Goal: Task Accomplishment & Management: Manage account settings

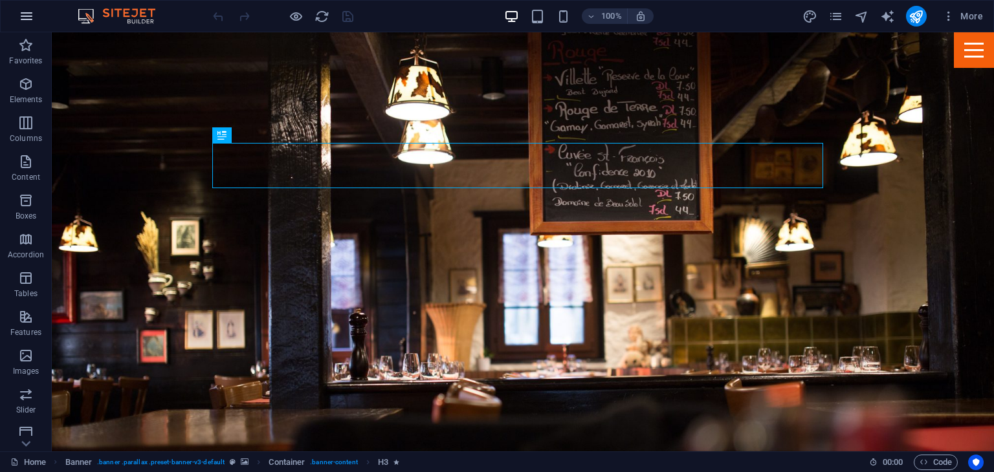
click at [26, 21] on icon "button" at bounding box center [27, 16] width 16 height 16
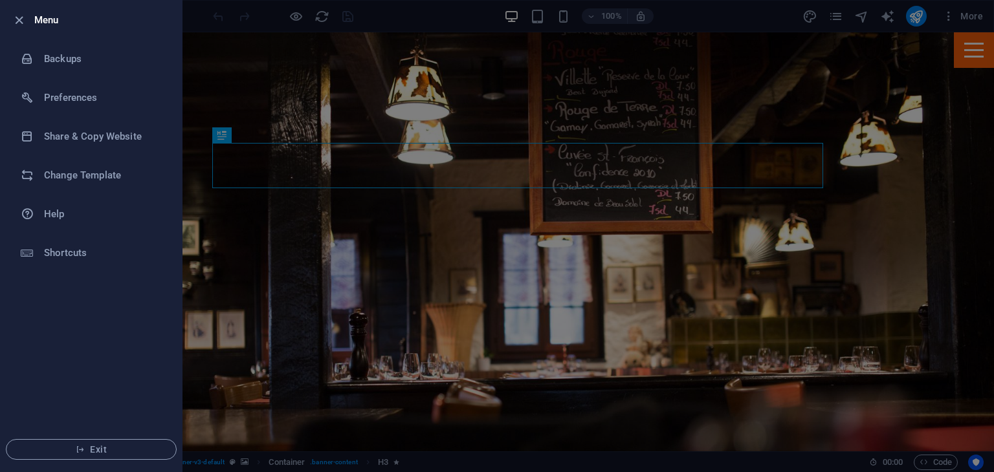
click at [280, 178] on div at bounding box center [497, 236] width 994 height 472
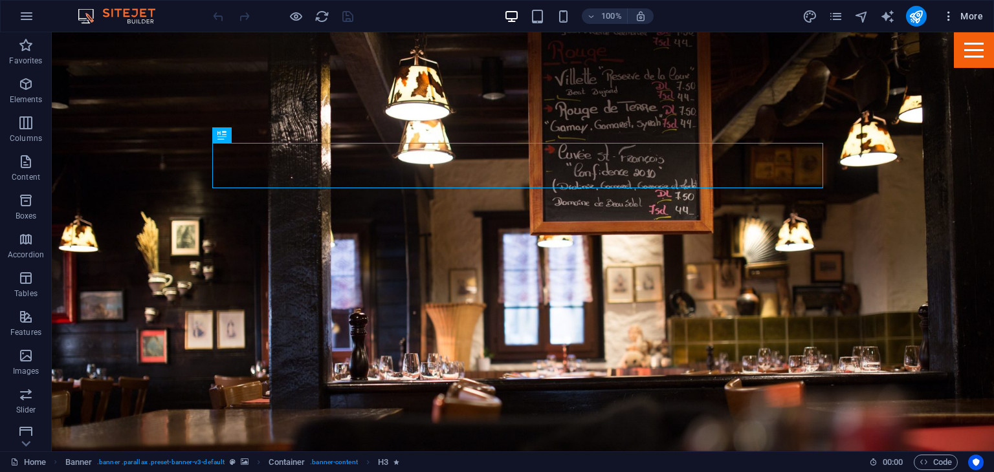
click at [974, 12] on span "More" at bounding box center [962, 16] width 41 height 13
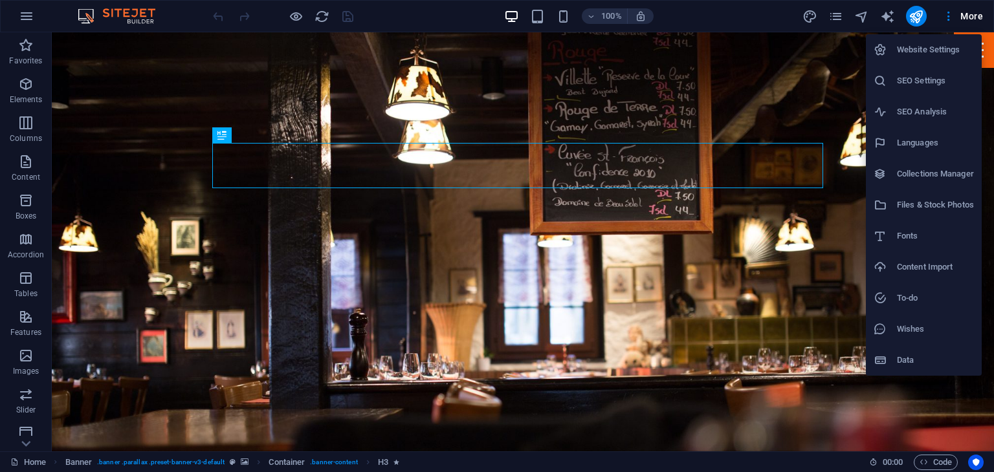
click at [927, 52] on h6 "Website Settings" at bounding box center [935, 50] width 77 height 16
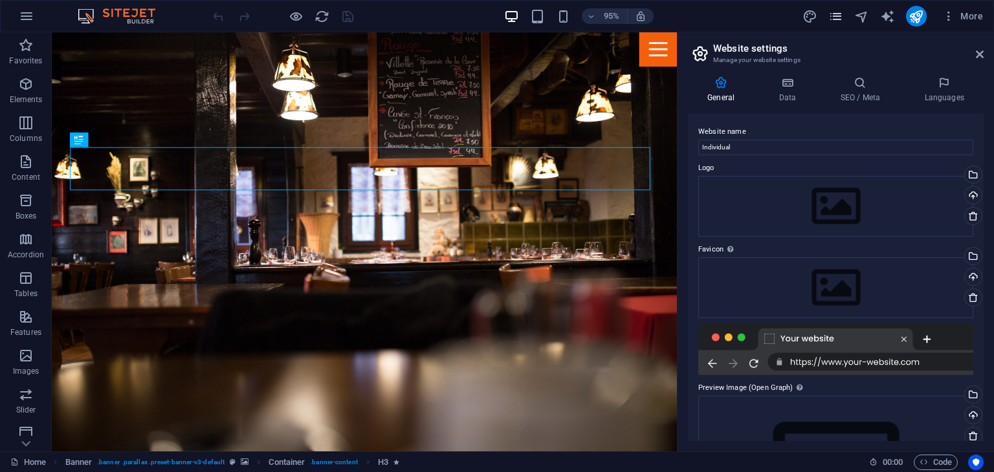
click at [828, 17] on span "pages" at bounding box center [836, 16] width 16 height 15
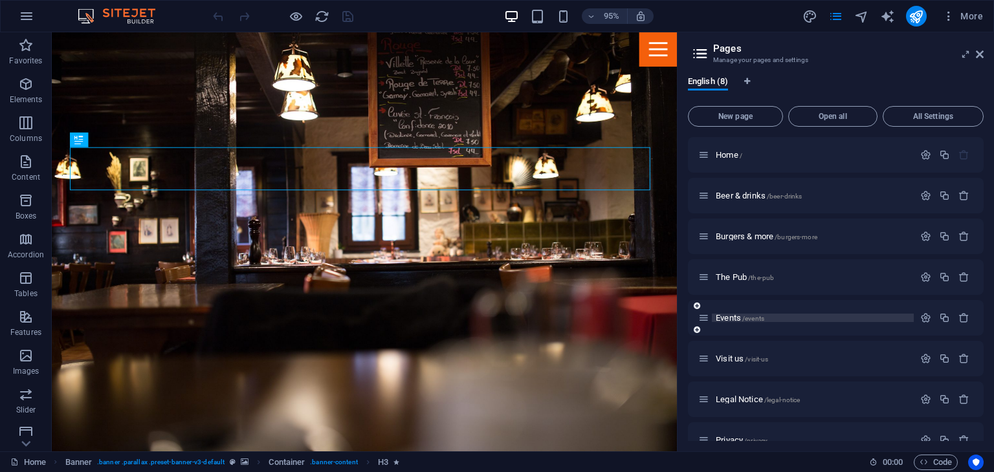
scroll to position [22, 0]
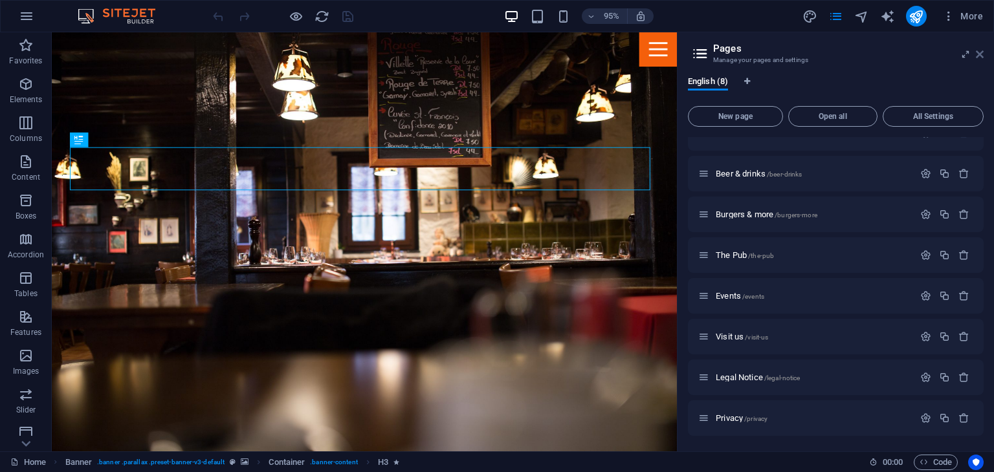
click at [980, 49] on icon at bounding box center [980, 54] width 8 height 10
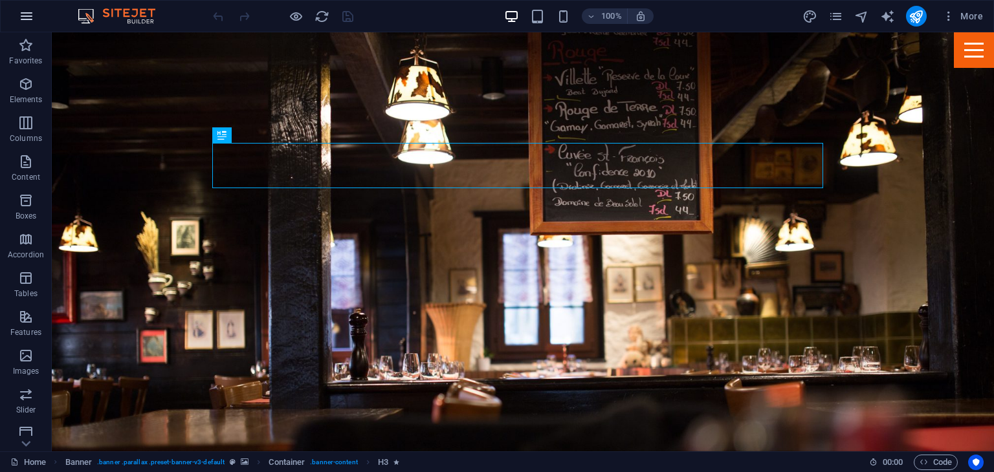
click at [23, 19] on icon "button" at bounding box center [27, 16] width 16 height 16
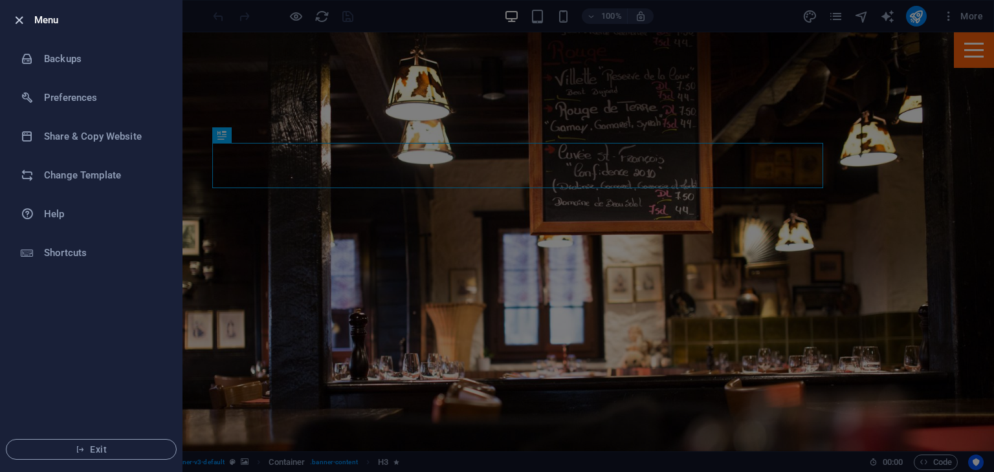
click at [18, 13] on icon "button" at bounding box center [19, 20] width 15 height 15
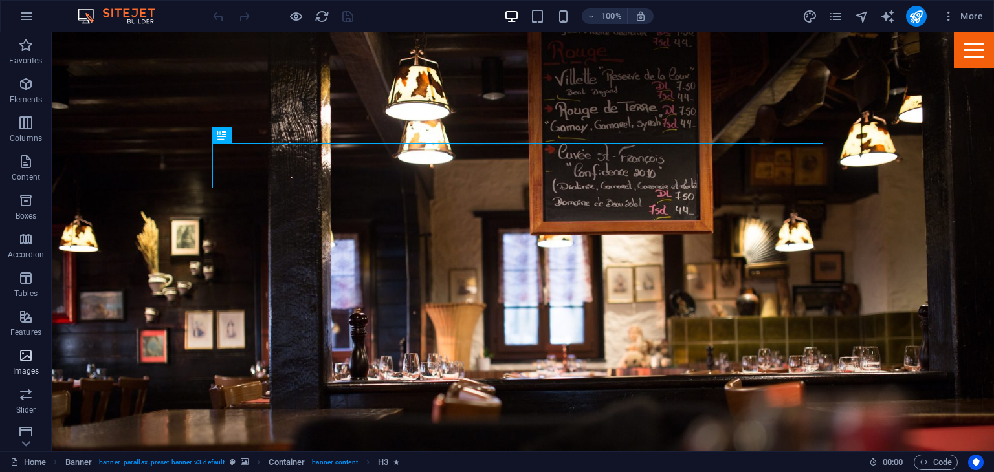
scroll to position [163, 0]
click at [34, 383] on icon "button" at bounding box center [26, 387] width 16 height 16
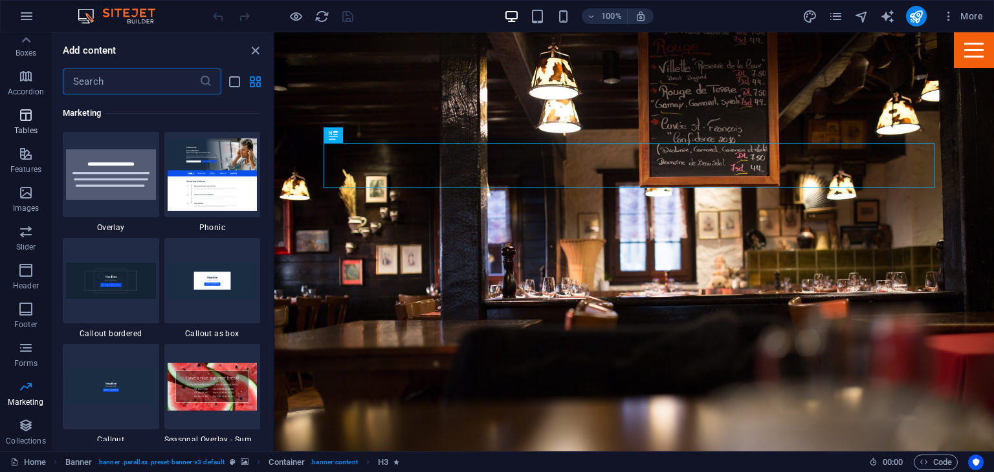
scroll to position [0, 0]
click at [28, 84] on icon "button" at bounding box center [26, 84] width 16 height 16
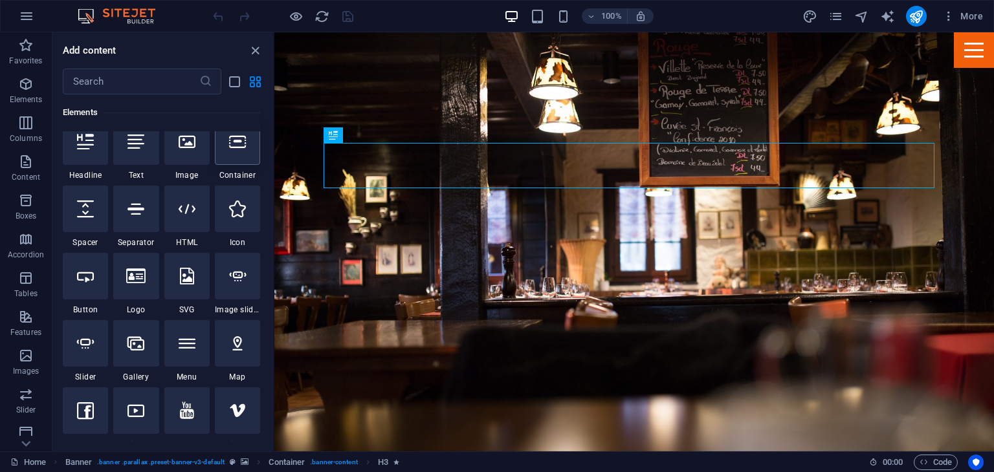
scroll to position [137, 0]
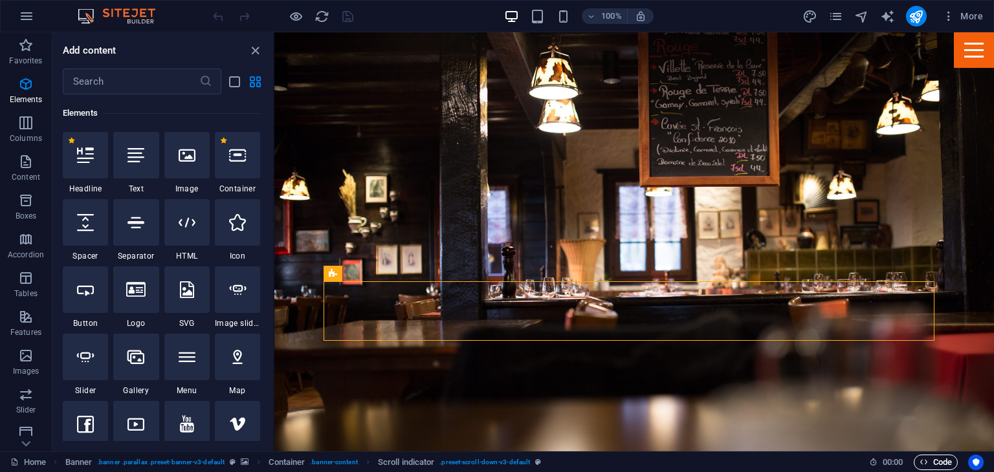
click at [942, 464] on span "Code" at bounding box center [936, 463] width 32 height 16
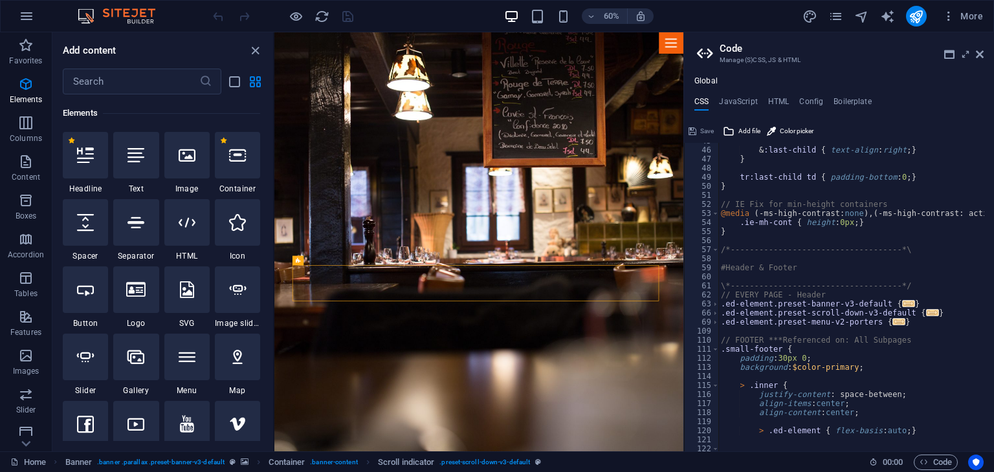
scroll to position [412, 0]
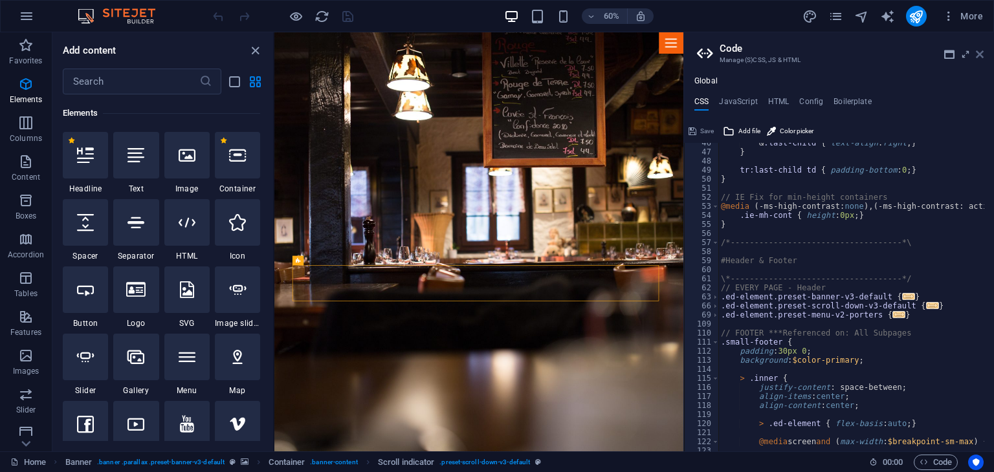
click at [978, 52] on icon at bounding box center [980, 54] width 8 height 10
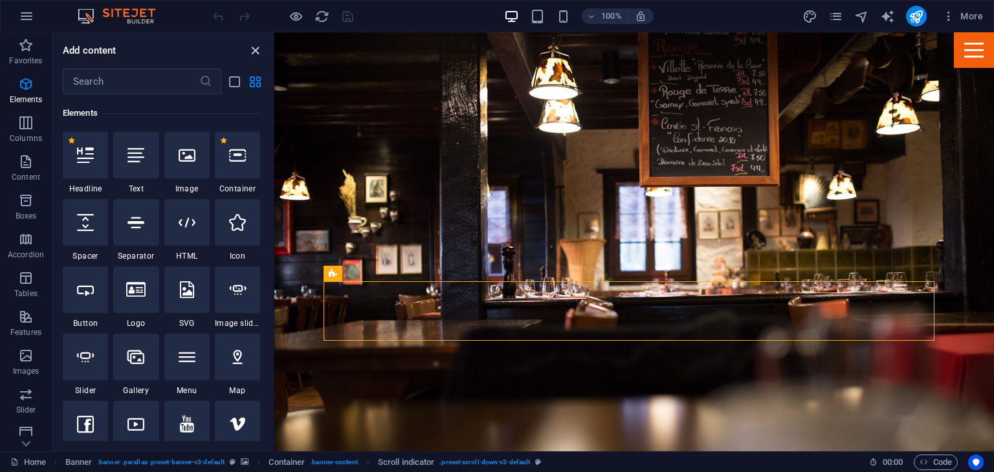
click at [254, 45] on icon "close panel" at bounding box center [255, 50] width 15 height 15
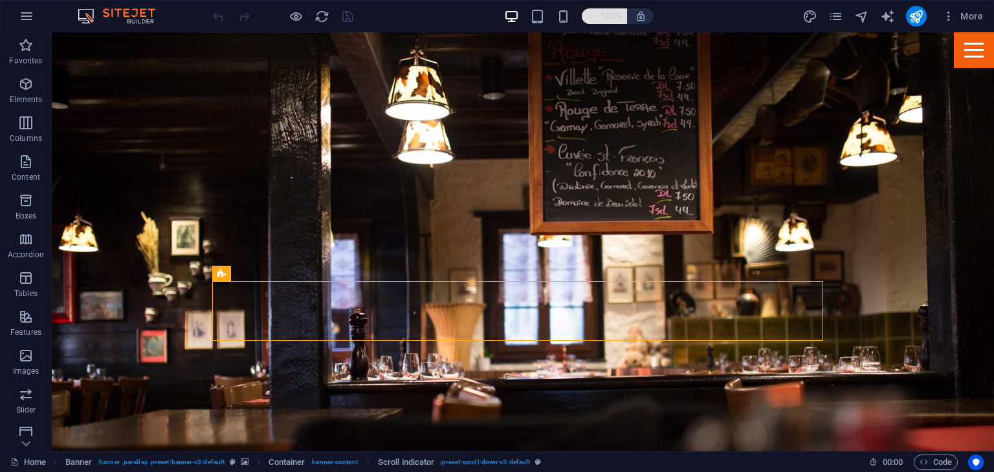
click at [604, 14] on h6 "100%" at bounding box center [611, 16] width 21 height 16
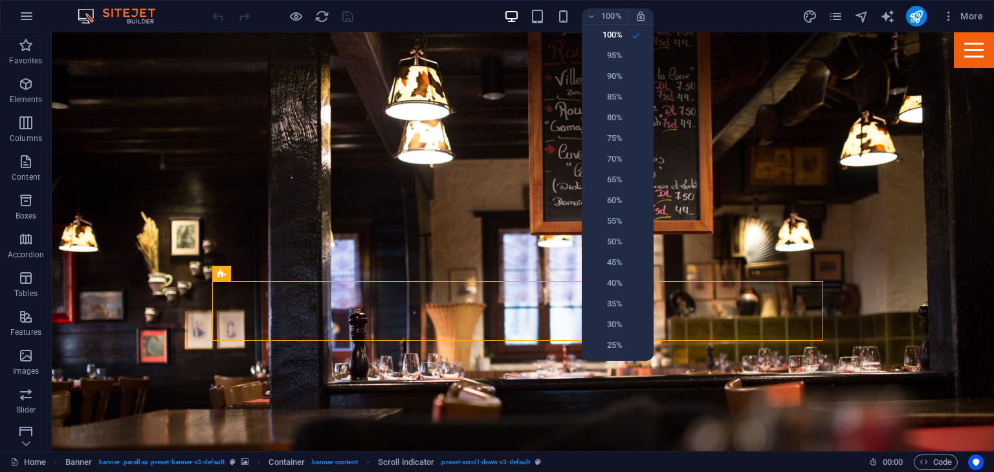
click at [637, 14] on div at bounding box center [497, 236] width 994 height 472
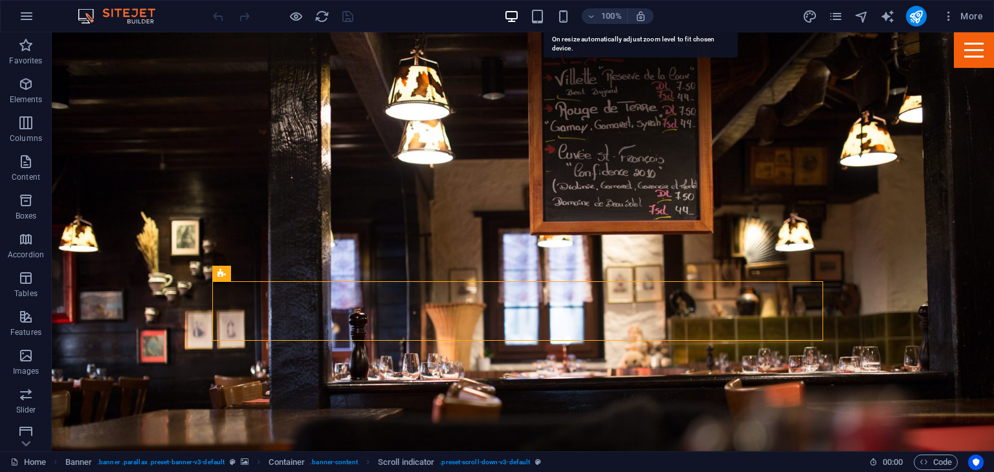
click at [637, 14] on icon "button" at bounding box center [641, 16] width 12 height 12
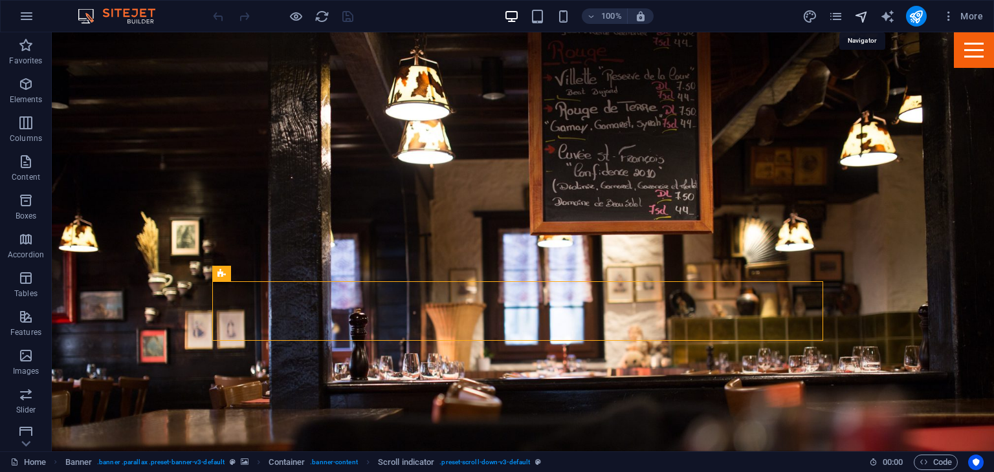
click at [865, 14] on icon "navigator" at bounding box center [861, 16] width 15 height 15
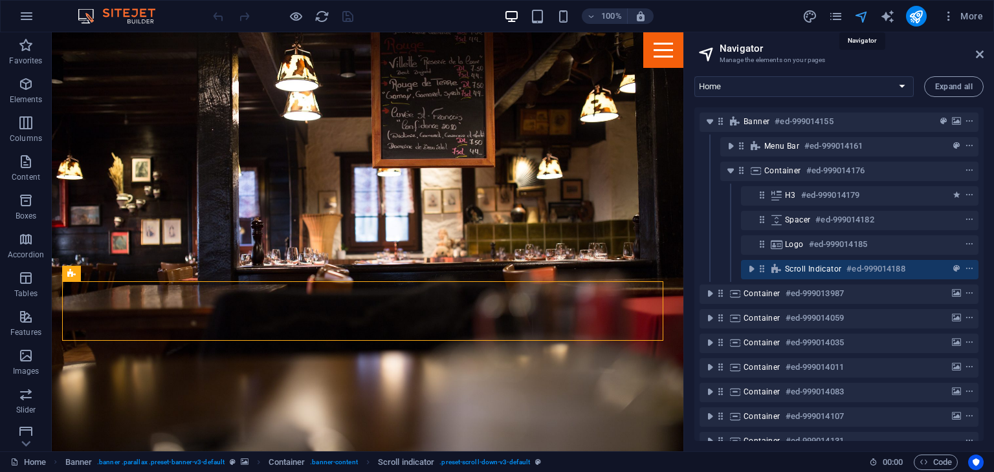
click at [857, 18] on icon "navigator" at bounding box center [861, 16] width 15 height 15
click at [915, 10] on icon "publish" at bounding box center [916, 16] width 15 height 15
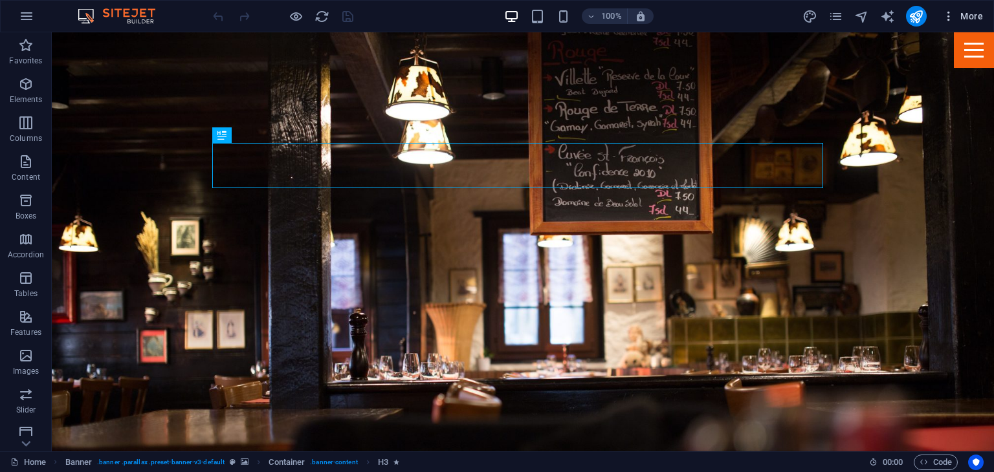
click at [950, 16] on icon "button" at bounding box center [948, 16] width 13 height 13
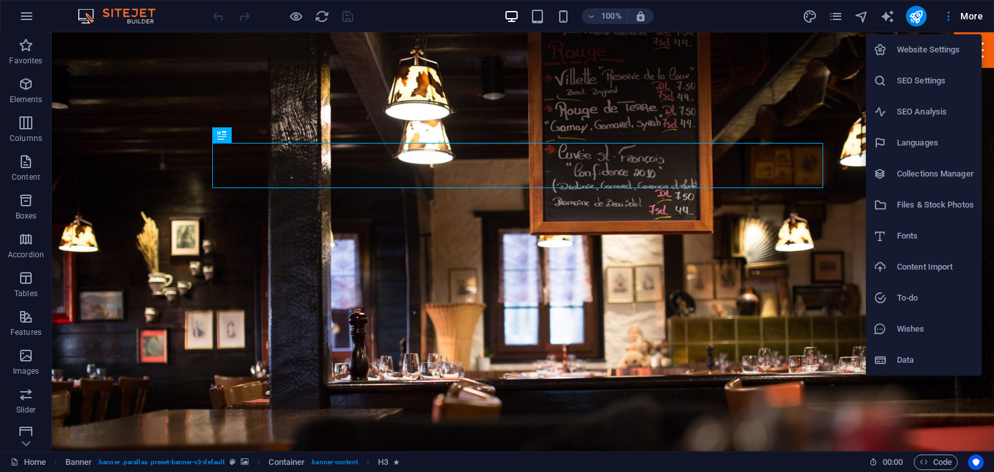
click at [967, 15] on div at bounding box center [497, 236] width 994 height 472
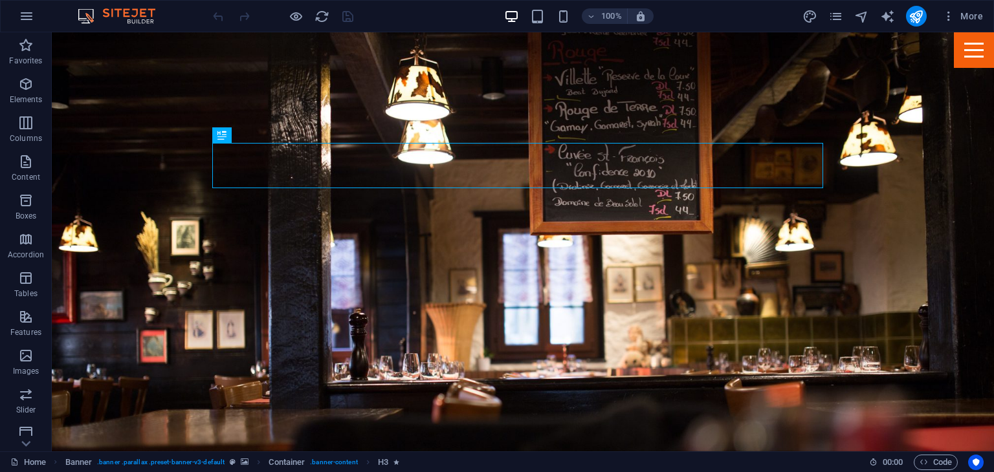
click at [967, 15] on span "More" at bounding box center [962, 16] width 41 height 13
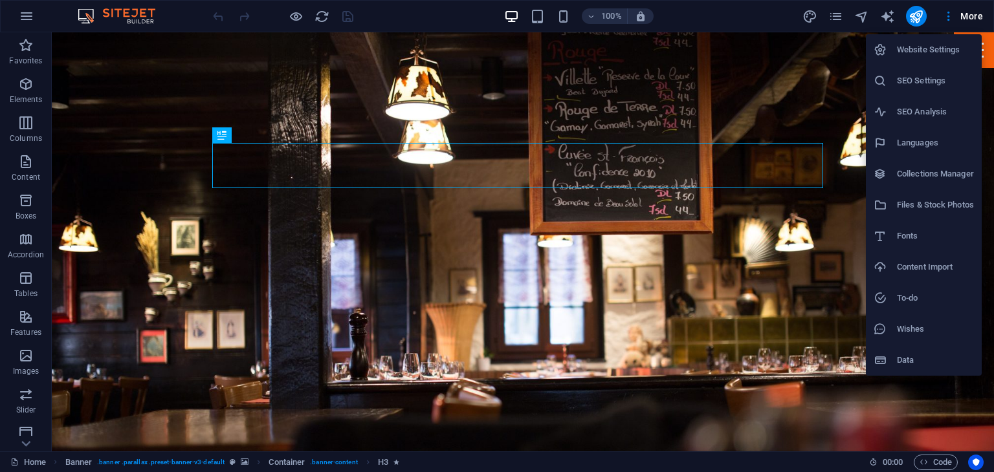
click at [902, 43] on h6 "Website Settings" at bounding box center [935, 50] width 77 height 16
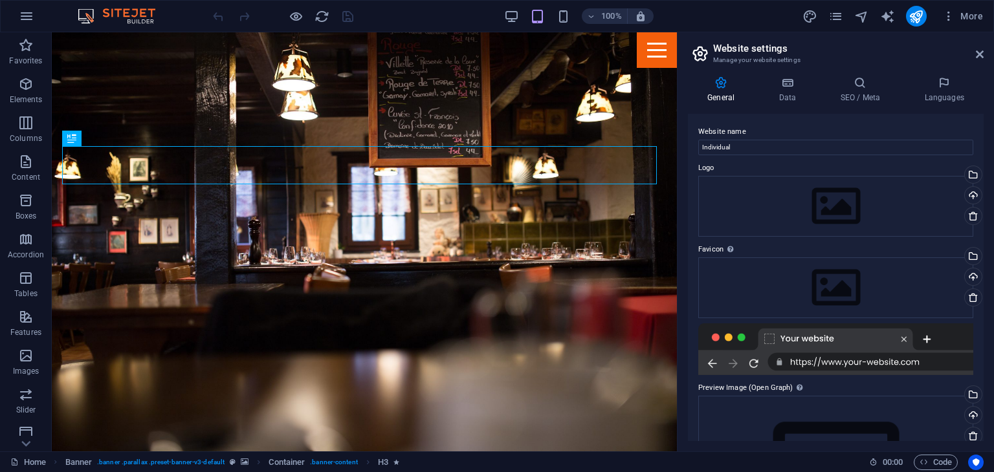
drag, startPoint x: 975, startPoint y: 47, endPoint x: 984, endPoint y: 53, distance: 11.1
click at [984, 53] on aside "Website settings Manage your website settings General Data SEO / Meta Languages…" at bounding box center [835, 241] width 317 height 419
click at [980, 52] on aside "Website settings Manage your website settings General Data SEO / Meta Languages…" at bounding box center [835, 241] width 317 height 419
click at [981, 52] on icon at bounding box center [980, 54] width 8 height 10
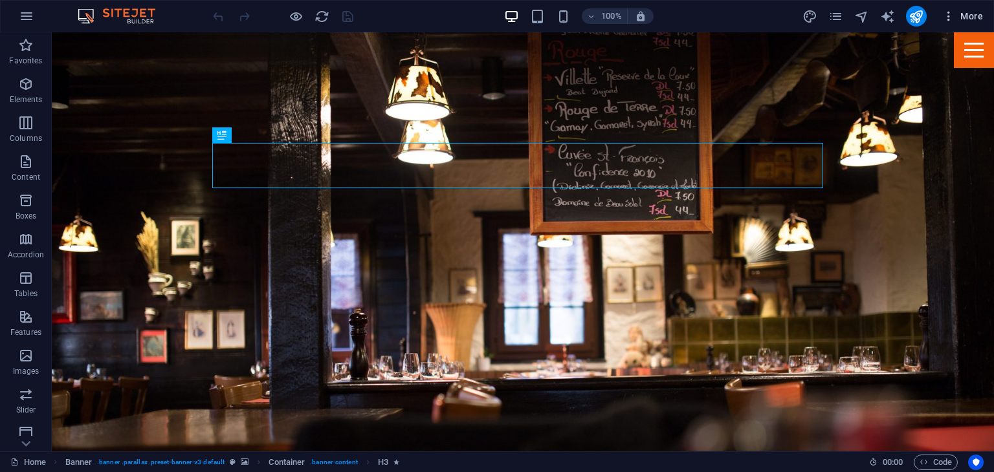
click at [950, 14] on icon "button" at bounding box center [948, 16] width 13 height 13
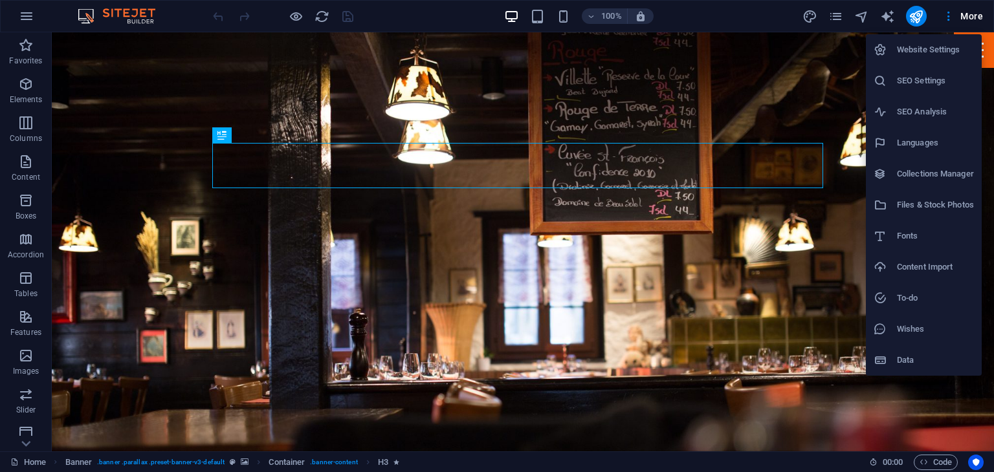
click at [922, 45] on h6 "Website Settings" at bounding box center [935, 50] width 77 height 16
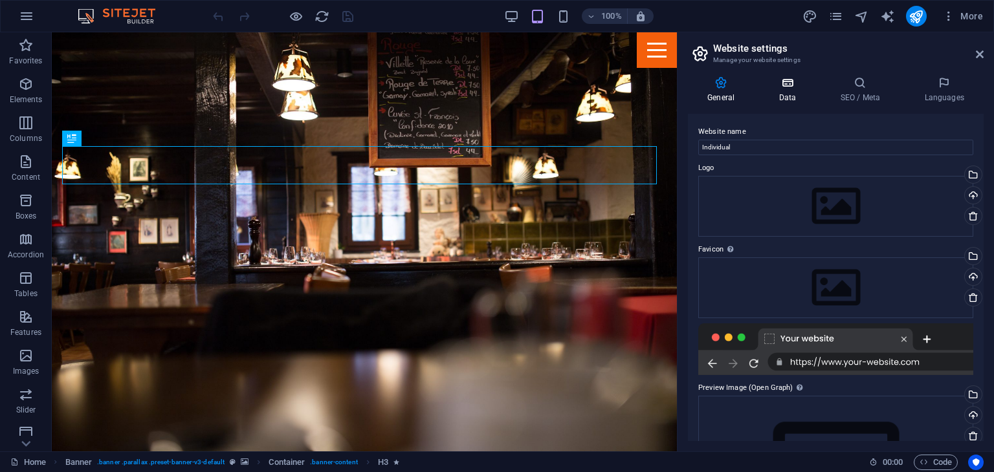
click at [786, 87] on icon at bounding box center [787, 82] width 56 height 13
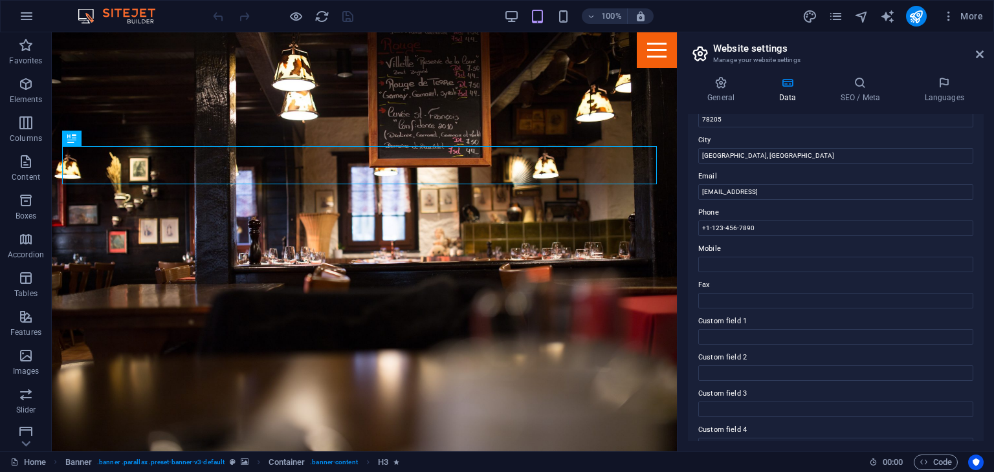
scroll to position [294, 0]
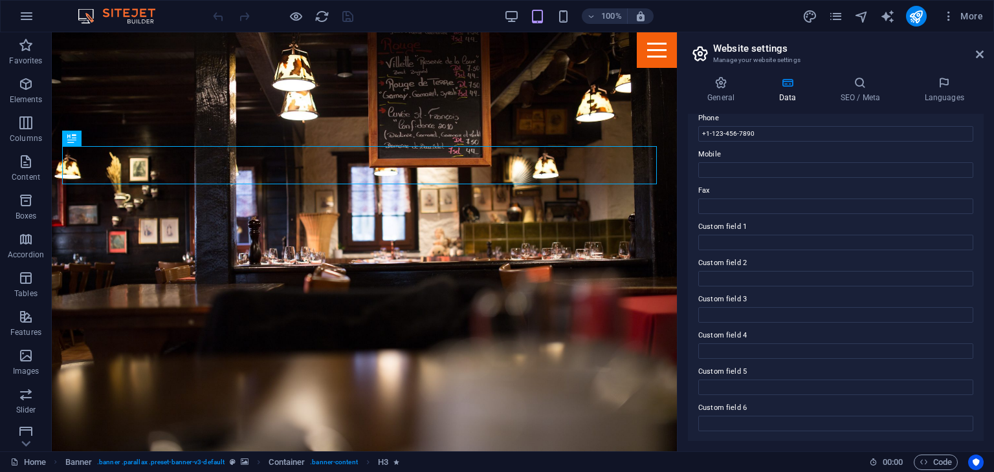
click at [845, 75] on div "General Data SEO / Meta Languages Website name Individual Logo Drag files here,…" at bounding box center [836, 259] width 316 height 386
drag, startPoint x: 857, startPoint y: 78, endPoint x: 875, endPoint y: 89, distance: 20.9
click at [875, 89] on icon at bounding box center [860, 82] width 79 height 13
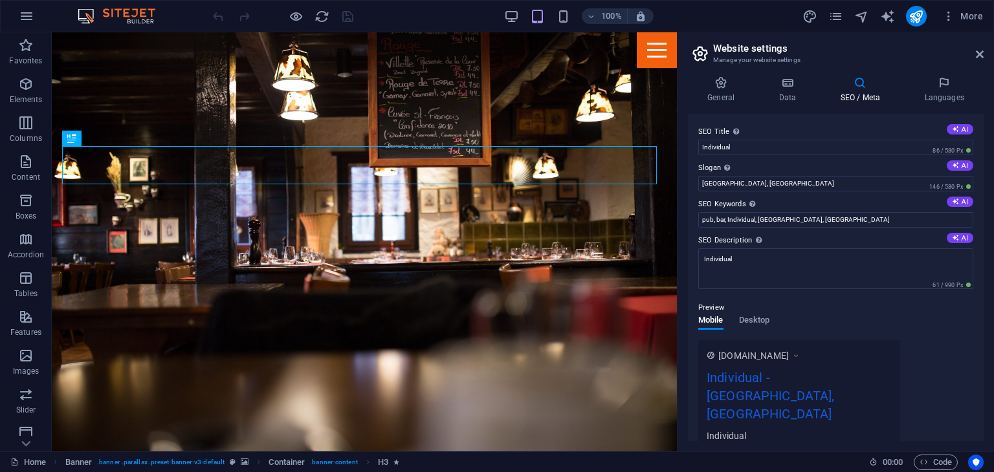
click at [875, 89] on icon at bounding box center [860, 82] width 79 height 13
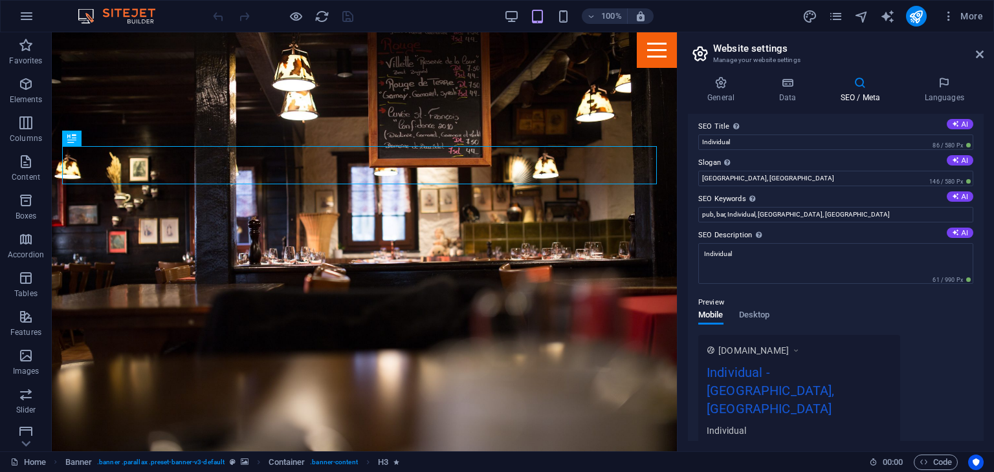
scroll to position [0, 0]
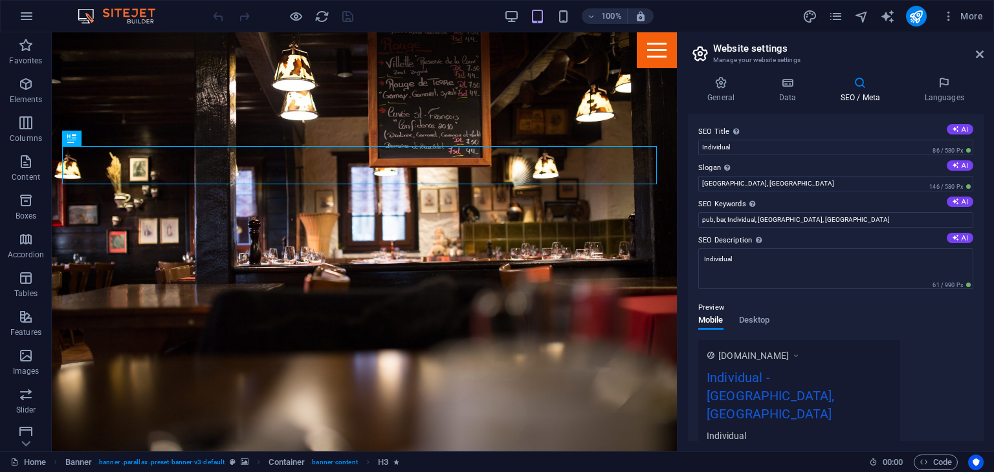
click at [757, 314] on div "Preview" at bounding box center [835, 308] width 275 height 16
click at [757, 318] on span "Desktop" at bounding box center [754, 322] width 31 height 18
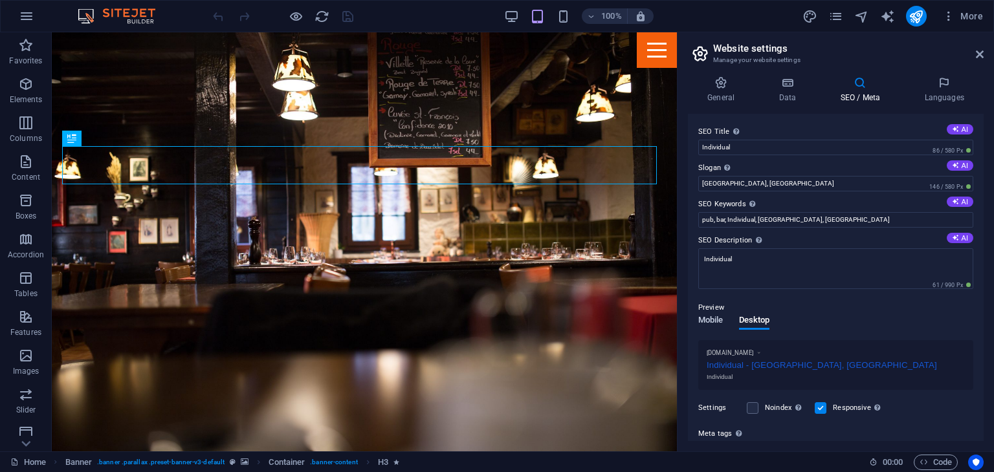
click at [713, 318] on span "Mobile" at bounding box center [710, 322] width 25 height 18
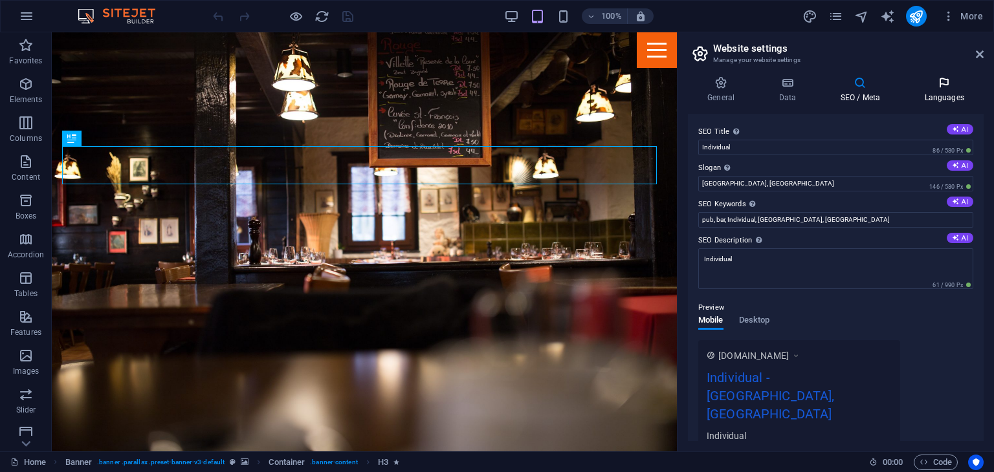
click at [948, 82] on icon at bounding box center [944, 82] width 79 height 13
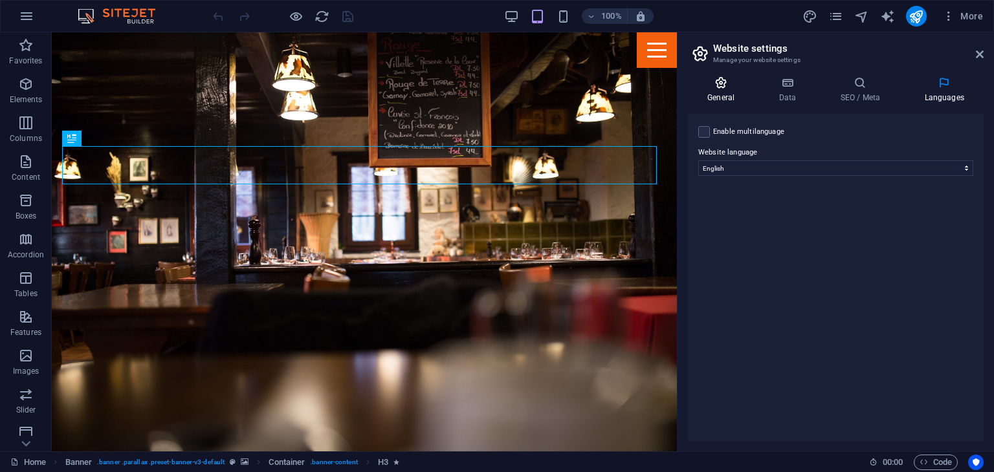
click at [708, 97] on h4 "General" at bounding box center [723, 89] width 71 height 27
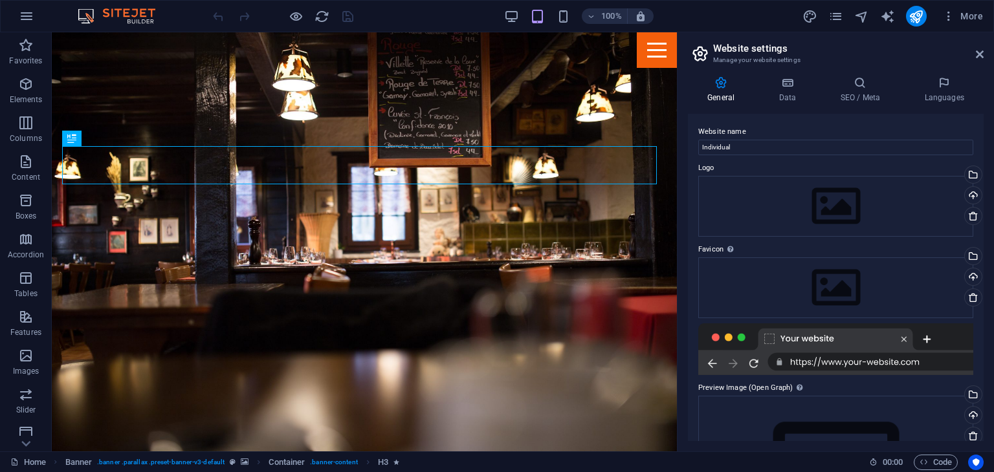
click at [981, 47] on h2 "Website settings" at bounding box center [848, 49] width 271 height 12
click at [980, 49] on header "Website settings Manage your website settings" at bounding box center [836, 49] width 293 height 34
click at [966, 12] on span "More" at bounding box center [962, 16] width 41 height 13
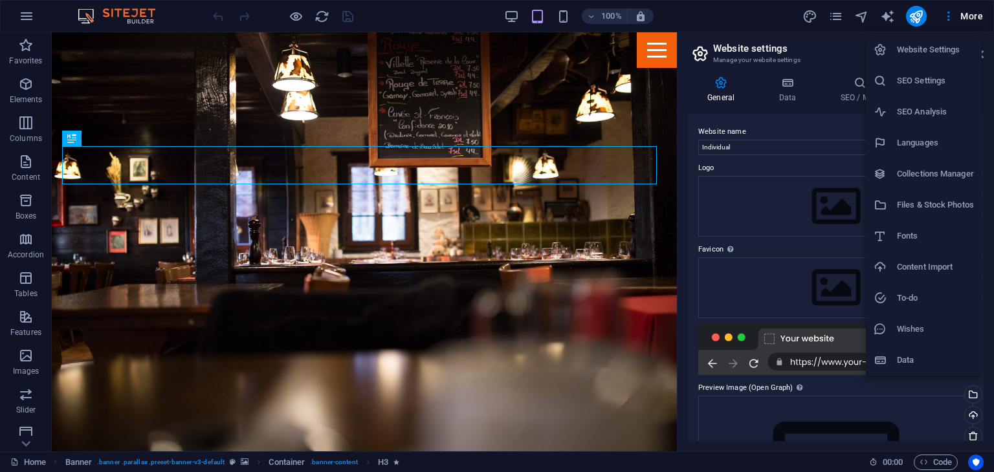
click at [916, 348] on li "Data" at bounding box center [924, 360] width 116 height 31
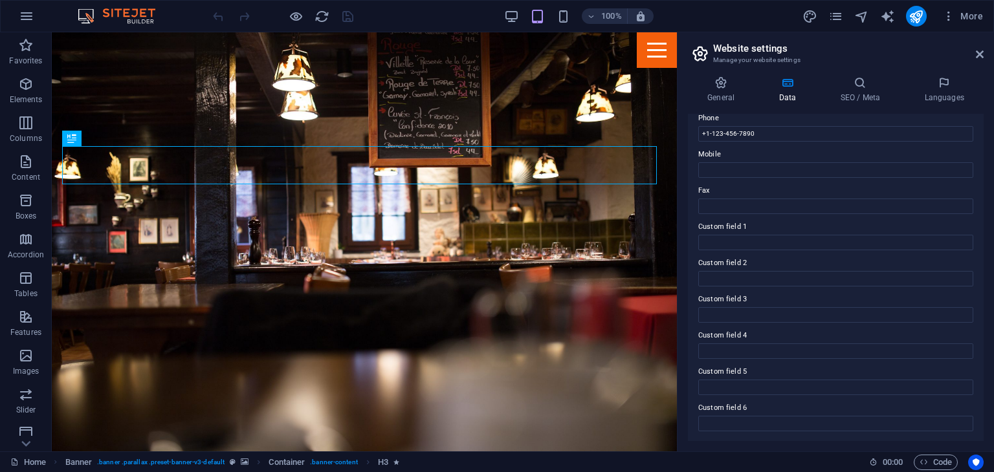
click at [984, 52] on aside "Website settings Manage your website settings General Data SEO / Meta Languages…" at bounding box center [835, 241] width 317 height 419
click at [29, 16] on icon "button" at bounding box center [27, 16] width 16 height 16
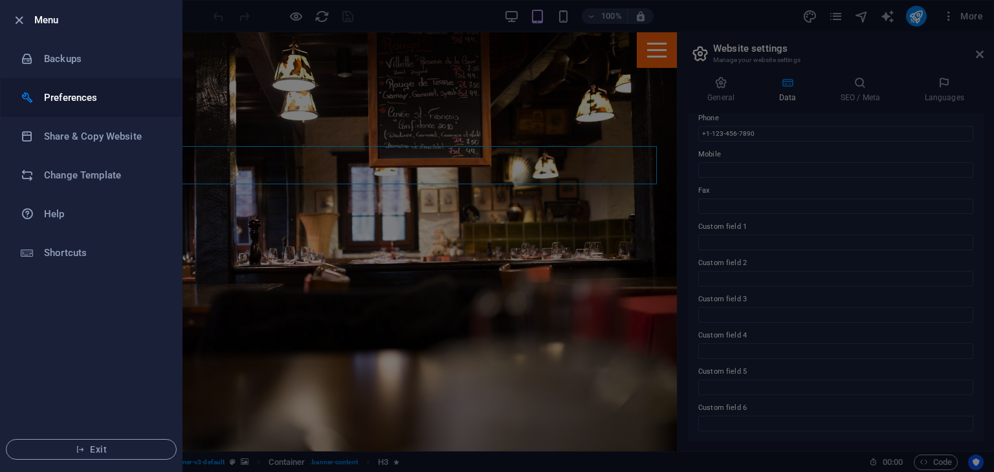
click at [81, 96] on h6 "Preferences" at bounding box center [104, 98] width 120 height 16
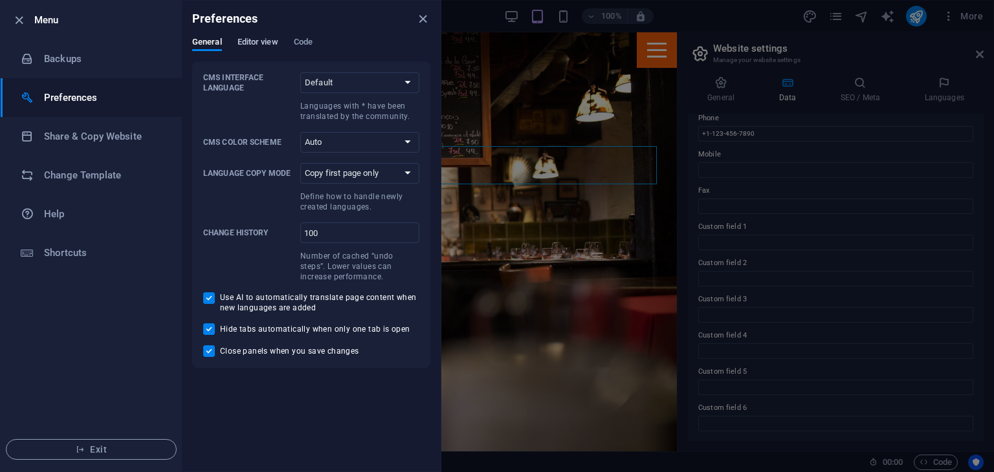
click at [265, 42] on span "Editor view" at bounding box center [258, 43] width 41 height 18
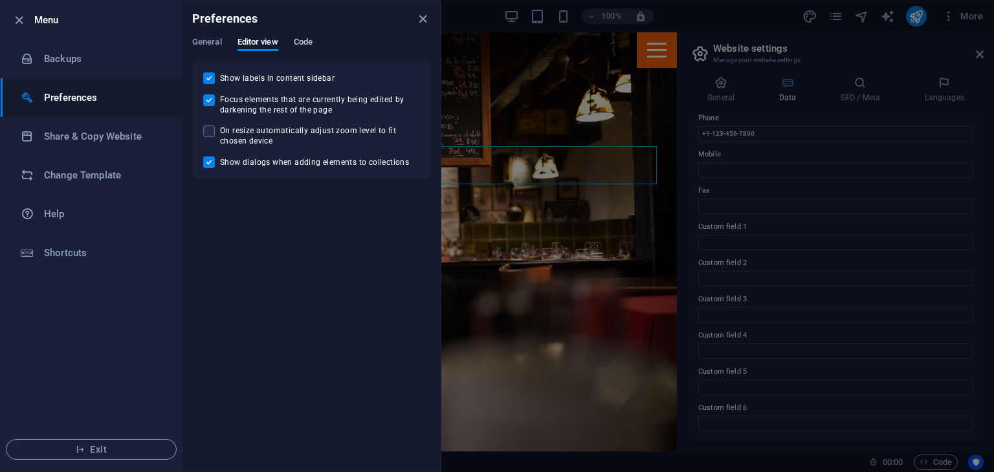
click at [310, 44] on span "Code" at bounding box center [303, 43] width 19 height 18
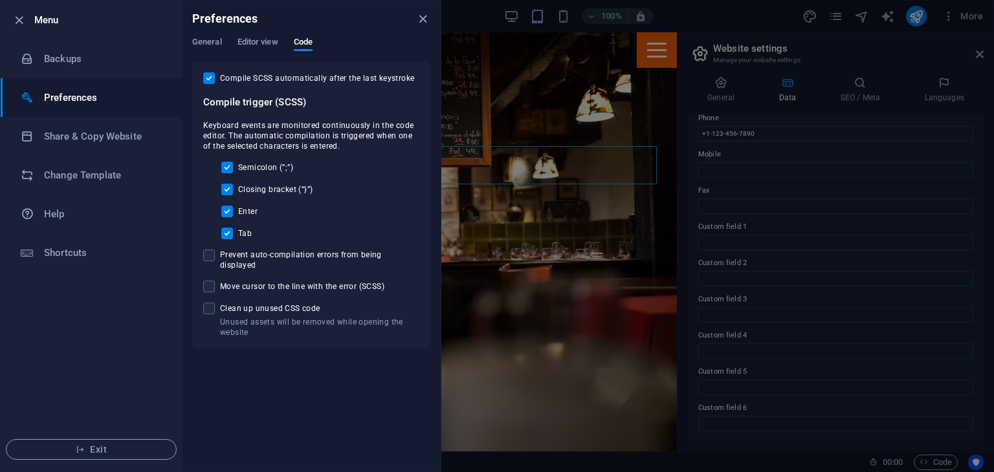
click at [212, 36] on div "Preferences" at bounding box center [311, 19] width 259 height 36
click at [207, 39] on span "General" at bounding box center [207, 43] width 30 height 18
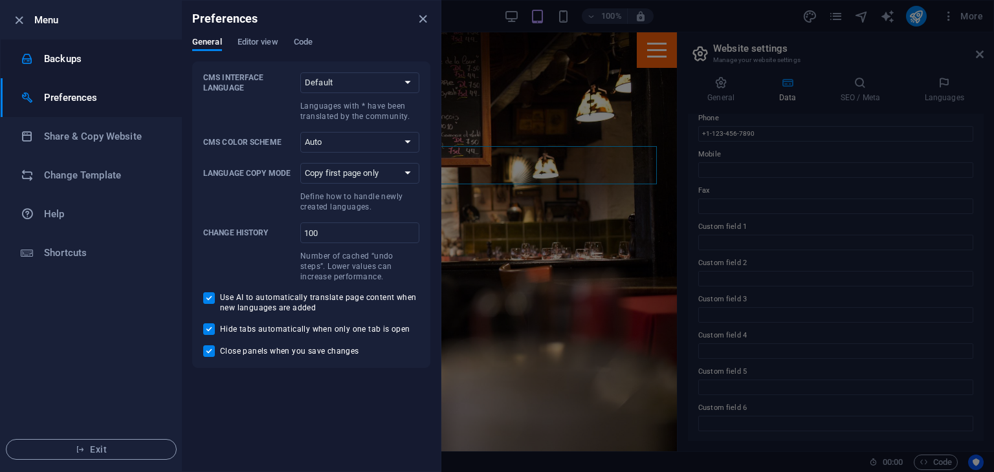
click at [58, 55] on h6 "Backups" at bounding box center [104, 59] width 120 height 16
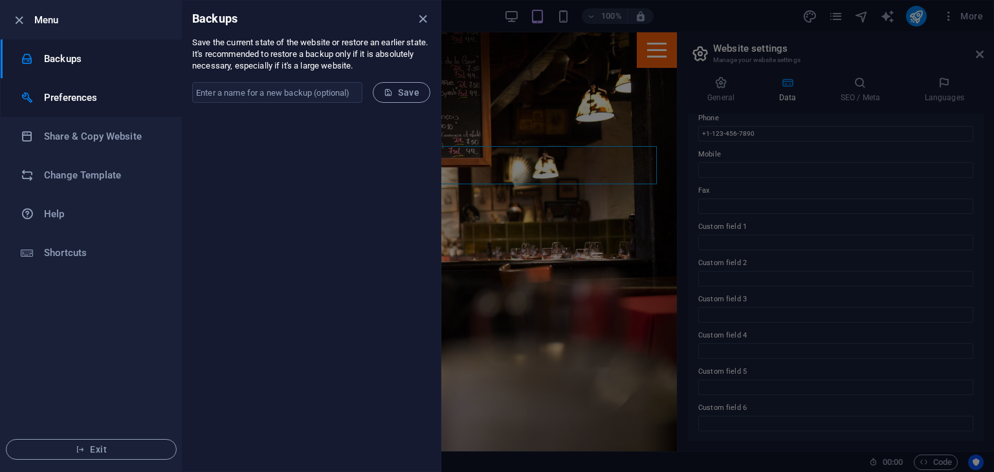
click at [88, 98] on h6 "Preferences" at bounding box center [104, 98] width 120 height 16
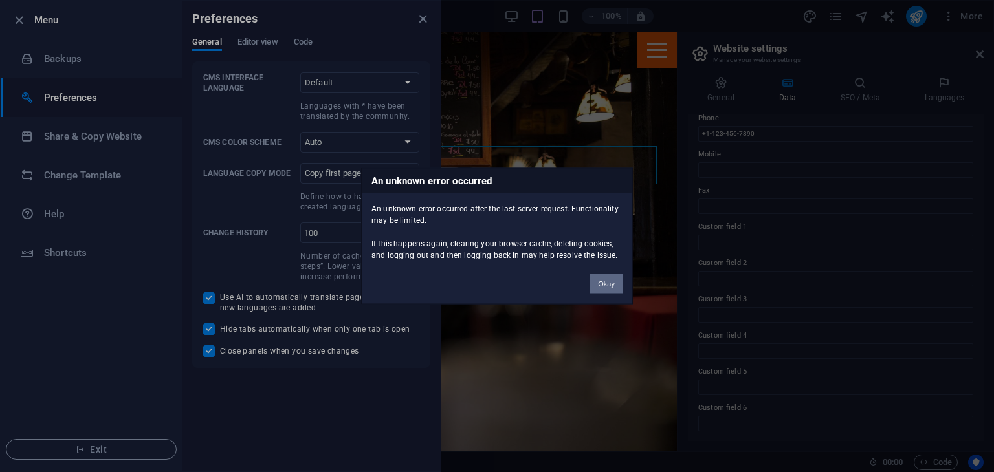
click at [606, 274] on button "Okay" at bounding box center [606, 283] width 32 height 19
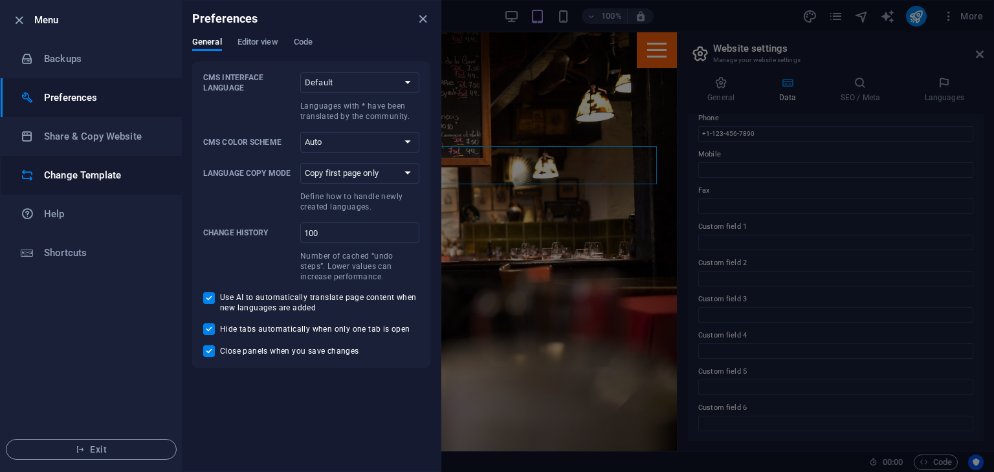
click at [98, 171] on h6 "Change Template" at bounding box center [104, 176] width 120 height 16
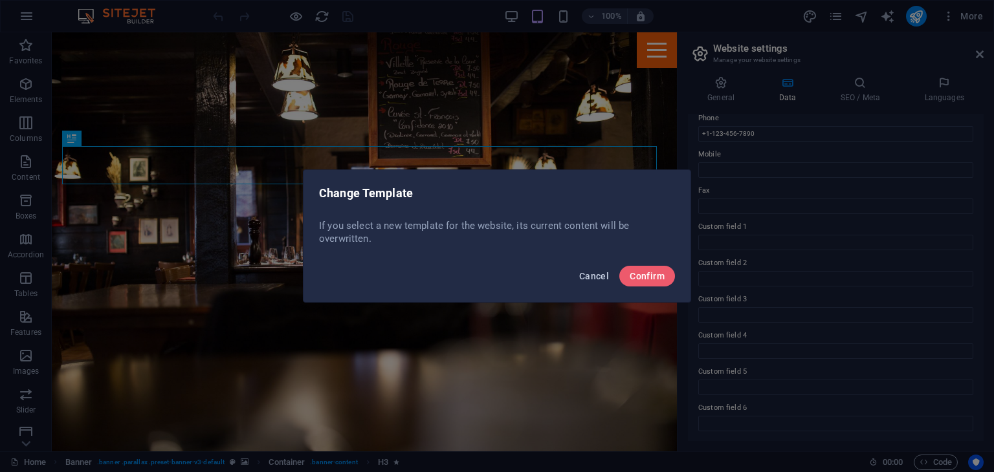
click at [601, 268] on button "Cancel" at bounding box center [594, 276] width 40 height 21
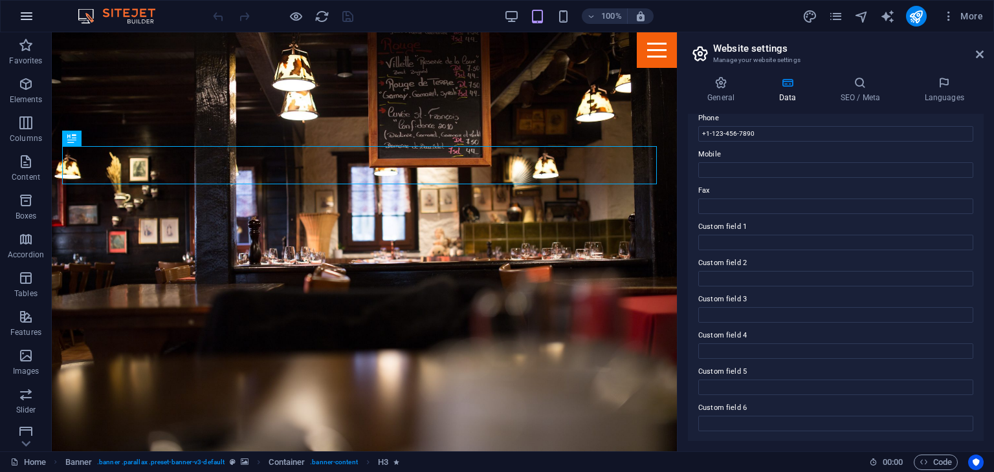
click at [14, 14] on button "button" at bounding box center [26, 16] width 31 height 31
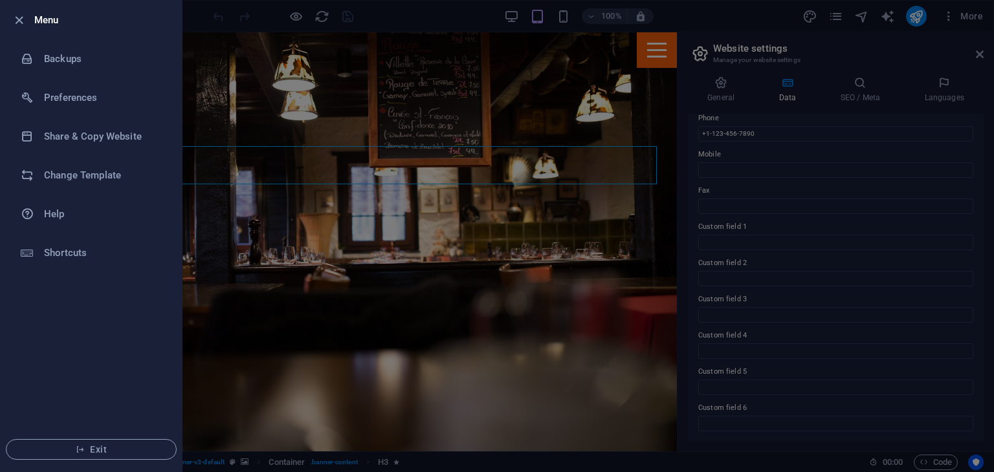
click at [544, 230] on div at bounding box center [497, 236] width 994 height 472
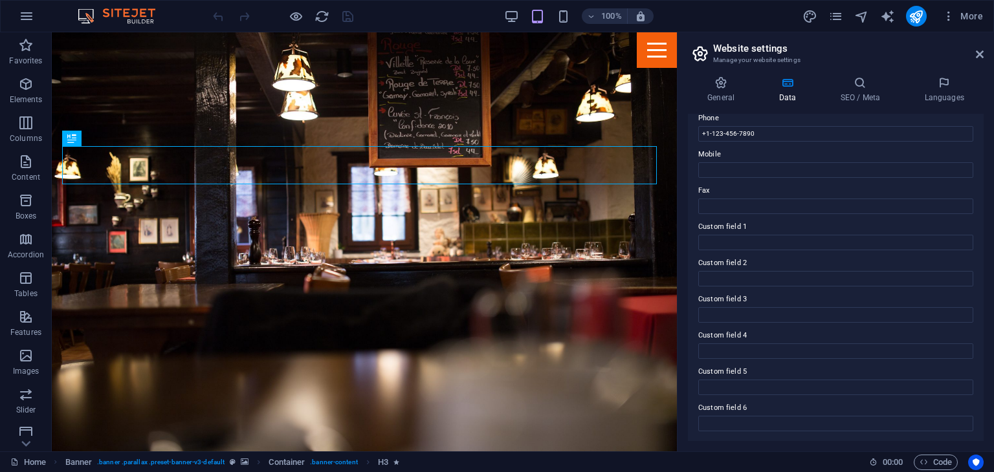
drag, startPoint x: 911, startPoint y: 9, endPoint x: 670, endPoint y: 11, distance: 241.4
click at [670, 11] on div "100% More" at bounding box center [599, 16] width 778 height 21
click at [960, 11] on span "More" at bounding box center [962, 16] width 41 height 13
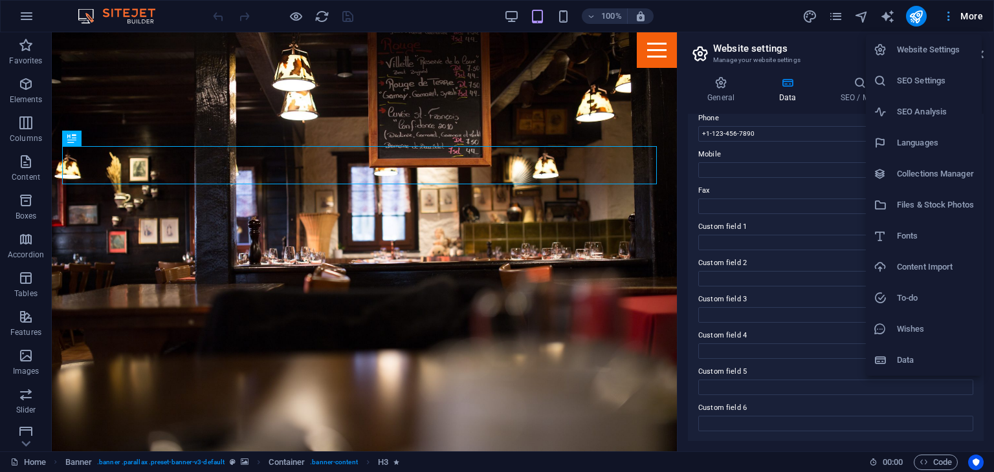
click at [960, 11] on div at bounding box center [497, 236] width 994 height 472
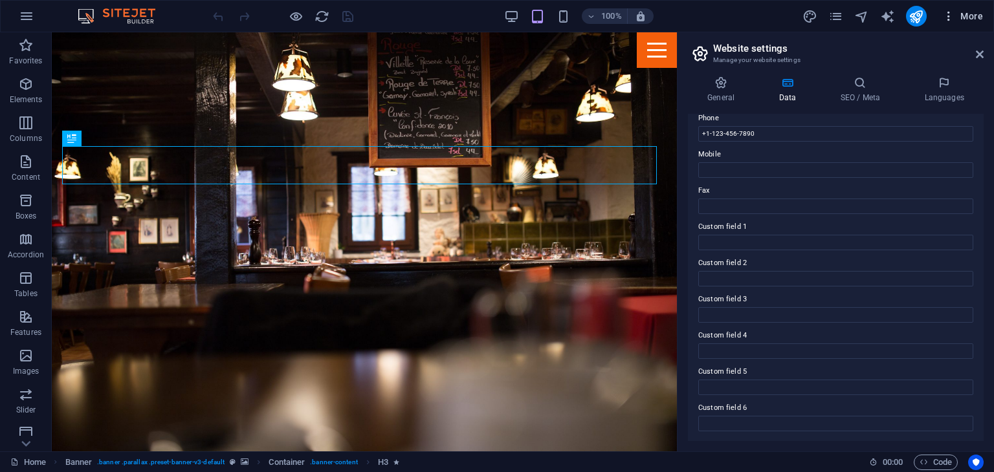
click at [947, 12] on icon "button" at bounding box center [948, 16] width 13 height 13
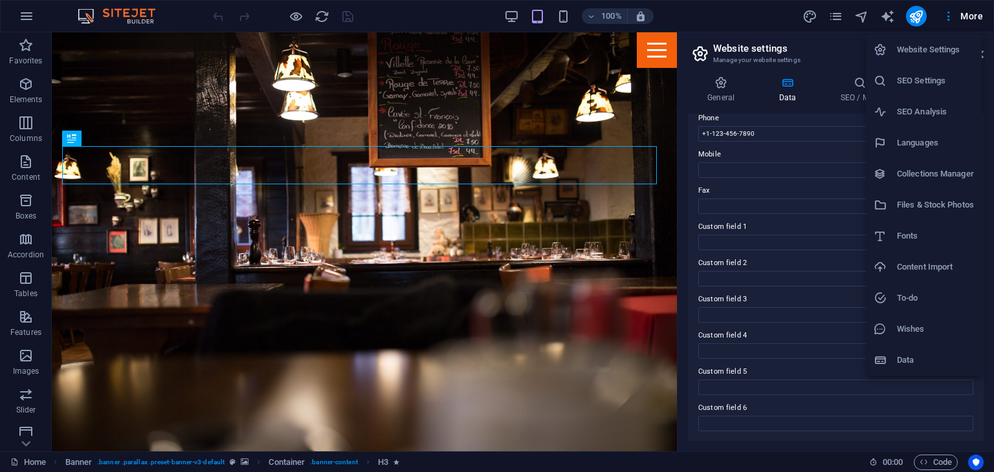
drag, startPoint x: 833, startPoint y: 37, endPoint x: 831, endPoint y: 14, distance: 23.4
click at [831, 14] on div at bounding box center [497, 236] width 994 height 472
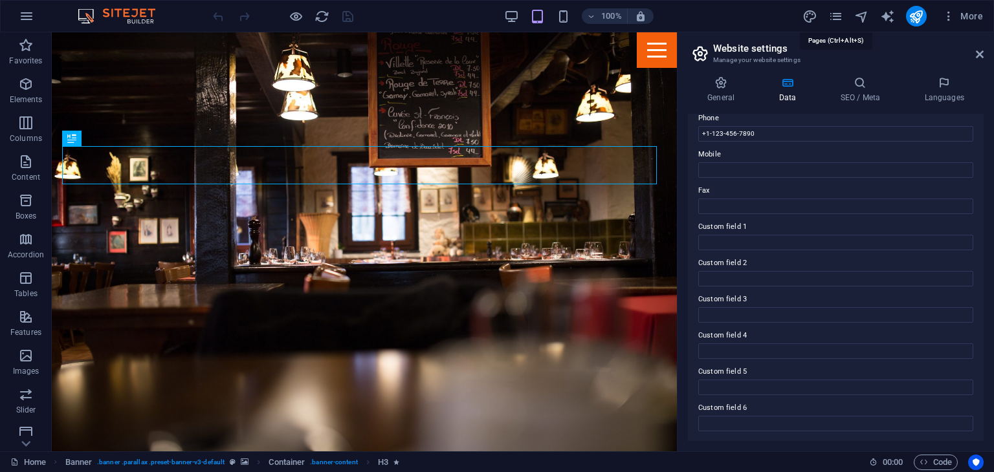
click at [831, 14] on icon "pages" at bounding box center [835, 16] width 15 height 15
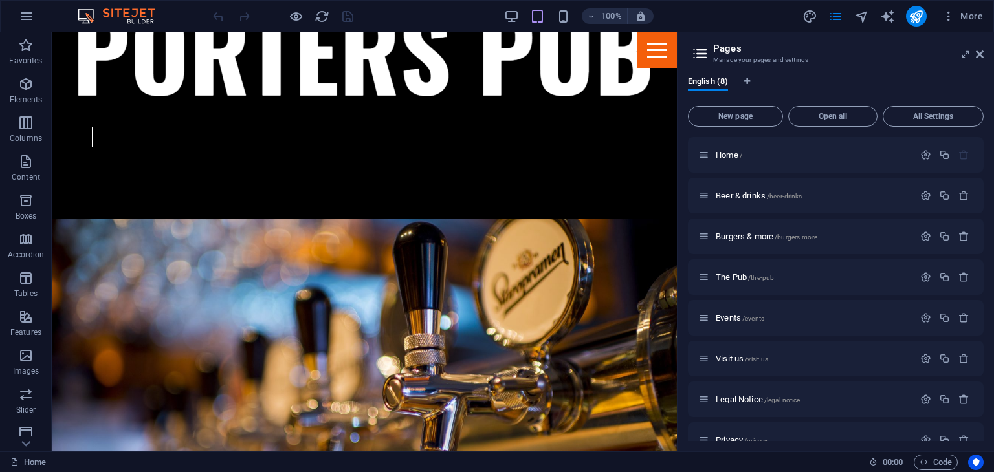
click at [124, 14] on img at bounding box center [122, 16] width 97 height 16
click at [138, 10] on img at bounding box center [122, 16] width 97 height 16
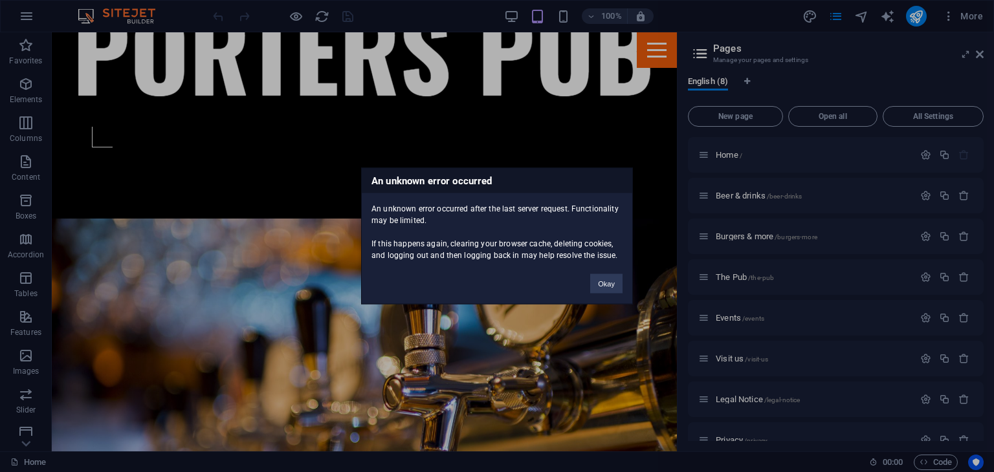
click at [601, 269] on div "Okay" at bounding box center [606, 277] width 52 height 33
click at [601, 275] on button "Okay" at bounding box center [606, 283] width 32 height 19
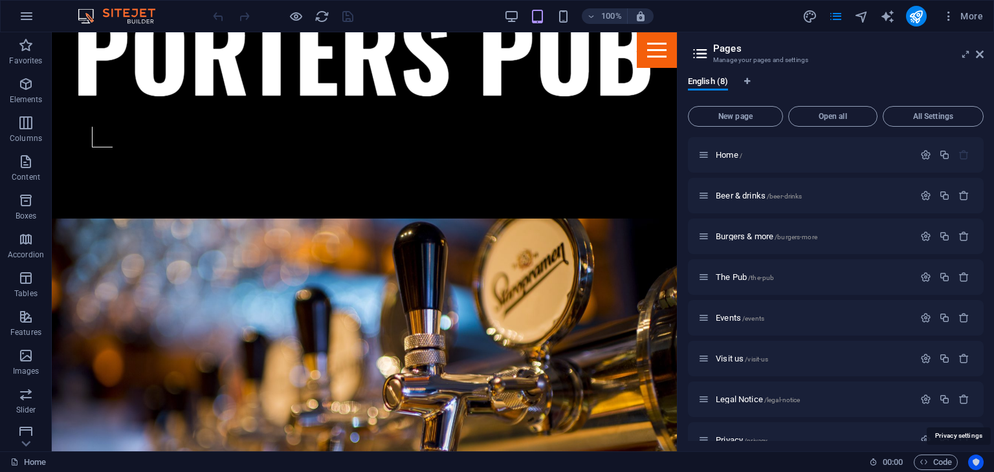
click at [977, 456] on button "Usercentrics" at bounding box center [976, 463] width 16 height 16
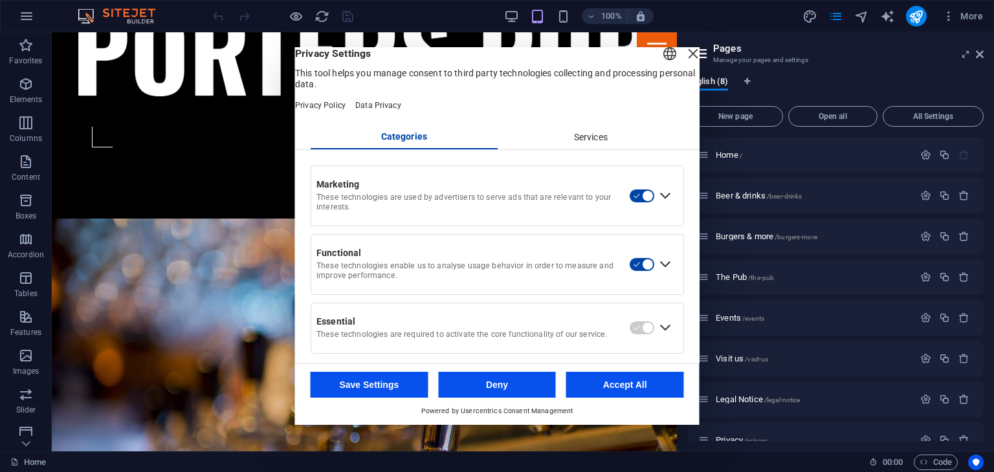
scroll to position [21, 0]
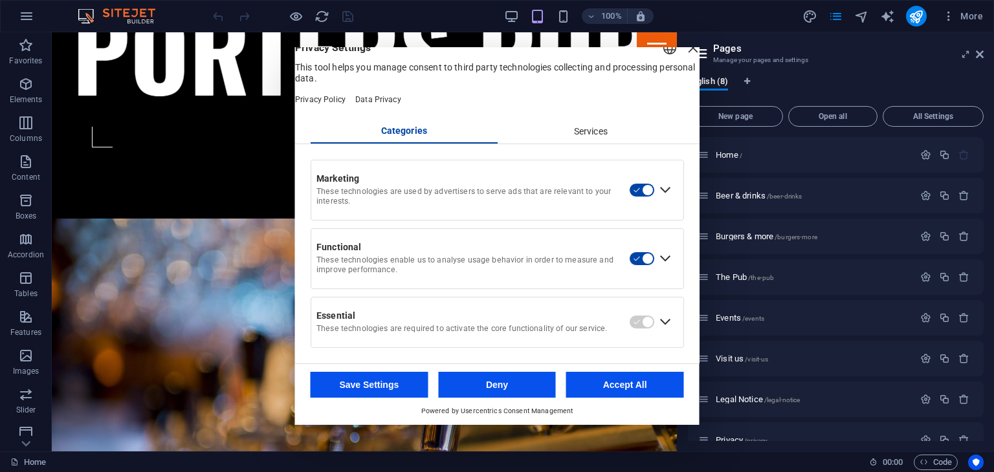
click at [586, 133] on div "Services" at bounding box center [590, 132] width 187 height 22
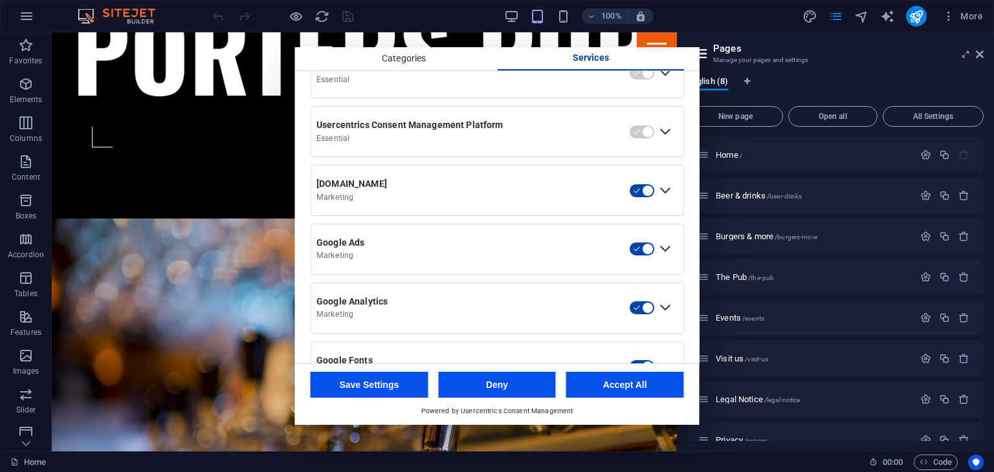
scroll to position [0, 0]
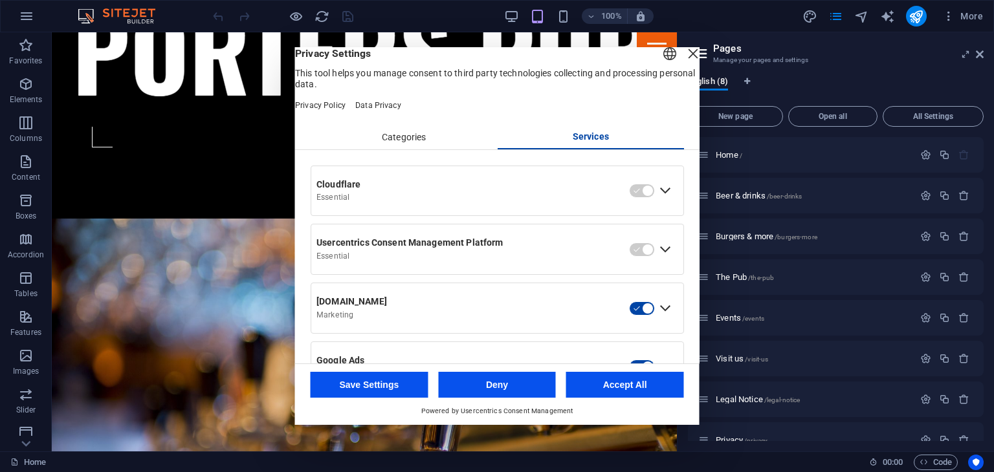
click at [416, 149] on div "Categories" at bounding box center [404, 138] width 187 height 22
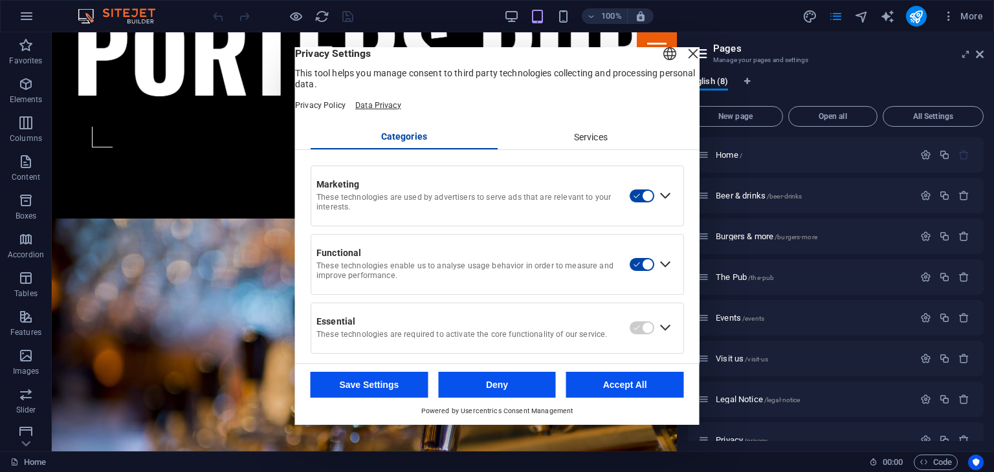
click at [401, 110] on link "Data Privacy" at bounding box center [378, 105] width 46 height 9
click at [683, 73] on header "English Deutsch Privacy Settings This tool helps you manage consent to third pa…" at bounding box center [497, 86] width 404 height 79
click at [684, 63] on div "Close Layer" at bounding box center [693, 54] width 18 height 18
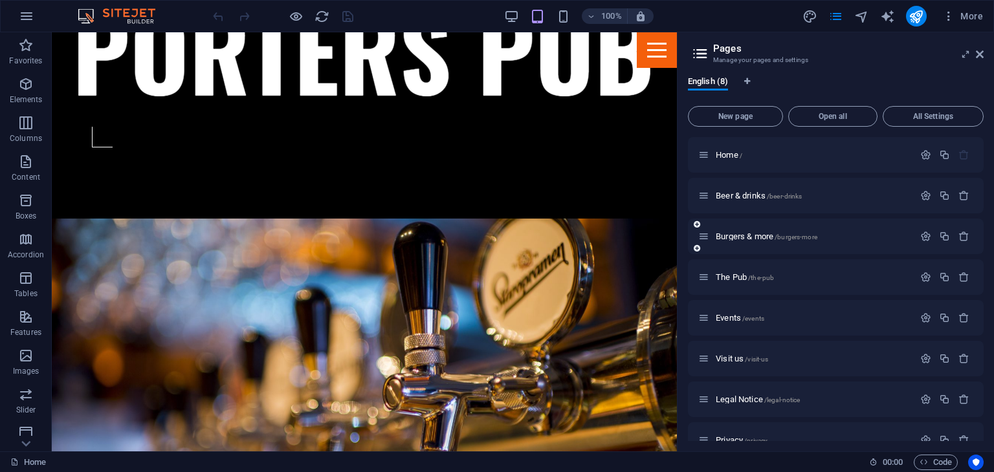
scroll to position [22, 0]
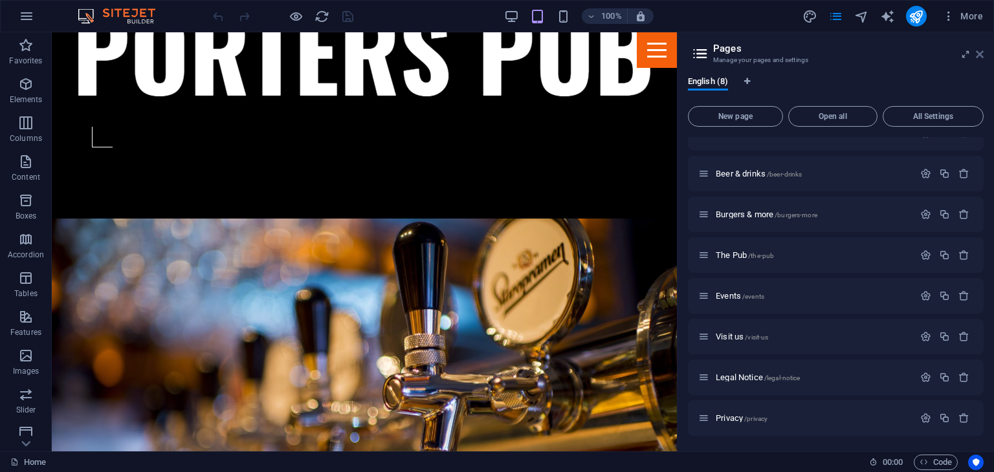
click at [976, 55] on icon at bounding box center [980, 54] width 8 height 10
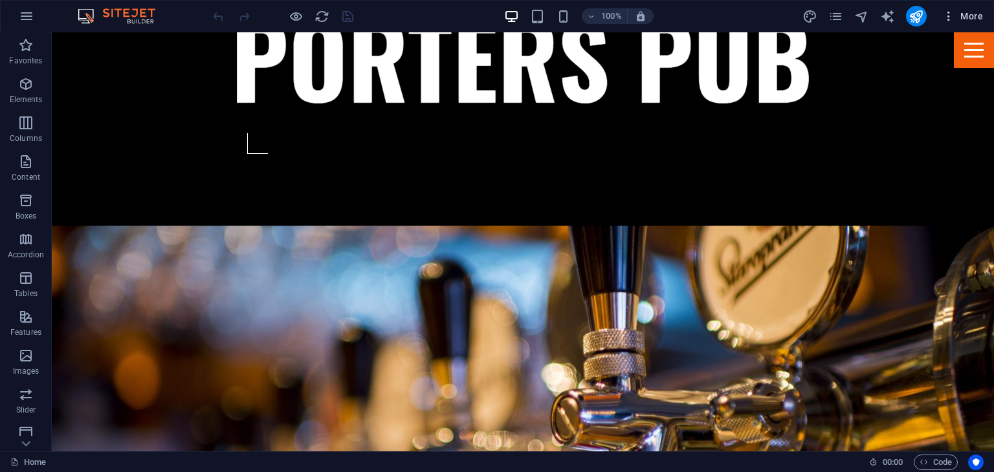
click at [944, 14] on icon "button" at bounding box center [948, 16] width 13 height 13
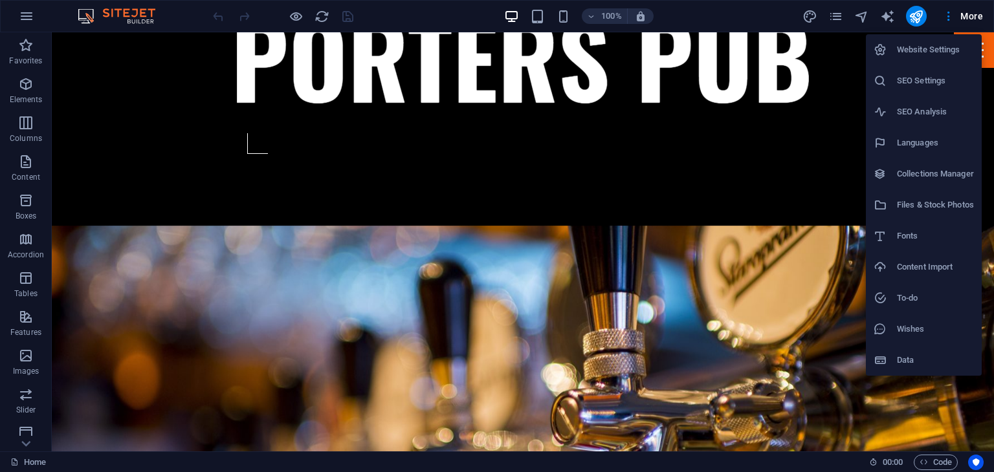
click at [966, 14] on div at bounding box center [497, 236] width 994 height 472
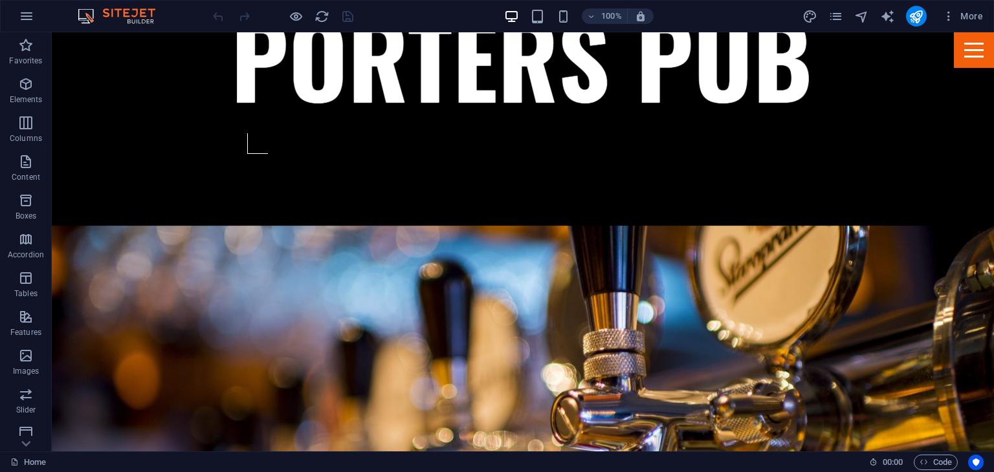
click at [966, 14] on span "More" at bounding box center [962, 16] width 41 height 13
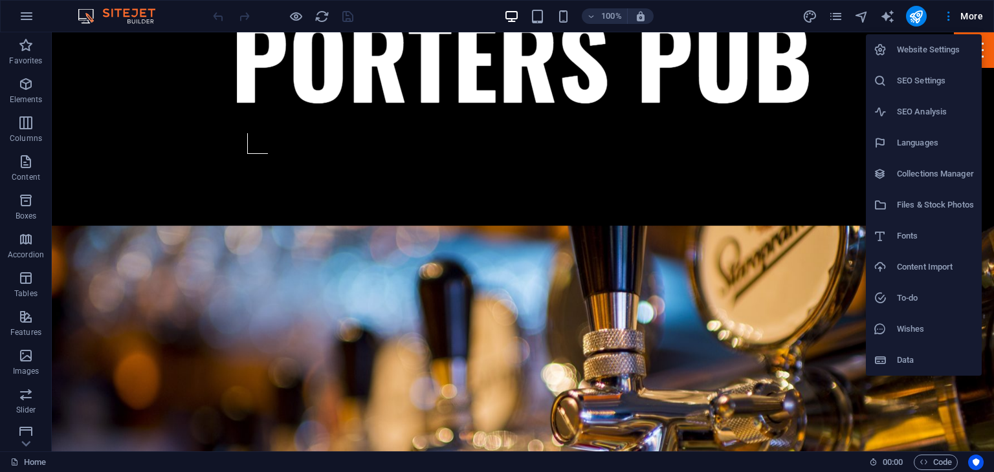
click at [982, 11] on div at bounding box center [497, 236] width 994 height 472
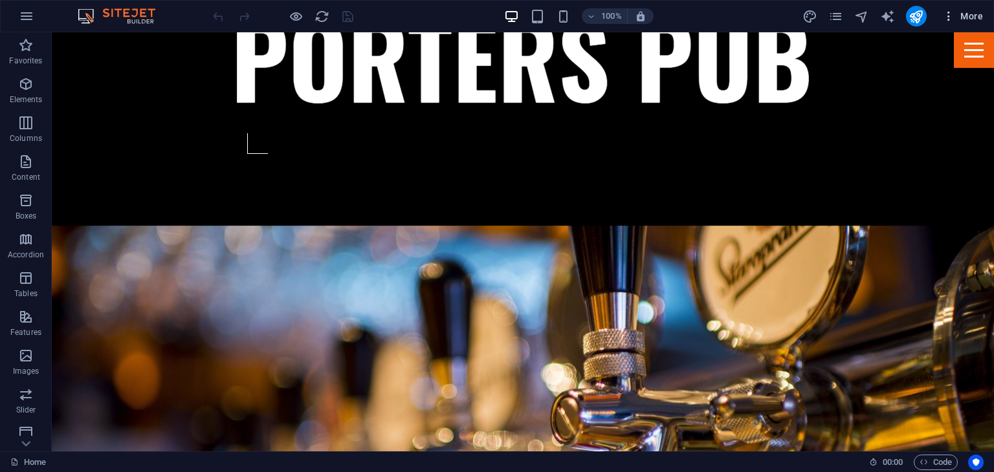
click at [977, 15] on span "More" at bounding box center [962, 16] width 41 height 13
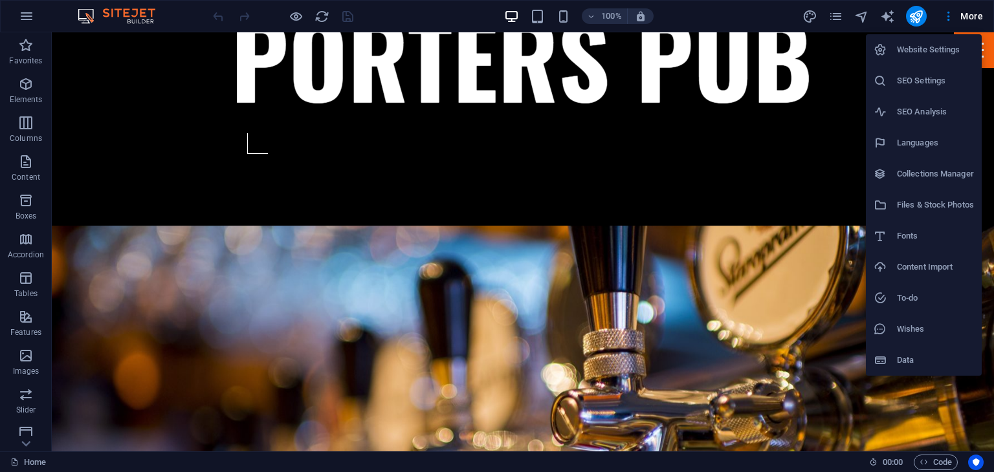
click at [947, 15] on div at bounding box center [497, 236] width 994 height 472
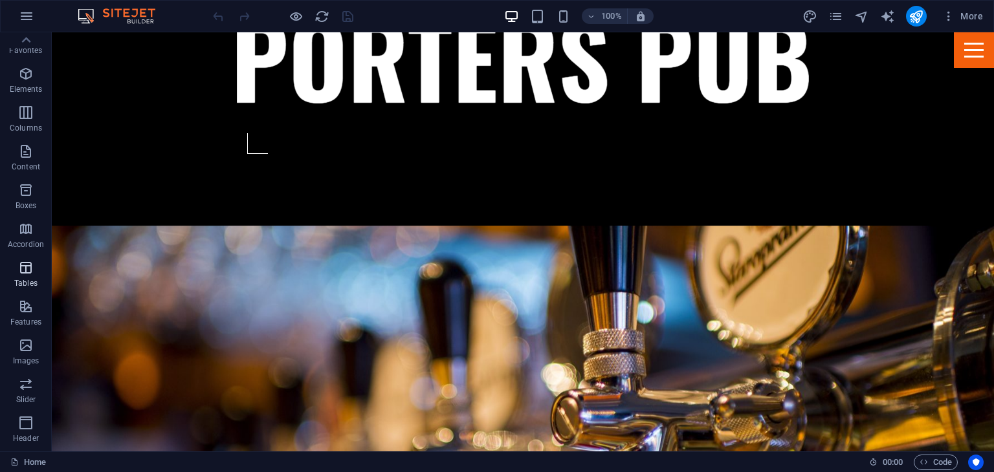
scroll to position [0, 0]
click at [27, 6] on button "button" at bounding box center [26, 16] width 31 height 31
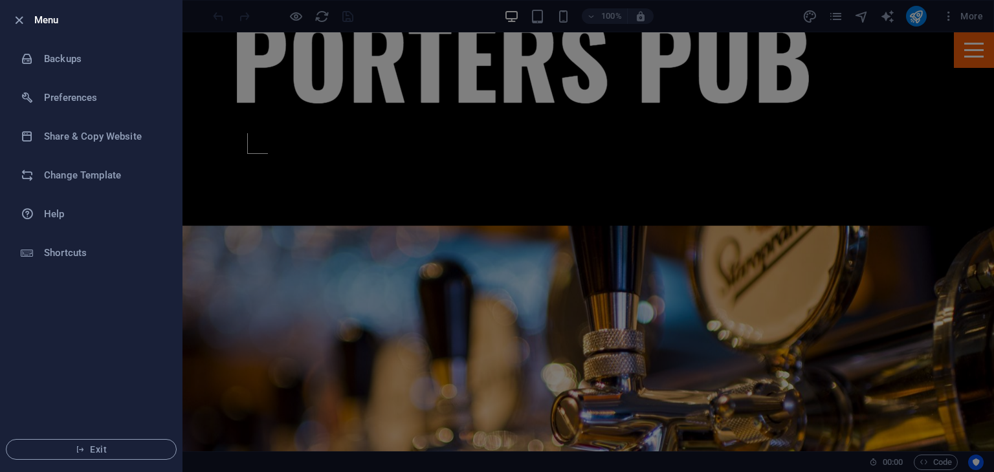
click at [289, 252] on div at bounding box center [497, 236] width 994 height 472
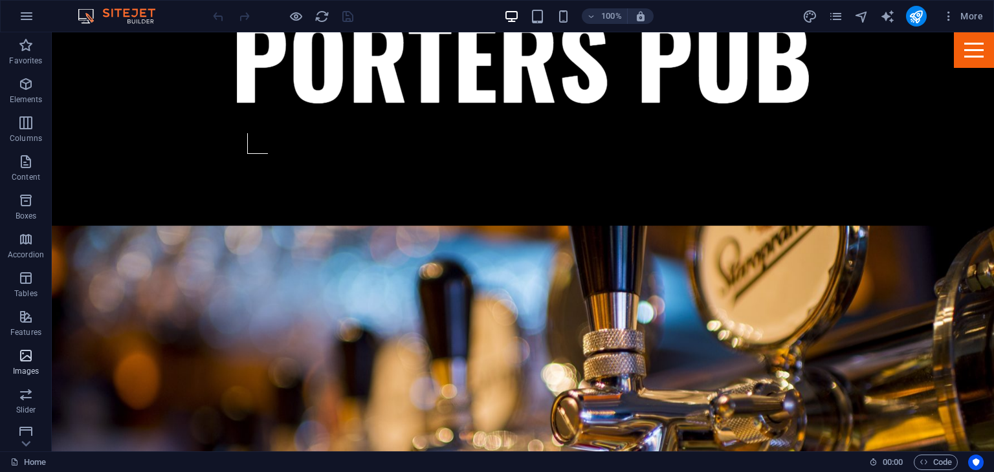
scroll to position [163, 0]
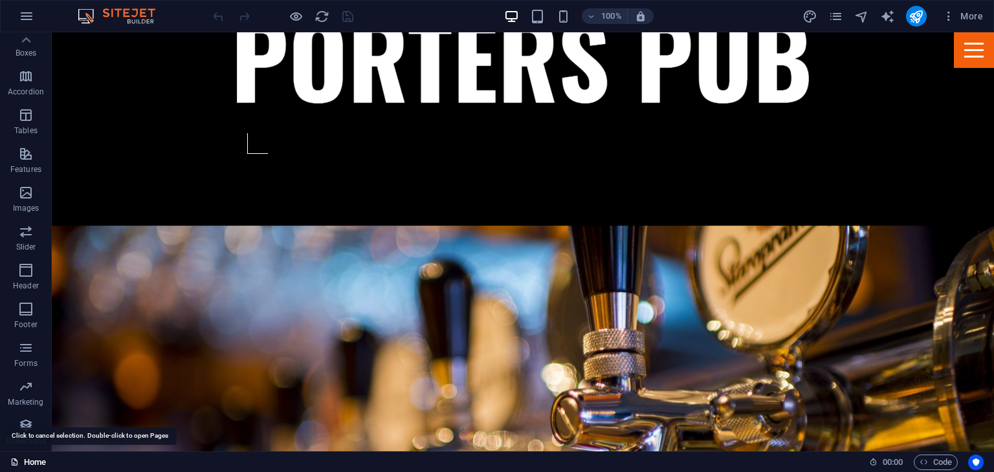
click at [34, 461] on link "Home" at bounding box center [28, 463] width 36 height 16
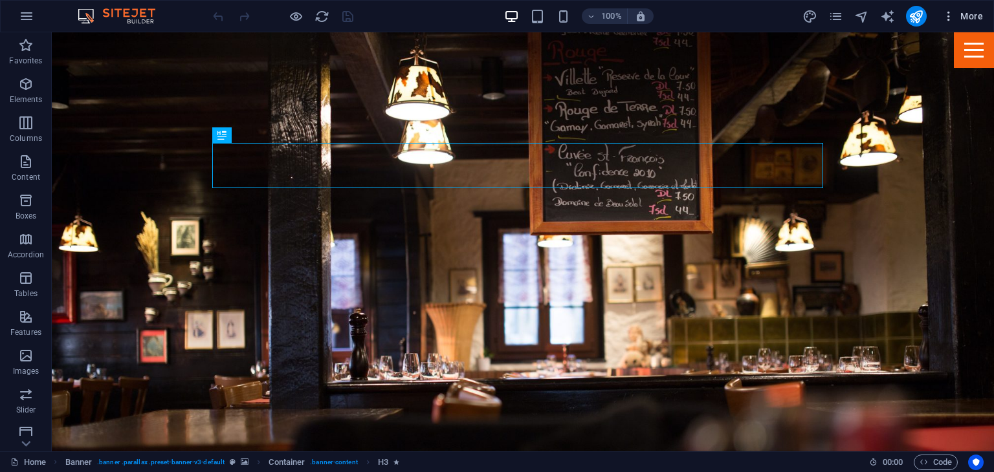
click at [968, 18] on span "More" at bounding box center [962, 16] width 41 height 13
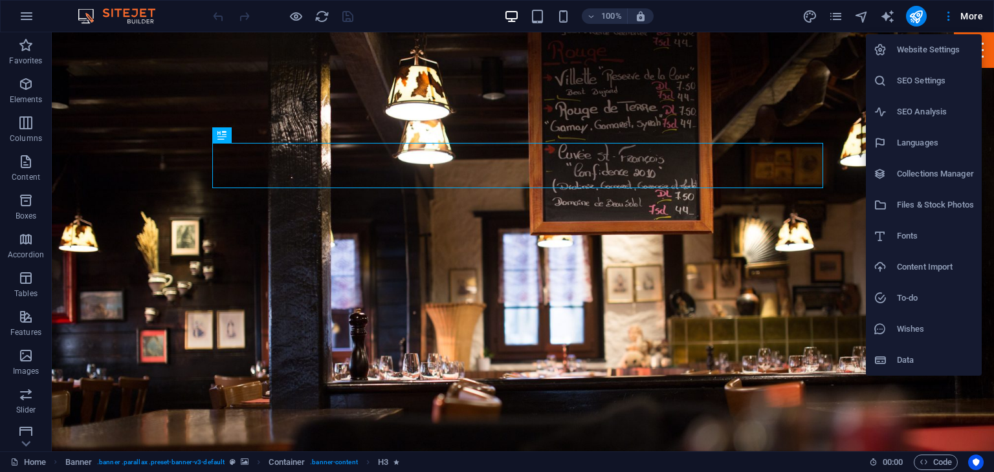
click at [922, 59] on li "Website Settings" at bounding box center [924, 49] width 116 height 31
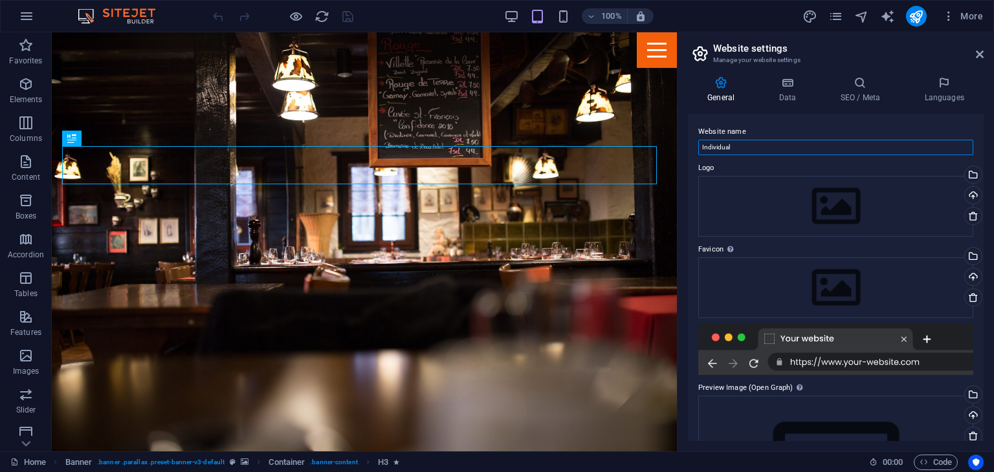
click at [732, 142] on input "Individual" at bounding box center [835, 148] width 275 height 16
click at [980, 53] on icon at bounding box center [980, 54] width 8 height 10
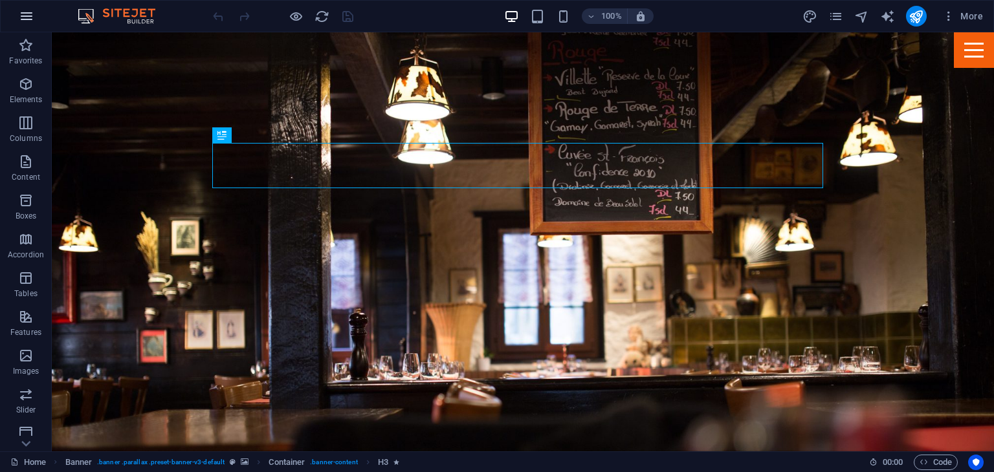
click at [21, 14] on icon "button" at bounding box center [27, 16] width 16 height 16
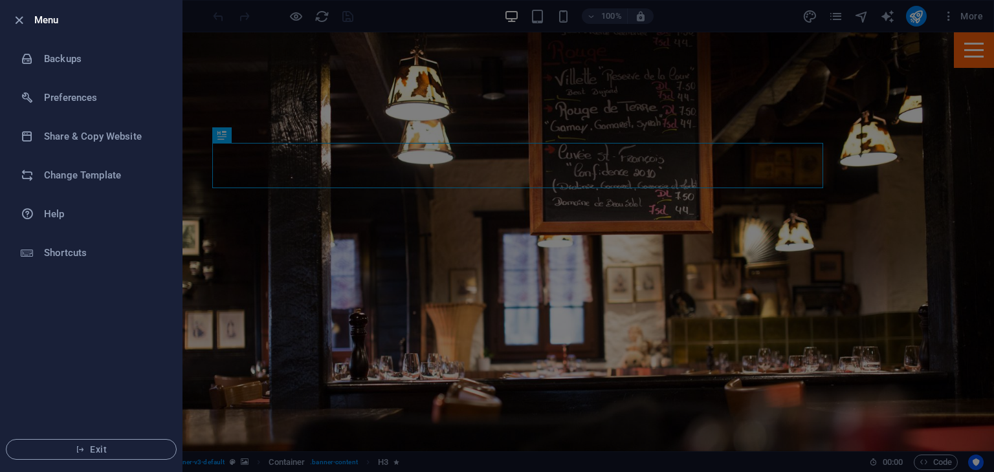
click at [334, 181] on div at bounding box center [497, 236] width 994 height 472
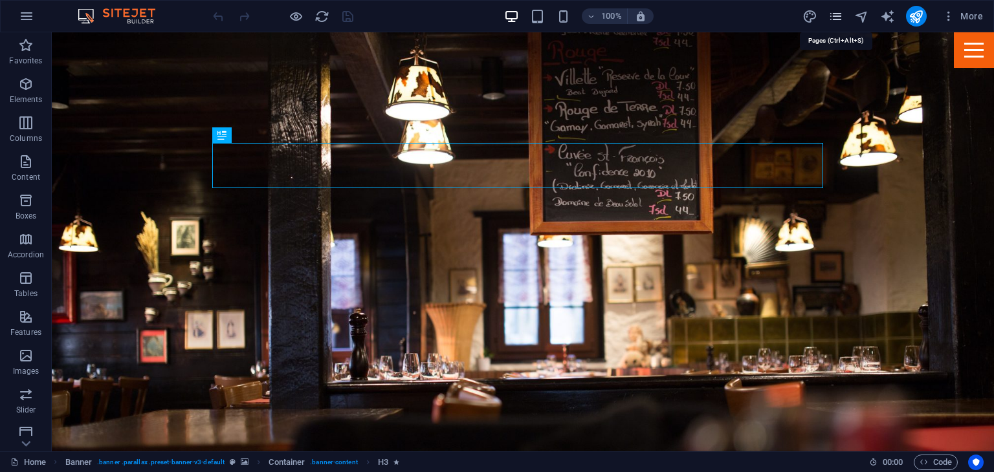
click at [839, 15] on icon "pages" at bounding box center [835, 16] width 15 height 15
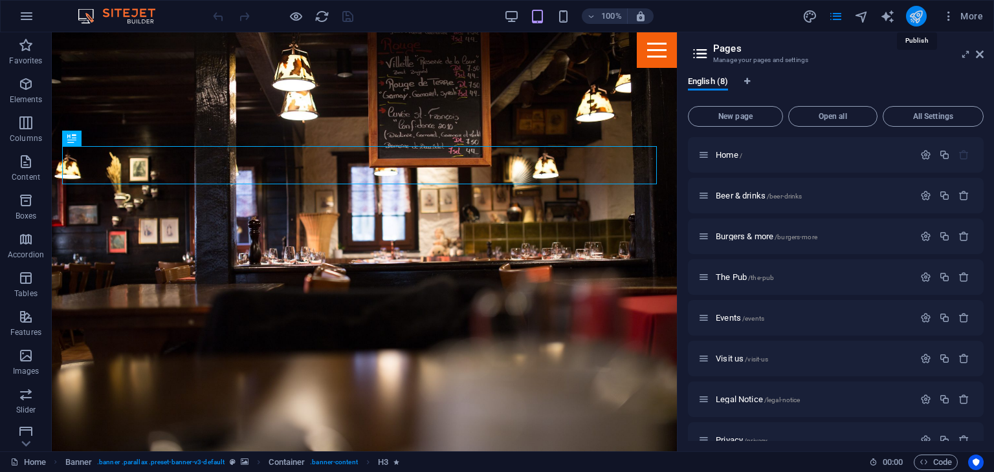
click at [913, 17] on icon "publish" at bounding box center [916, 16] width 15 height 15
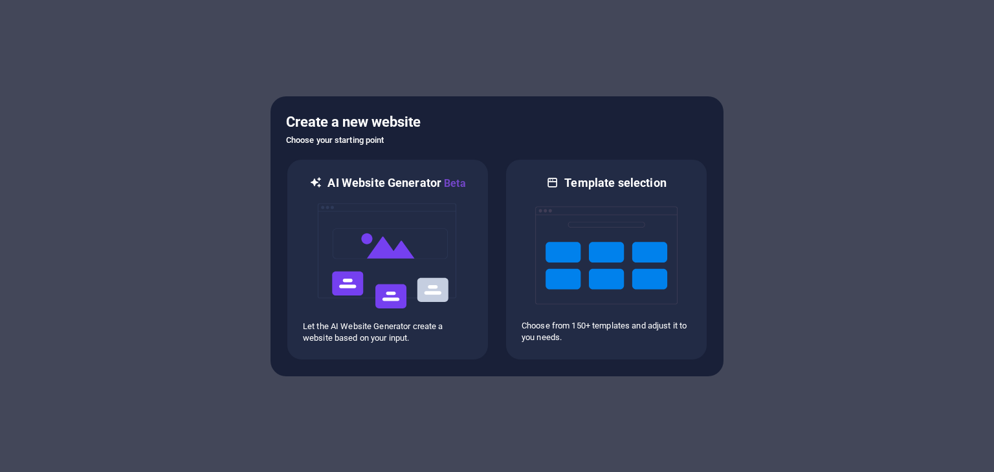
click at [464, 100] on div "Create a new website Choose your starting point AI Website Generator Beta Let t…" at bounding box center [497, 236] width 453 height 280
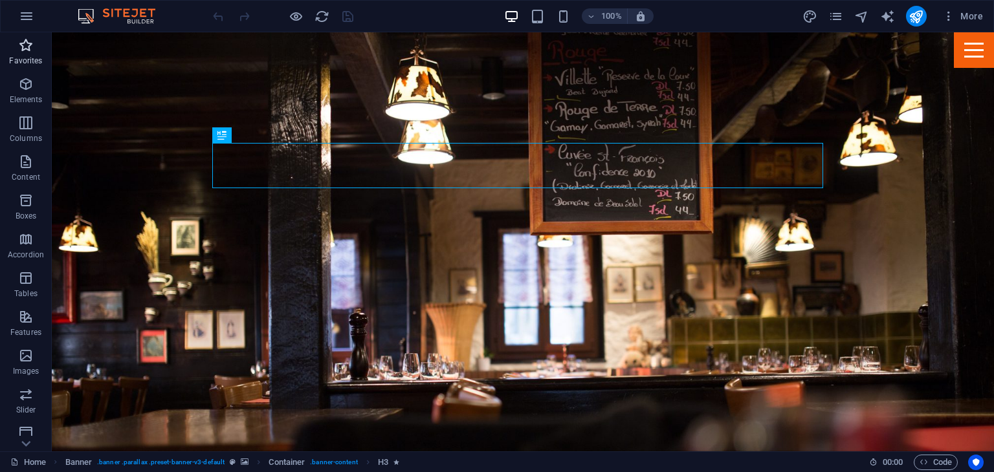
click at [30, 56] on p "Favorites" at bounding box center [25, 61] width 33 height 10
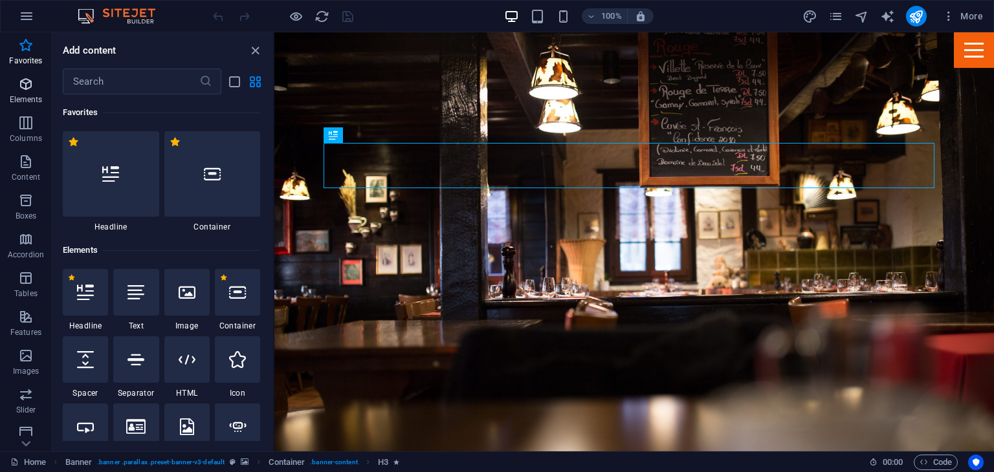
click at [26, 85] on icon "button" at bounding box center [26, 84] width 16 height 16
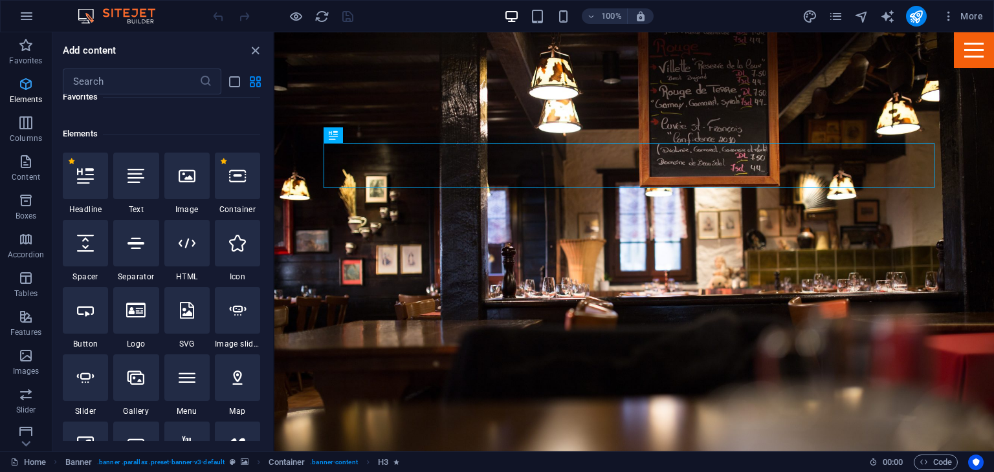
scroll to position [137, 0]
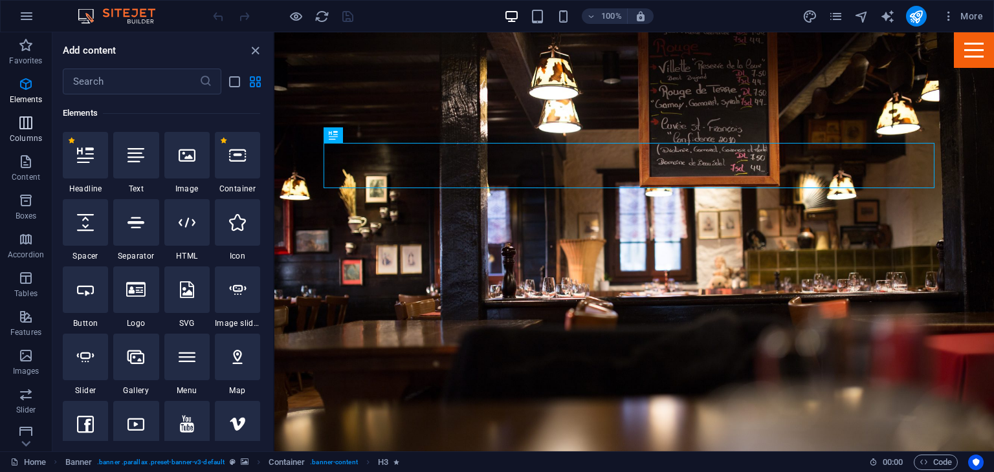
click at [27, 121] on icon "button" at bounding box center [26, 123] width 16 height 16
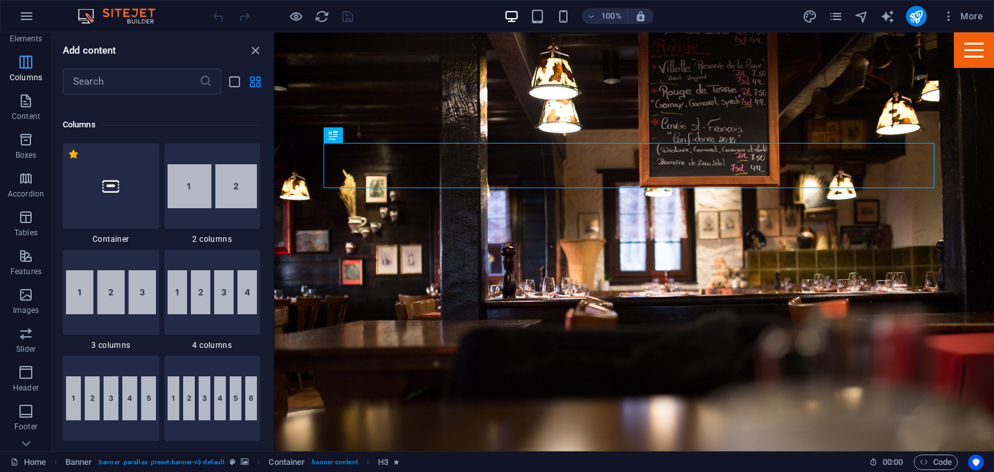
scroll to position [60, 0]
click at [28, 105] on icon "button" at bounding box center [26, 102] width 16 height 16
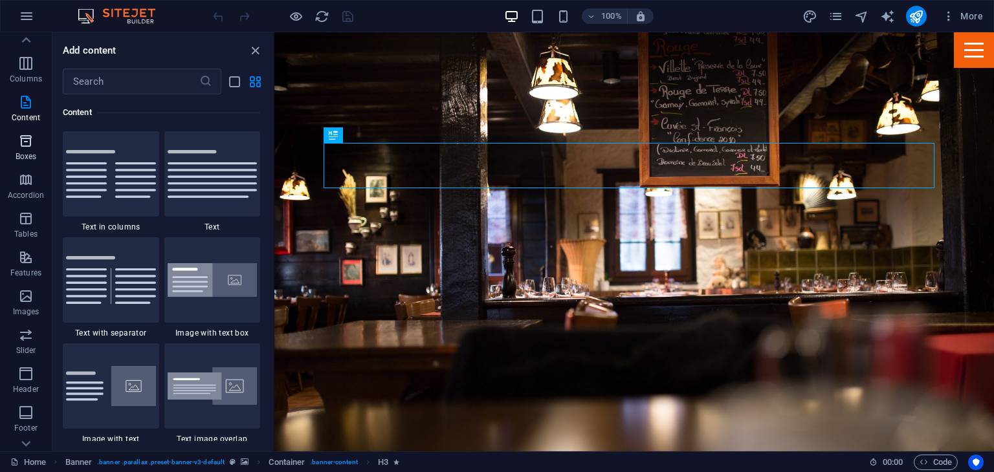
click at [26, 137] on icon "button" at bounding box center [26, 141] width 16 height 16
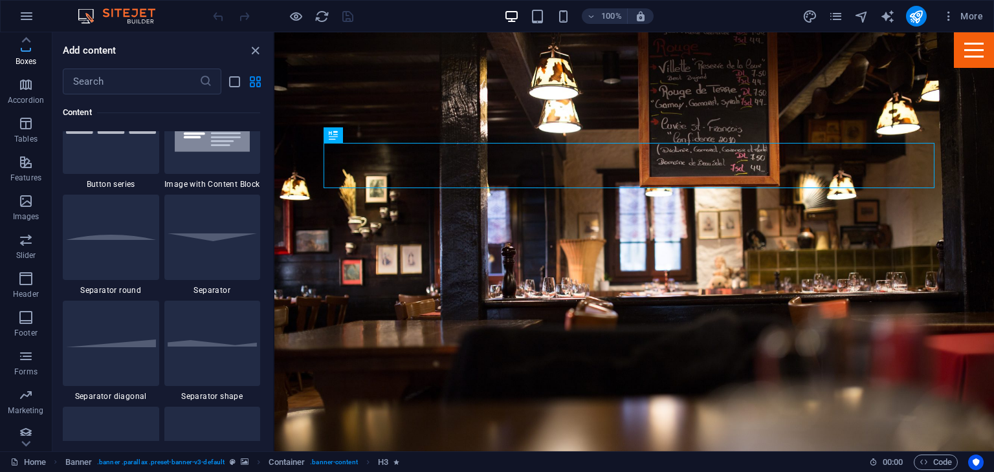
scroll to position [163, 0]
click at [23, 149] on icon "button" at bounding box center [26, 154] width 16 height 16
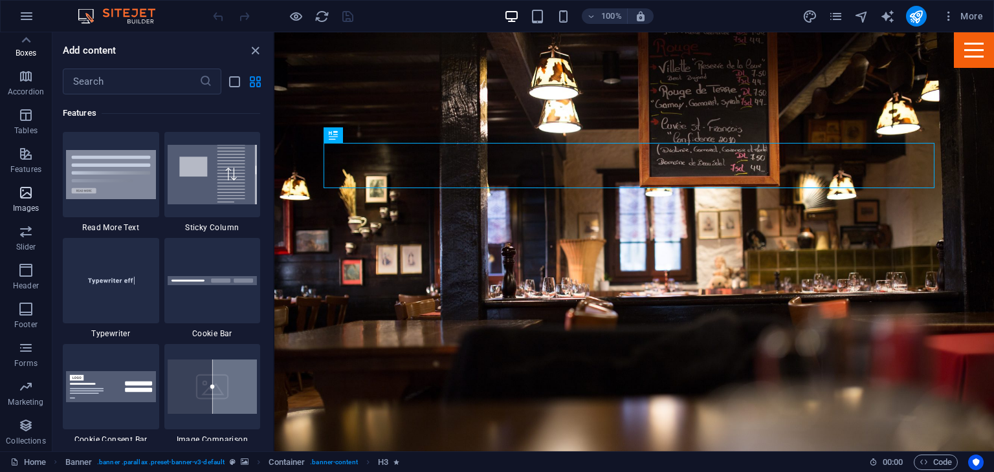
click at [26, 199] on icon "button" at bounding box center [26, 193] width 16 height 16
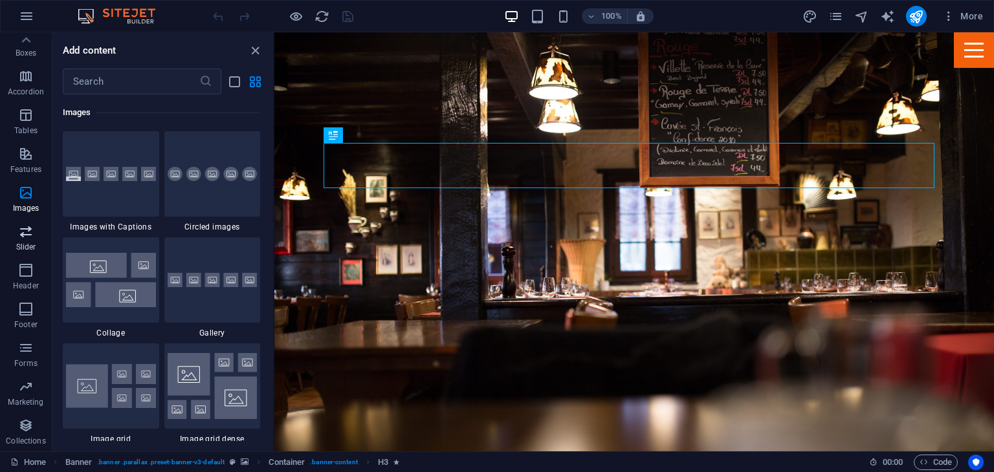
click at [25, 226] on icon "button" at bounding box center [26, 232] width 16 height 16
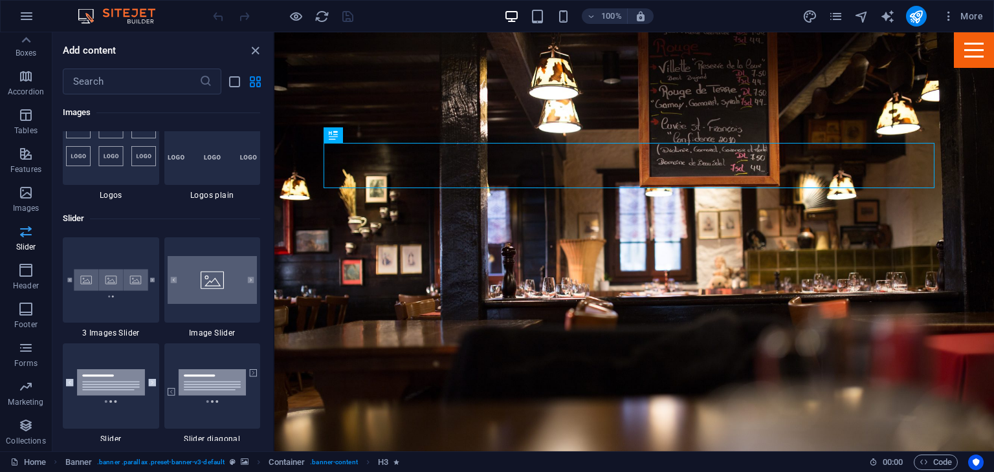
scroll to position [7336, 0]
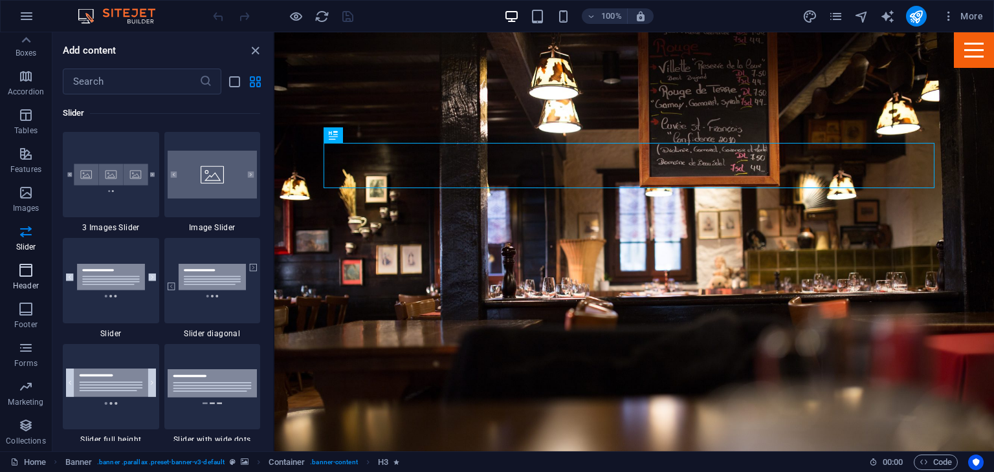
click at [21, 260] on button "Header" at bounding box center [26, 277] width 52 height 39
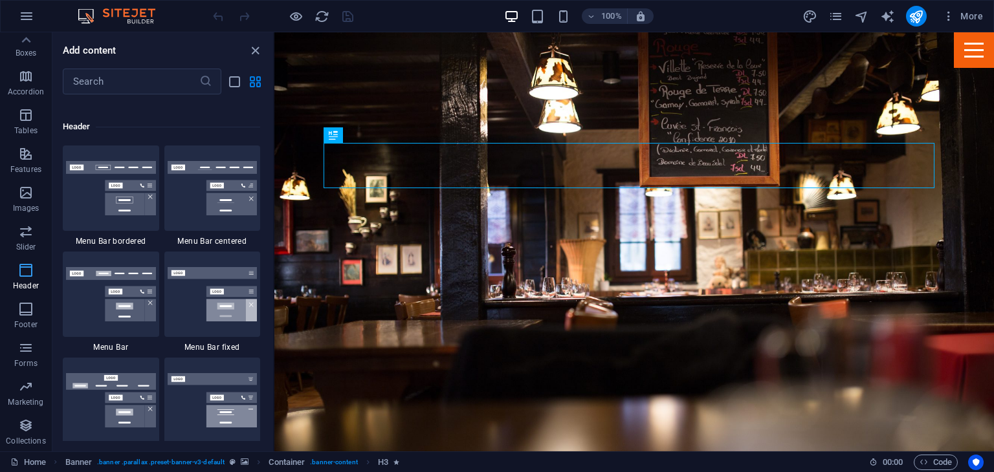
scroll to position [7792, 0]
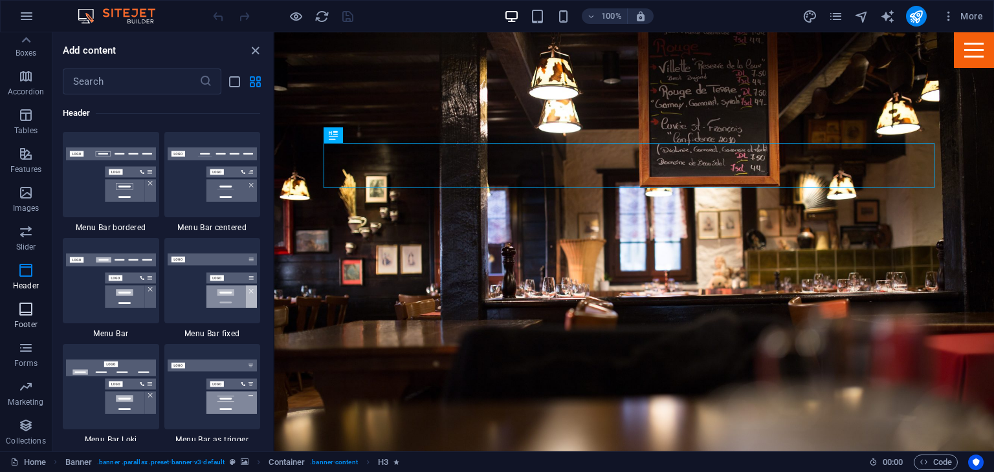
click at [34, 303] on span "Footer" at bounding box center [26, 317] width 52 height 31
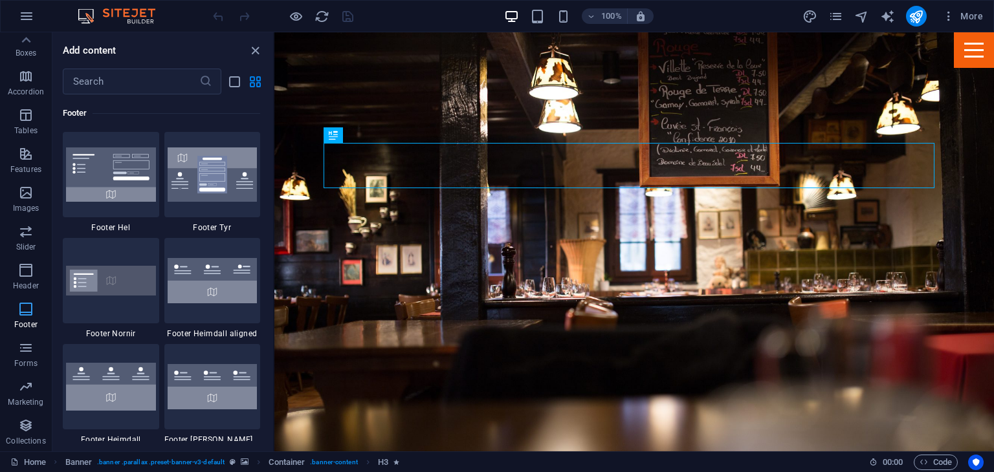
scroll to position [8567, 0]
click at [29, 355] on icon "button" at bounding box center [26, 348] width 16 height 16
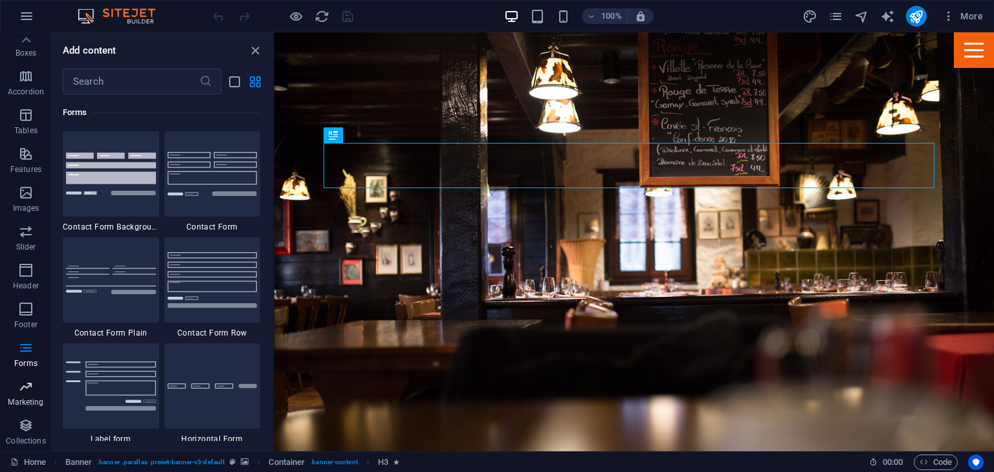
click at [26, 384] on icon "button" at bounding box center [26, 387] width 16 height 16
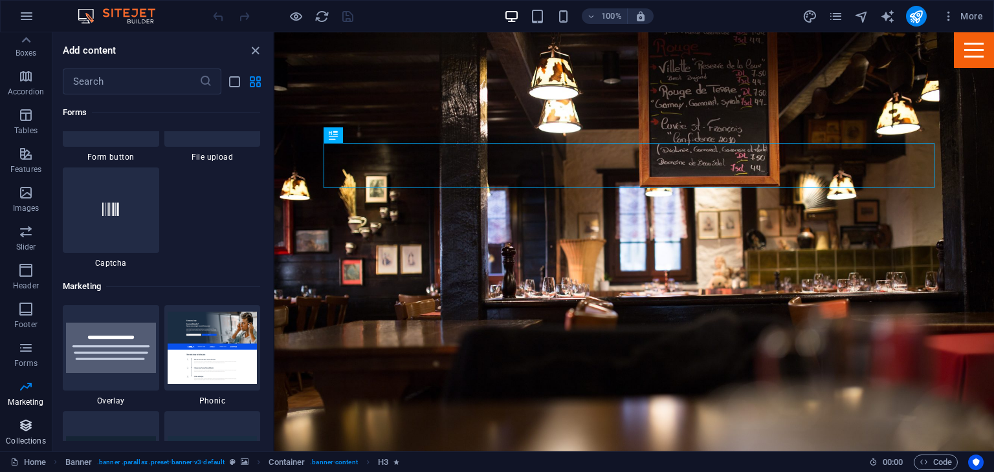
click at [27, 420] on icon "button" at bounding box center [26, 426] width 16 height 16
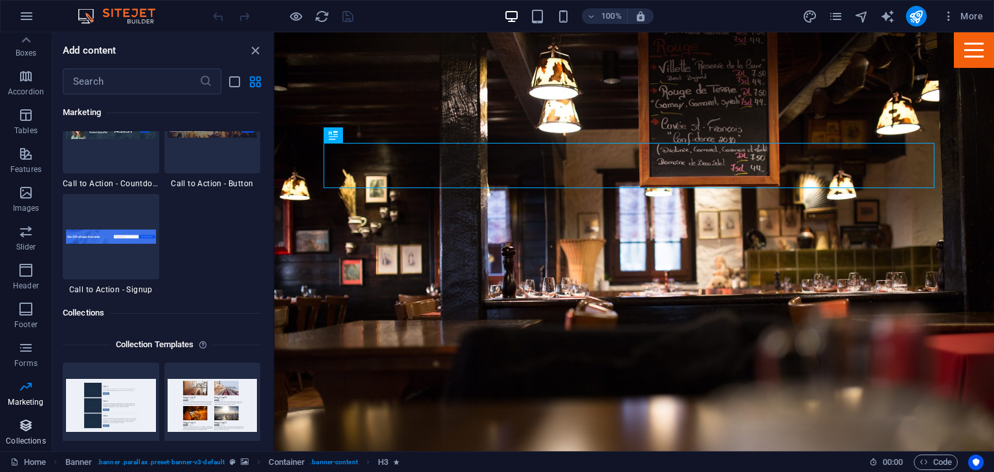
scroll to position [11847, 0]
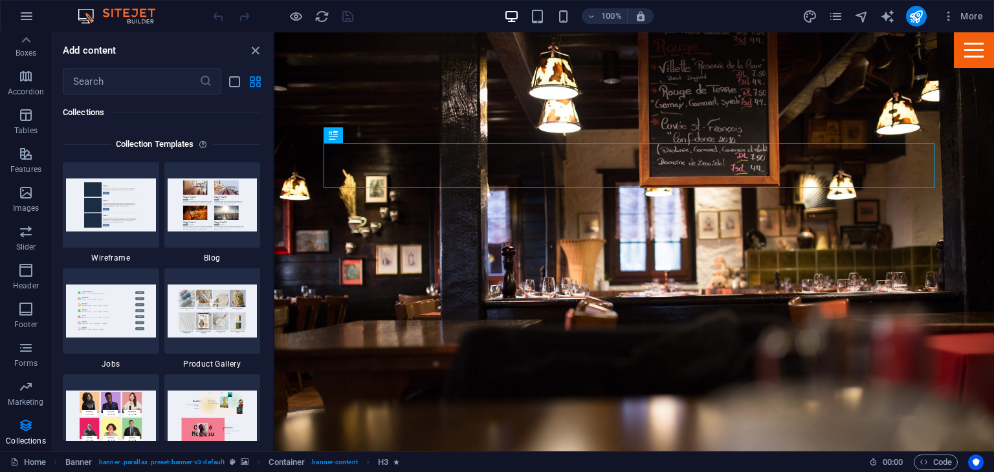
click at [255, 39] on div "Add content ​ Favorites 1 Star Headline 1 Star Container Elements 1 Star Headli…" at bounding box center [162, 241] width 221 height 419
drag, startPoint x: 254, startPoint y: 45, endPoint x: 210, endPoint y: 10, distance: 56.2
click at [254, 45] on icon "close panel" at bounding box center [255, 50] width 15 height 15
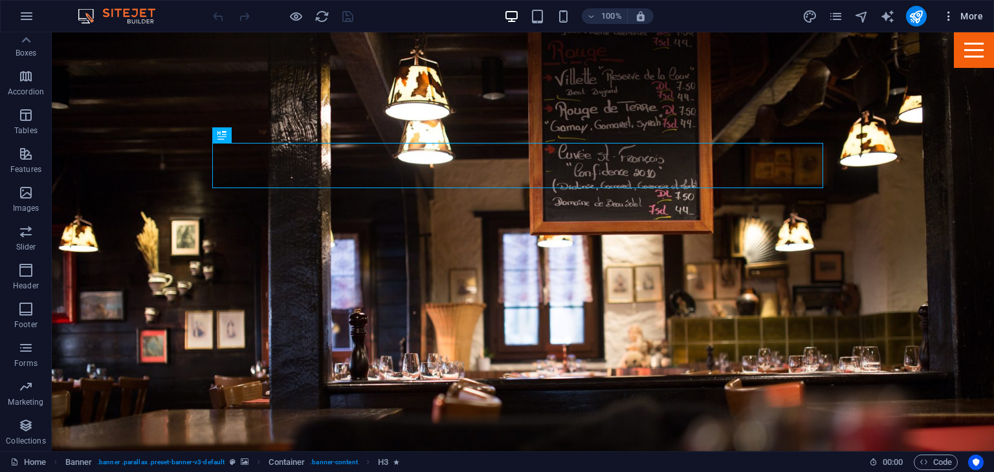
click at [950, 19] on icon "button" at bounding box center [948, 16] width 13 height 13
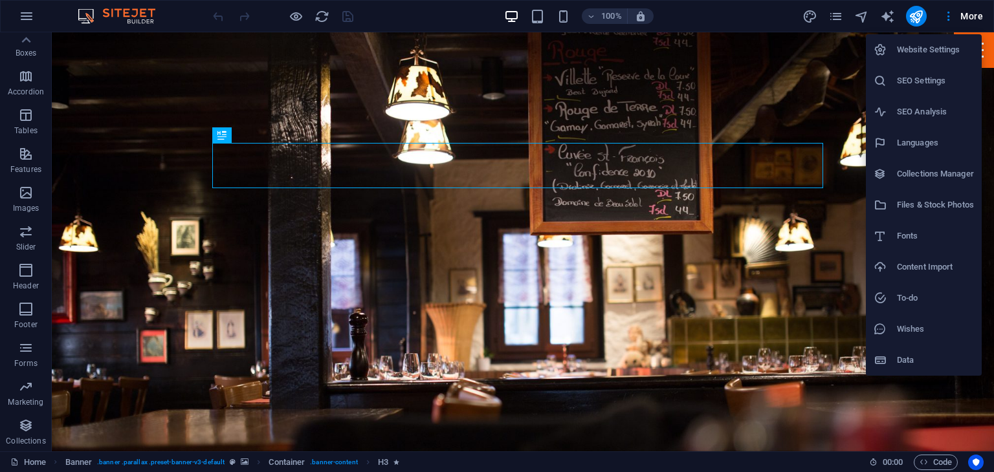
click at [932, 52] on h6 "Website Settings" at bounding box center [935, 50] width 77 height 16
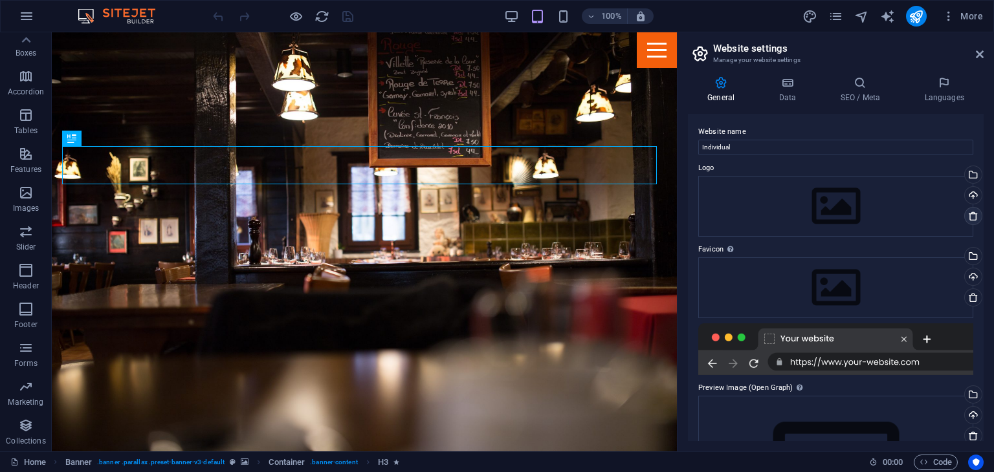
click at [971, 209] on link at bounding box center [973, 216] width 18 height 18
click at [971, 218] on icon at bounding box center [973, 216] width 10 height 10
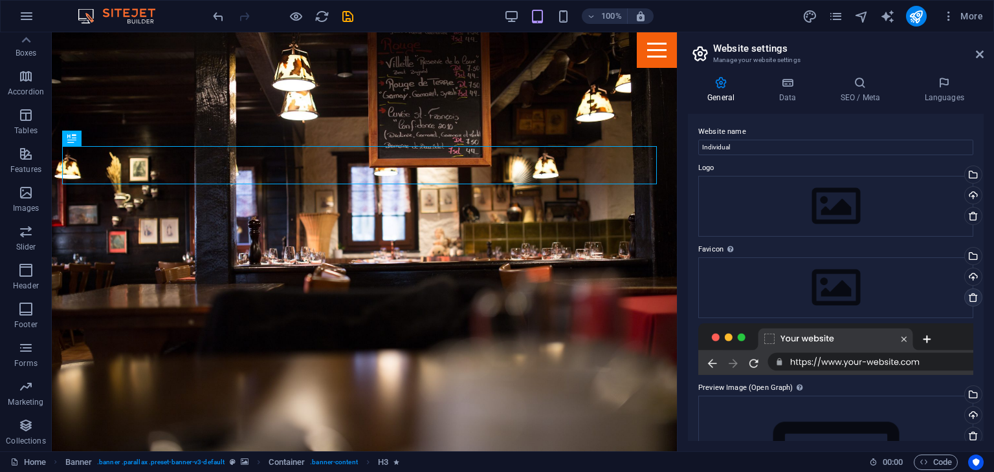
click at [977, 299] on link at bounding box center [973, 298] width 18 height 18
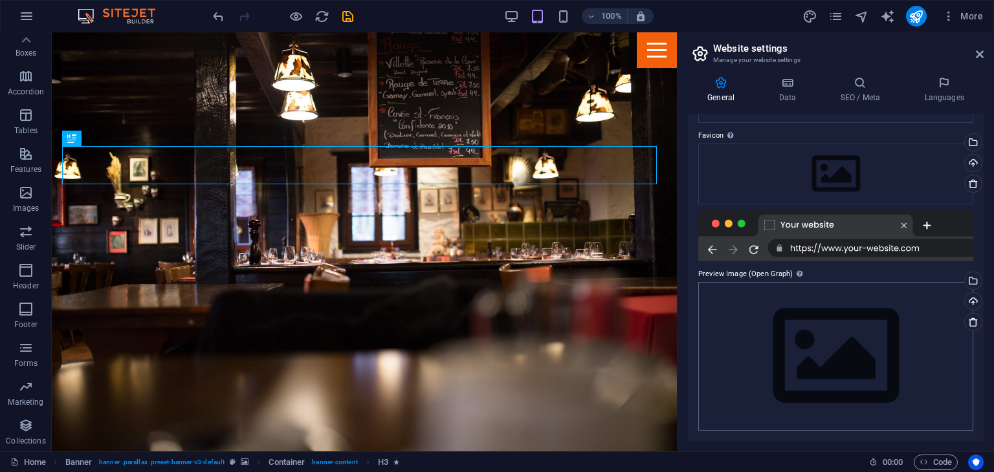
scroll to position [0, 0]
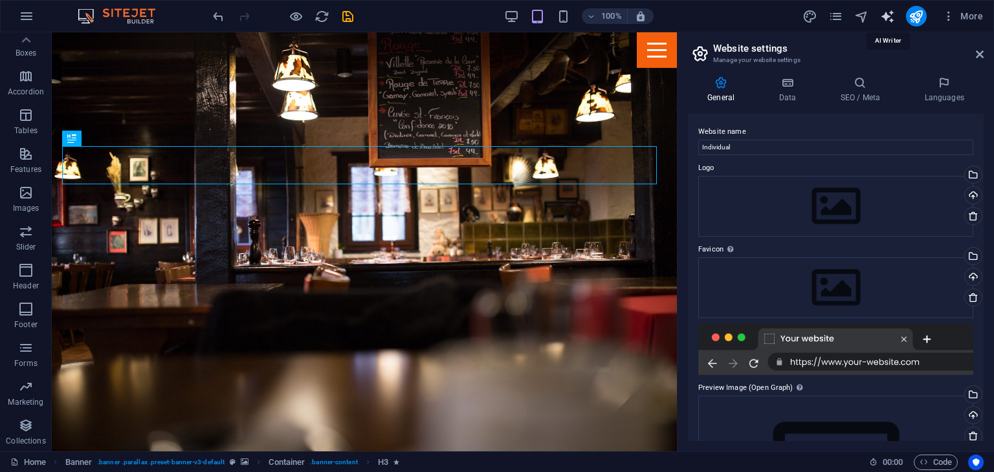
drag, startPoint x: 702, startPoint y: 50, endPoint x: 883, endPoint y: 14, distance: 185.4
click at [883, 32] on div "Home Favorites Elements Columns Content Boxes Accordion Tables Features Images …" at bounding box center [497, 241] width 994 height 419
click at [883, 14] on icon "text_generator" at bounding box center [887, 16] width 15 height 15
select select "English"
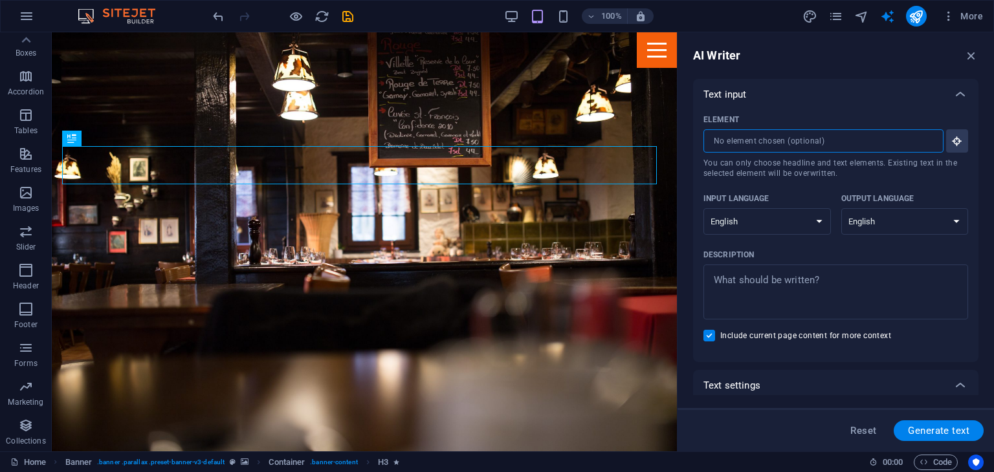
click at [758, 133] on input "Element ​ You can only choose headline and text elements. Existing text in the …" at bounding box center [818, 140] width 231 height 23
drag, startPoint x: 758, startPoint y: 133, endPoint x: 758, endPoint y: 148, distance: 15.5
click at [758, 148] on input "Element ​ You can only choose headline and text elements. Existing text in the …" at bounding box center [818, 140] width 231 height 23
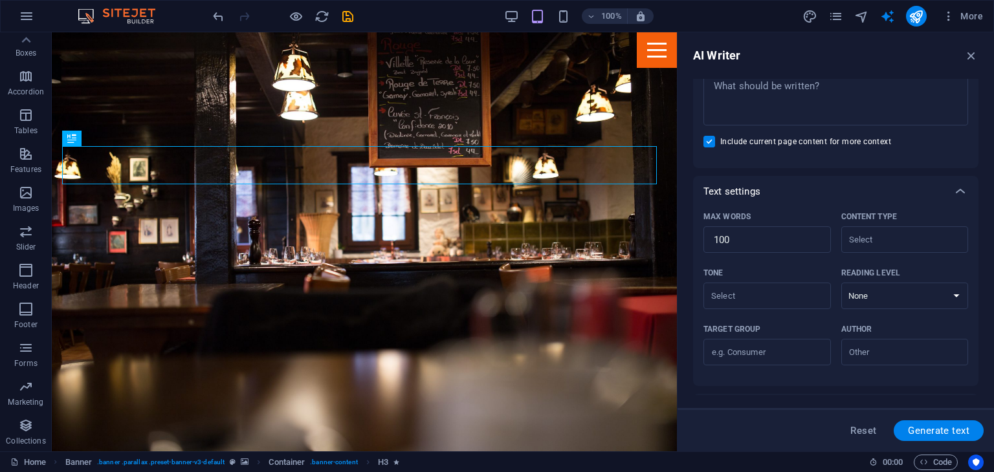
scroll to position [298, 0]
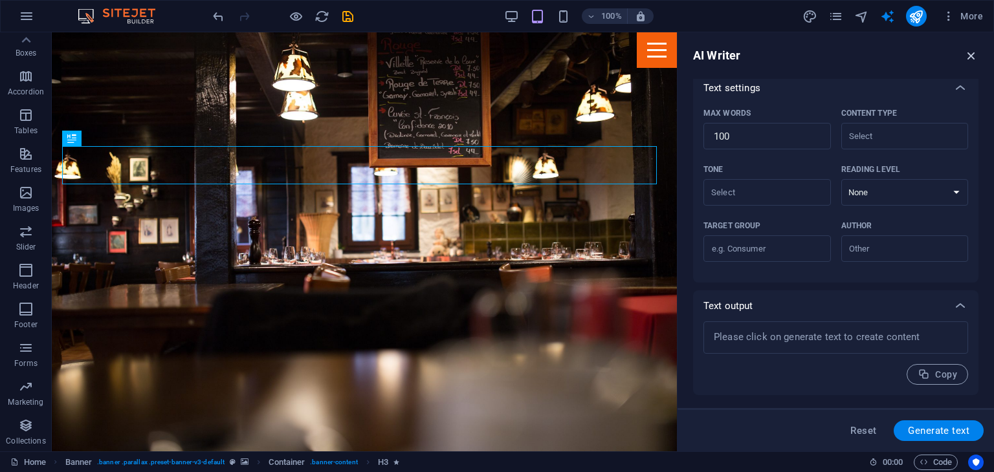
click at [976, 52] on icon "button" at bounding box center [971, 56] width 14 height 14
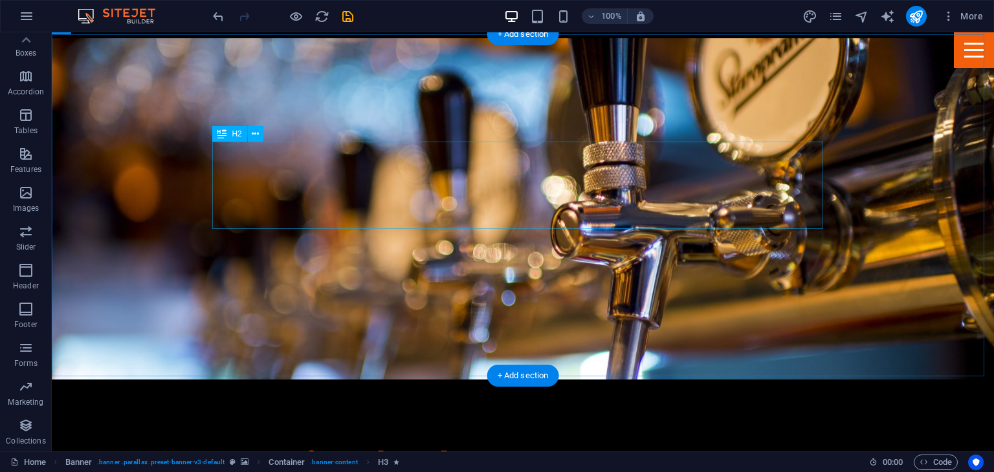
scroll to position [758, 0]
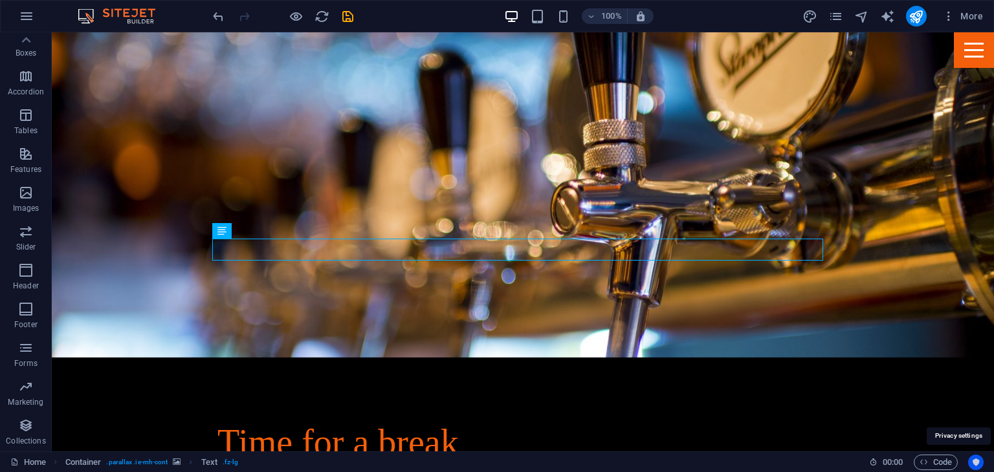
click at [972, 458] on icon "Usercentrics" at bounding box center [975, 462] width 9 height 9
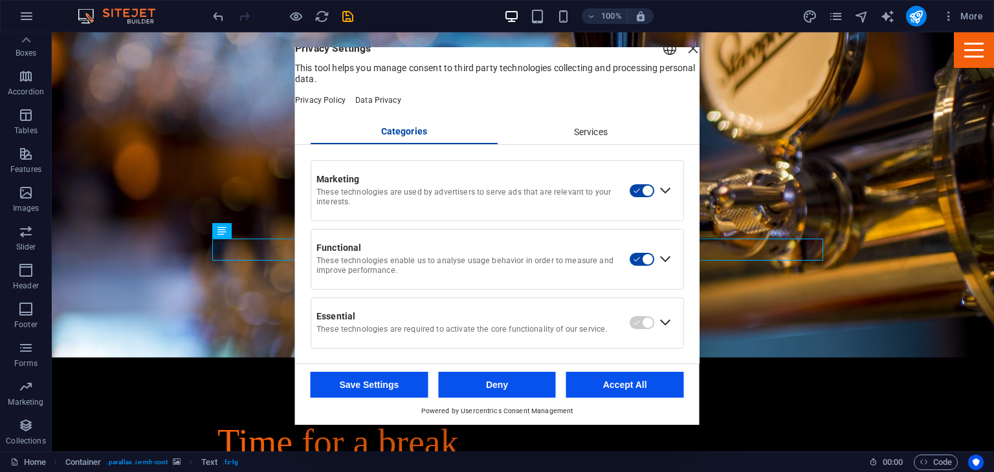
scroll to position [0, 0]
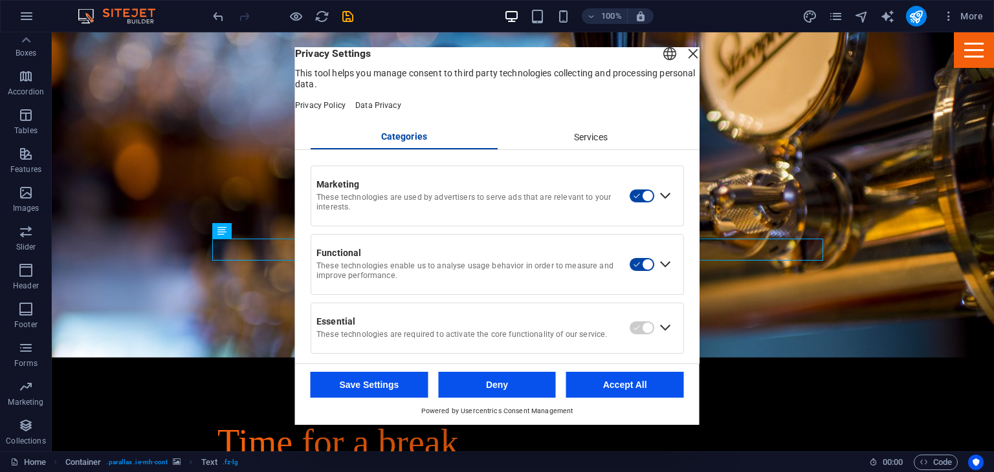
click at [684, 63] on div "Close Layer" at bounding box center [693, 54] width 18 height 18
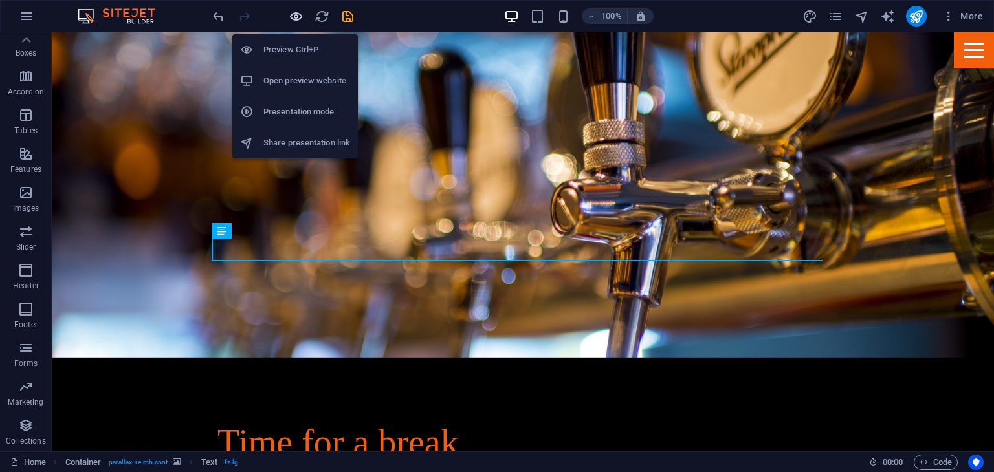
click at [294, 17] on icon "button" at bounding box center [296, 16] width 15 height 15
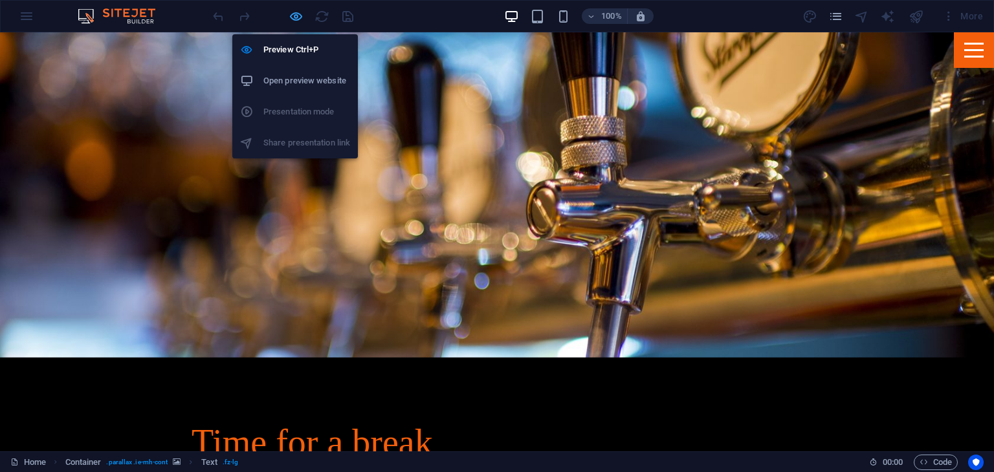
click at [294, 17] on icon "button" at bounding box center [296, 16] width 15 height 15
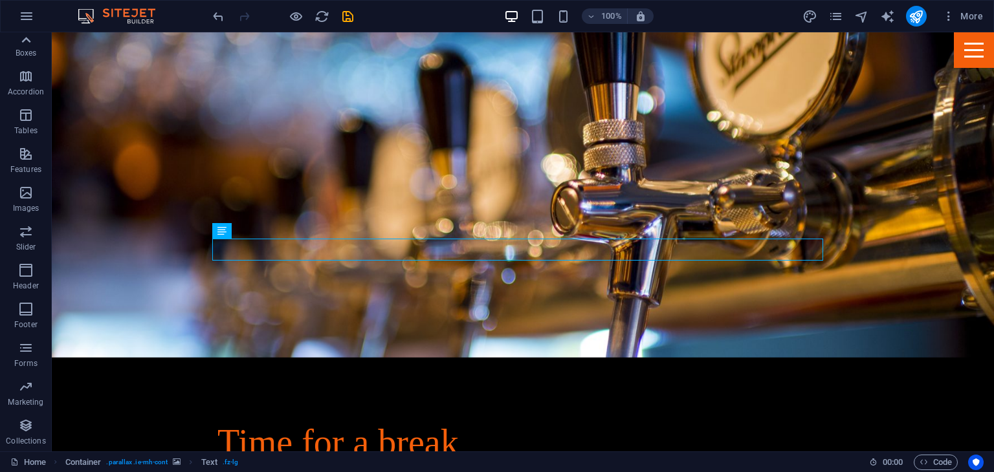
click at [32, 35] on icon at bounding box center [26, 40] width 18 height 18
click at [23, 16] on icon "button" at bounding box center [27, 16] width 16 height 16
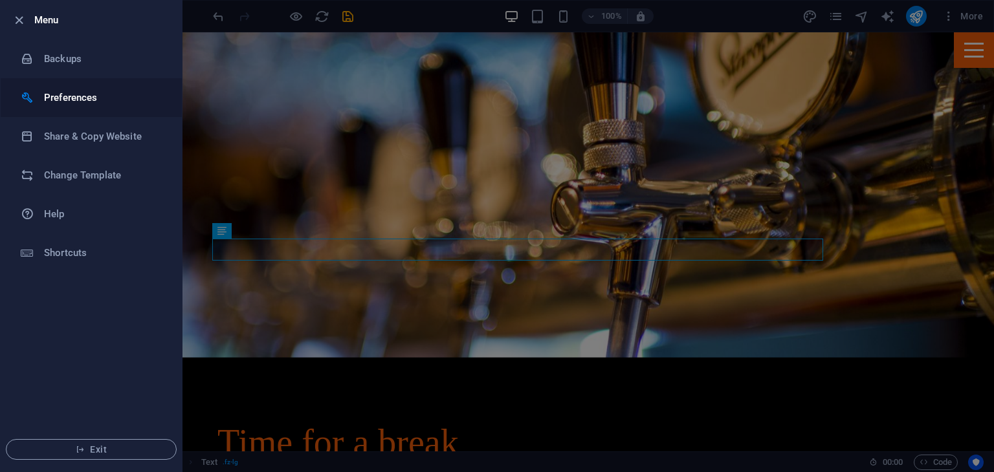
click at [75, 91] on h6 "Preferences" at bounding box center [104, 98] width 120 height 16
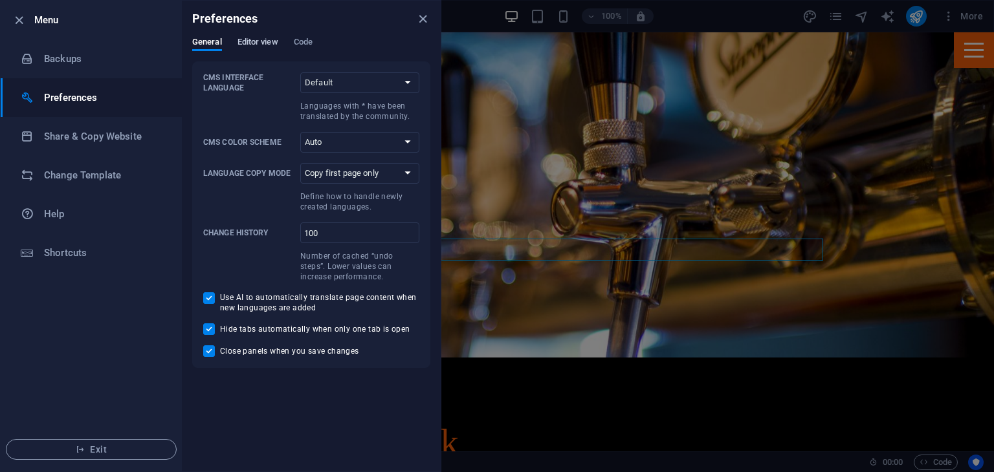
click at [245, 45] on span "Editor view" at bounding box center [258, 43] width 41 height 18
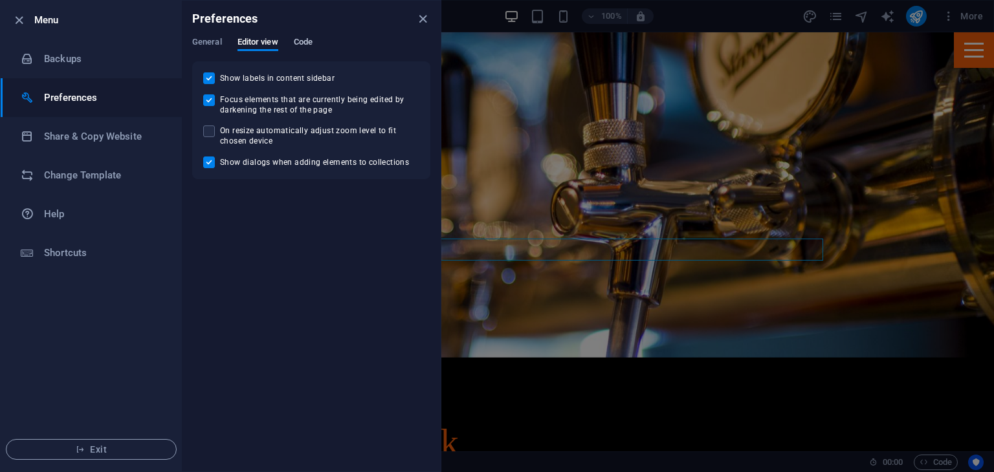
click at [312, 39] on span "Code" at bounding box center [303, 43] width 19 height 18
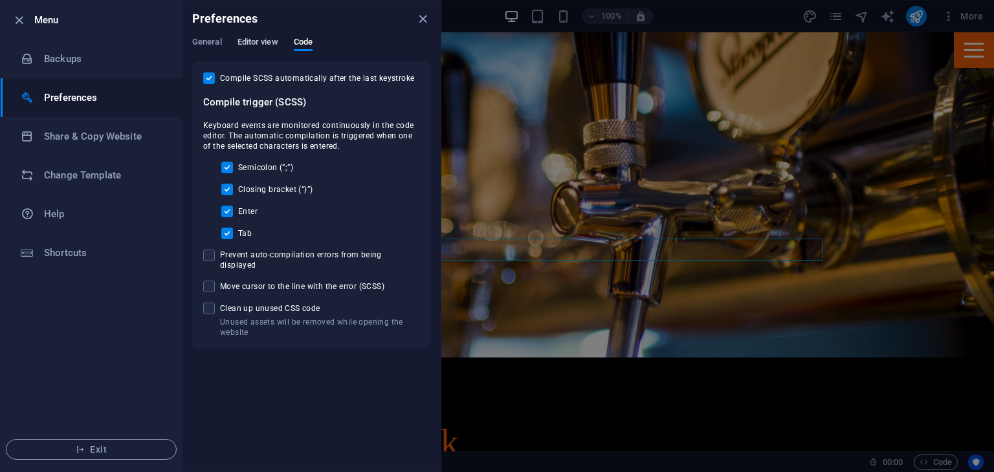
click at [249, 42] on span "Editor view" at bounding box center [258, 43] width 41 height 18
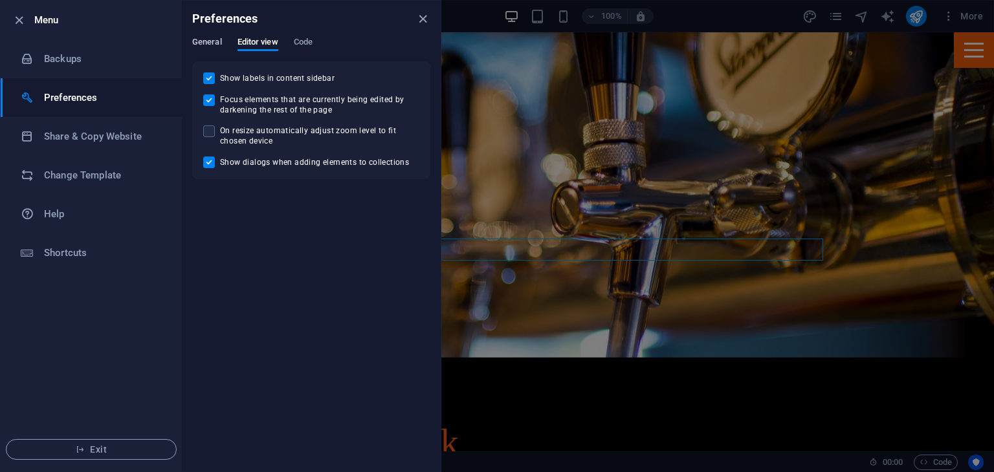
click at [218, 38] on span "General" at bounding box center [207, 43] width 30 height 18
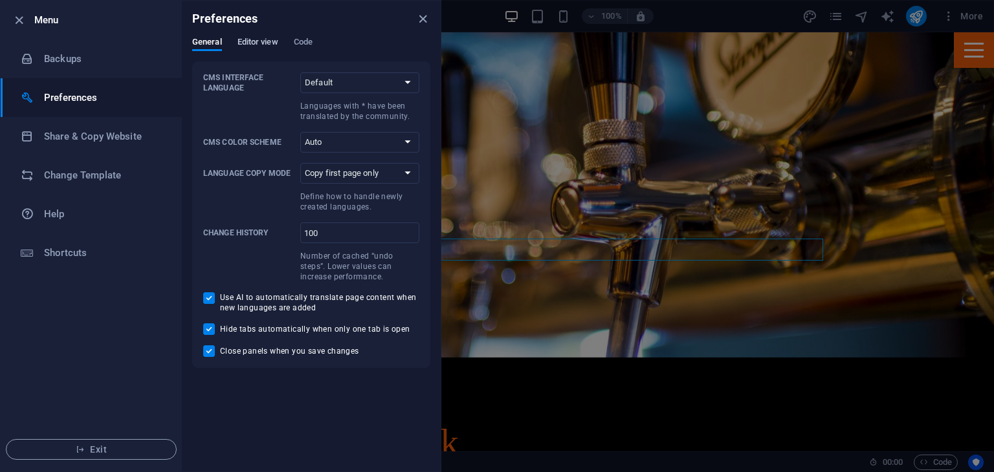
click at [247, 45] on span "Editor view" at bounding box center [258, 43] width 41 height 18
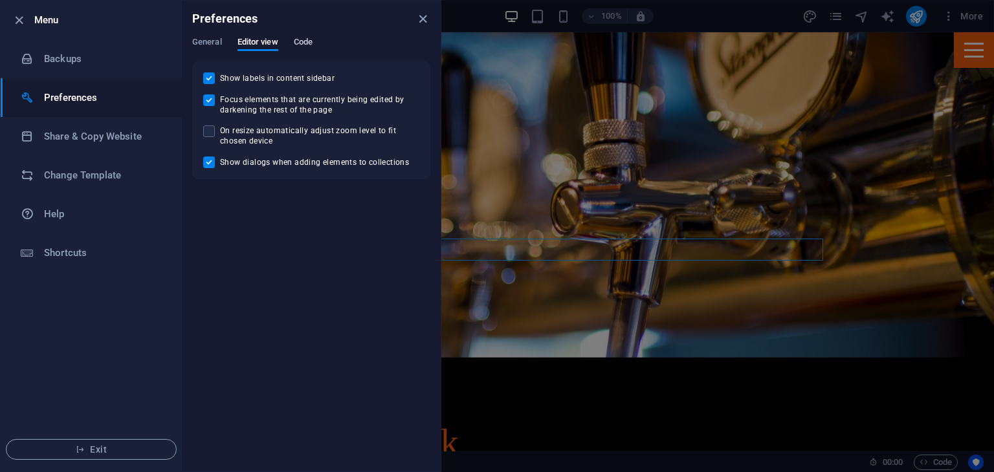
click at [298, 38] on span "Code" at bounding box center [303, 43] width 19 height 18
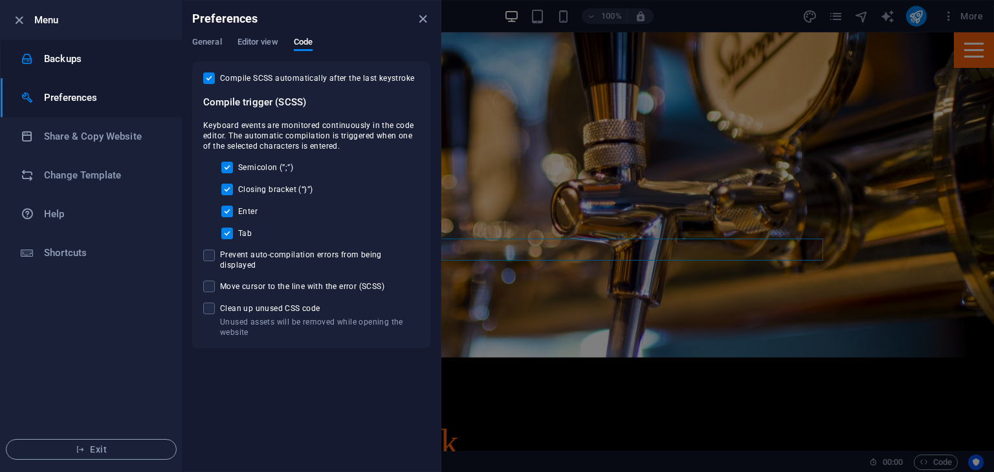
click at [78, 70] on li "Backups" at bounding box center [91, 58] width 181 height 39
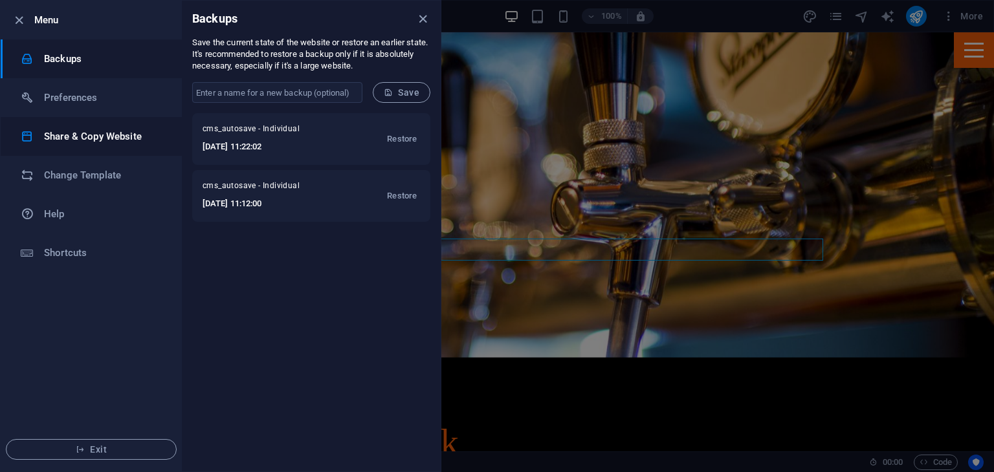
click at [139, 138] on h6 "Share & Copy Website" at bounding box center [104, 137] width 120 height 16
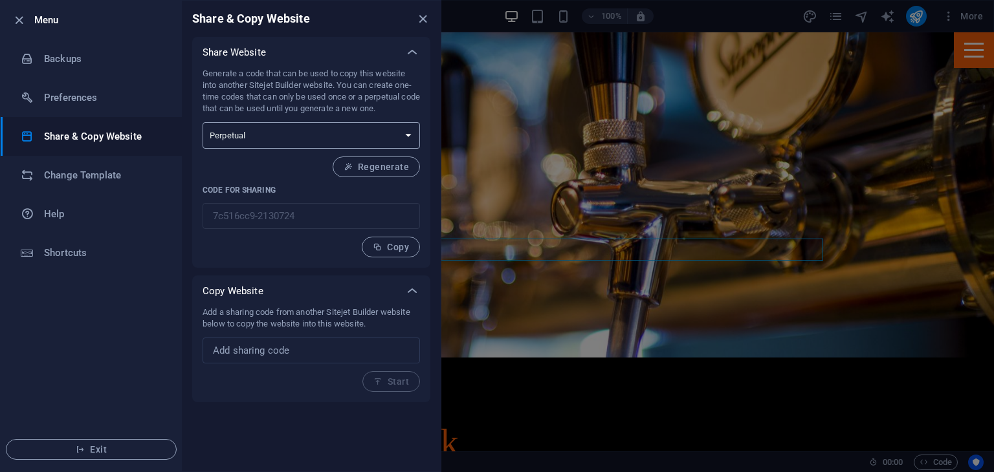
click at [262, 140] on select "One-time Perpetual" at bounding box center [311, 135] width 217 height 27
click at [81, 159] on li "Change Template" at bounding box center [91, 175] width 181 height 39
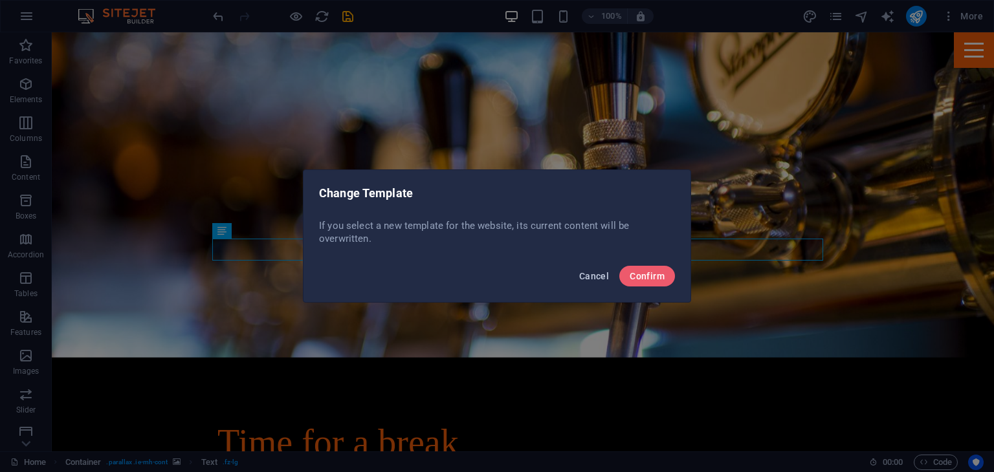
click at [592, 274] on span "Cancel" at bounding box center [594, 276] width 30 height 10
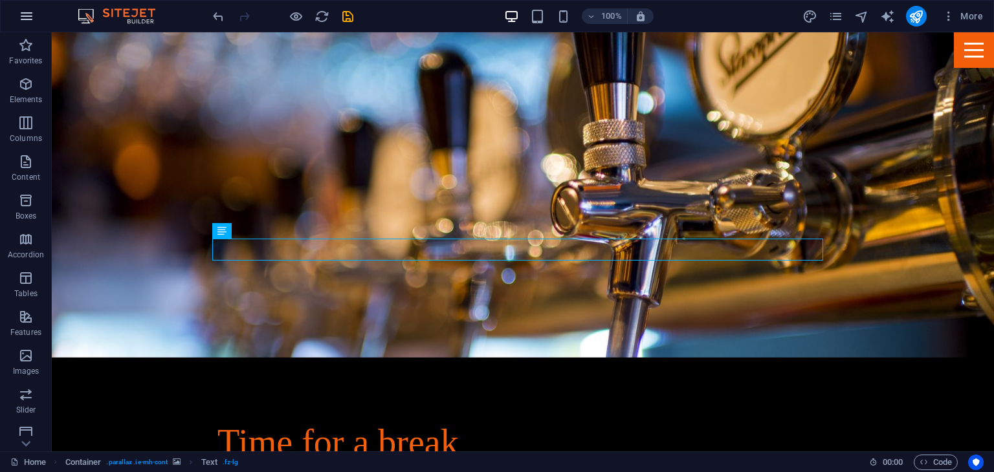
click at [29, 19] on icon "button" at bounding box center [27, 16] width 16 height 16
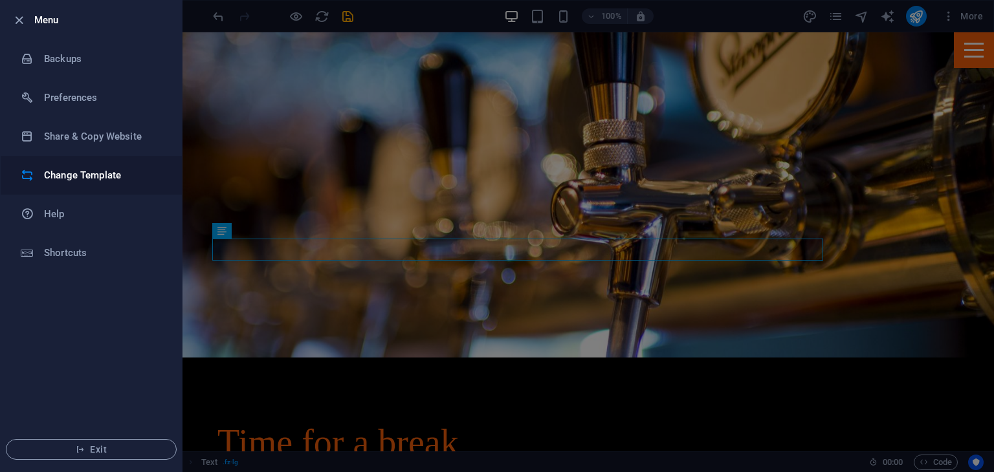
drag, startPoint x: 196, startPoint y: 134, endPoint x: 89, endPoint y: 187, distance: 119.2
click at [89, 187] on div "Menu Backups Preferences Share & Copy Website Change Template Help Shortcuts Ex…" at bounding box center [497, 236] width 994 height 472
click at [89, 187] on li "Change Template" at bounding box center [91, 175] width 181 height 39
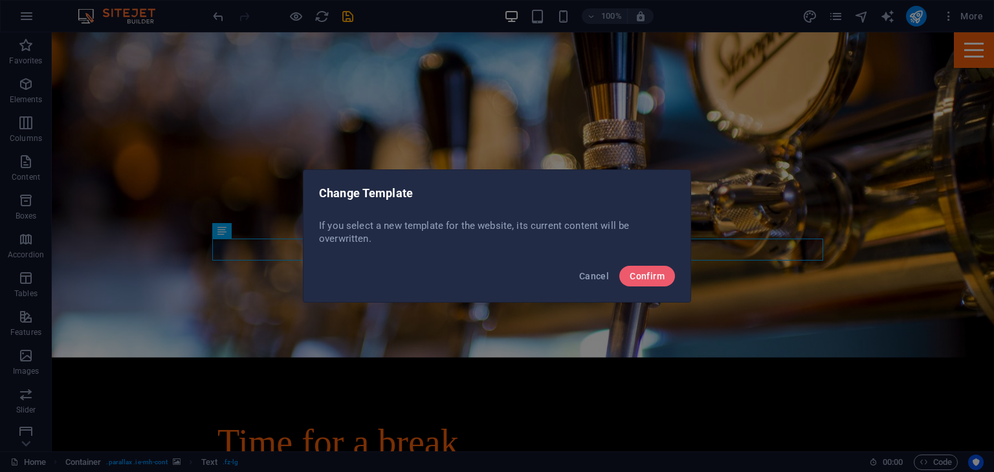
drag, startPoint x: 605, startPoint y: 272, endPoint x: 173, endPoint y: 38, distance: 491.4
click at [173, 38] on div "Change Template If you select a new template for the website, its current conte…" at bounding box center [497, 236] width 994 height 472
click at [581, 267] on button "Cancel" at bounding box center [594, 276] width 40 height 21
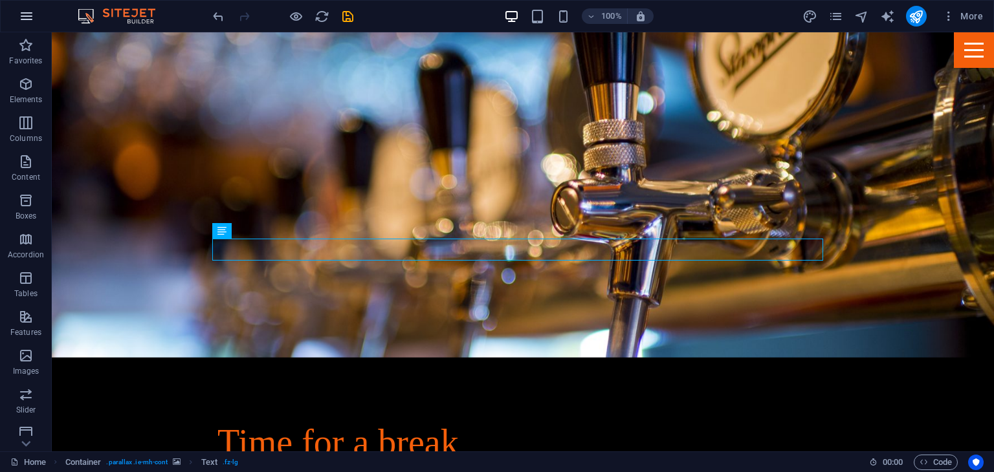
click at [19, 15] on icon "button" at bounding box center [27, 16] width 16 height 16
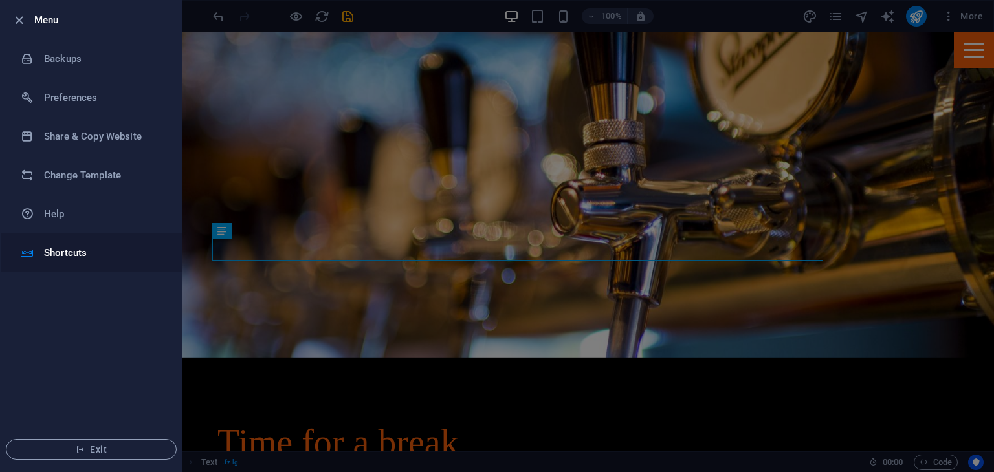
click at [79, 245] on h6 "Shortcuts" at bounding box center [104, 253] width 120 height 16
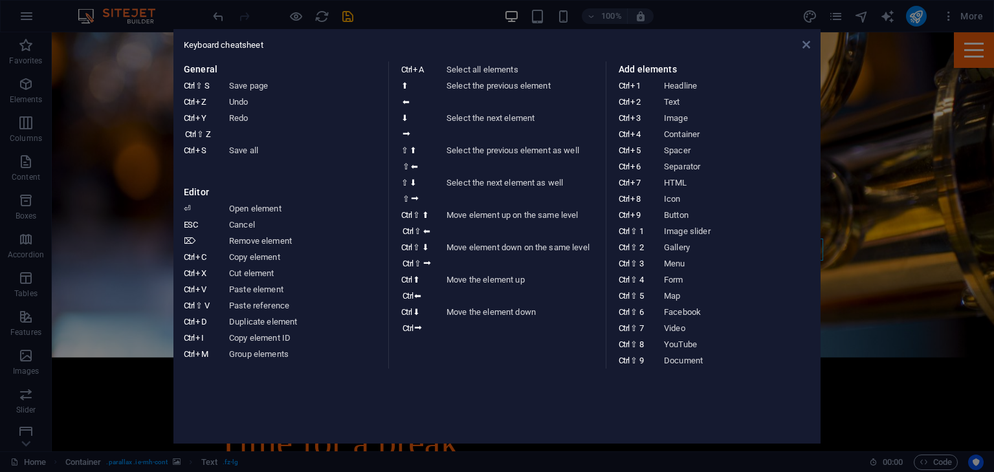
click at [807, 46] on icon at bounding box center [806, 44] width 8 height 10
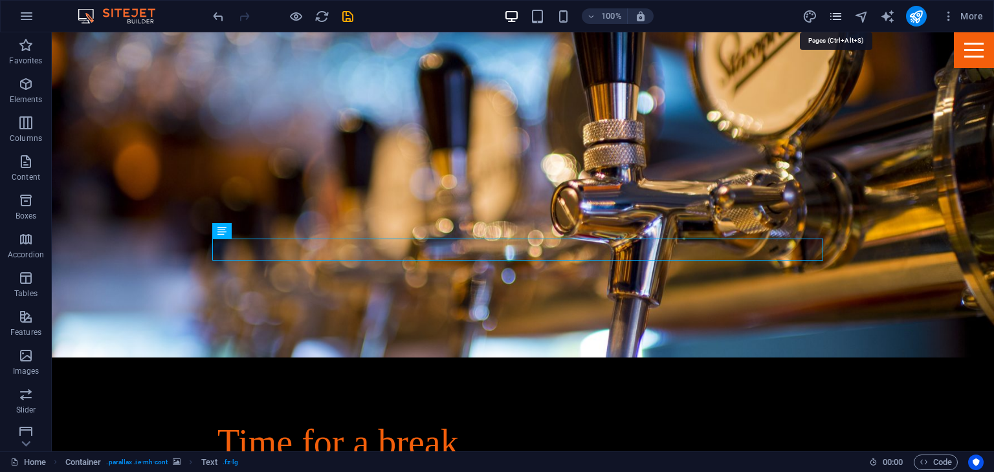
click at [833, 9] on icon "pages" at bounding box center [835, 16] width 15 height 15
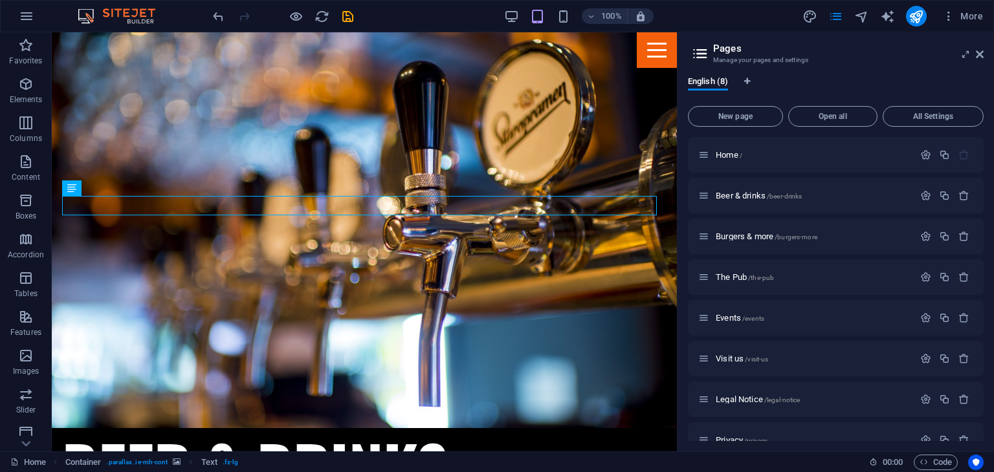
click at [699, 44] on header "Pages Manage your pages and settings" at bounding box center [836, 49] width 293 height 34
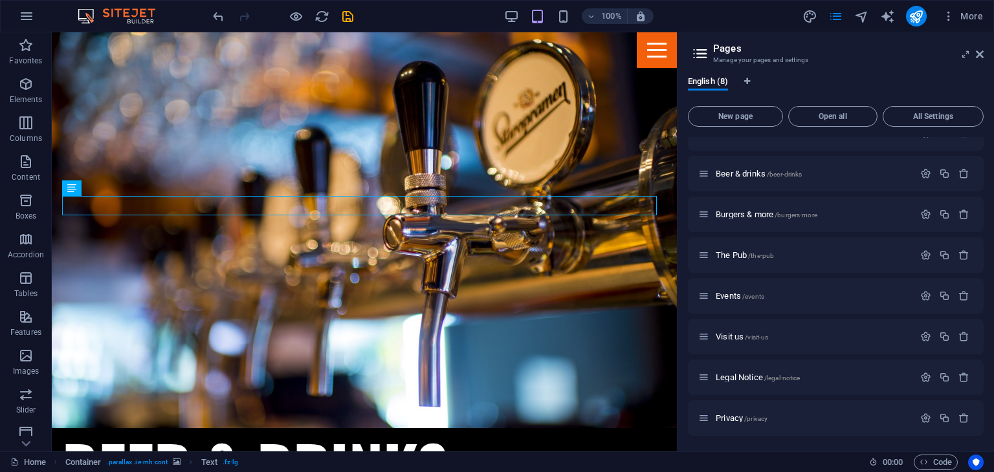
click at [838, 62] on h3 "Manage your pages and settings" at bounding box center [835, 60] width 245 height 12
click at [854, 9] on icon "navigator" at bounding box center [861, 16] width 15 height 15
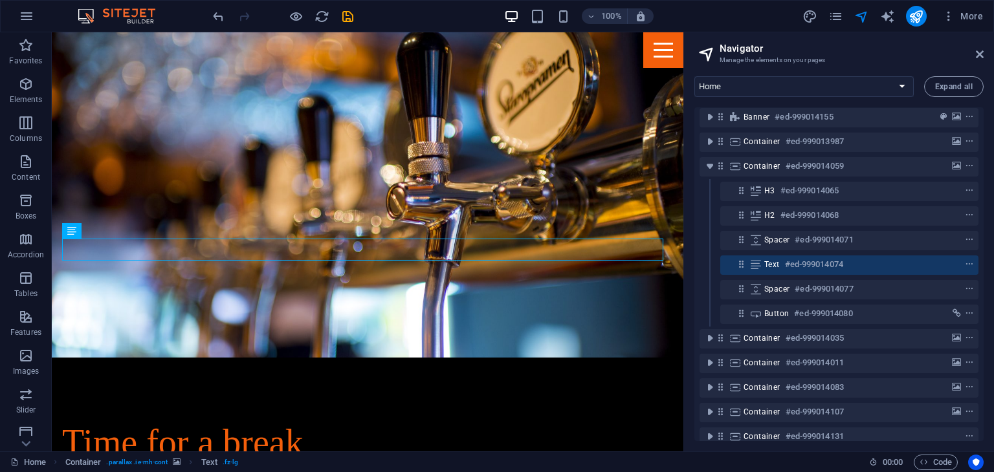
scroll to position [8, 0]
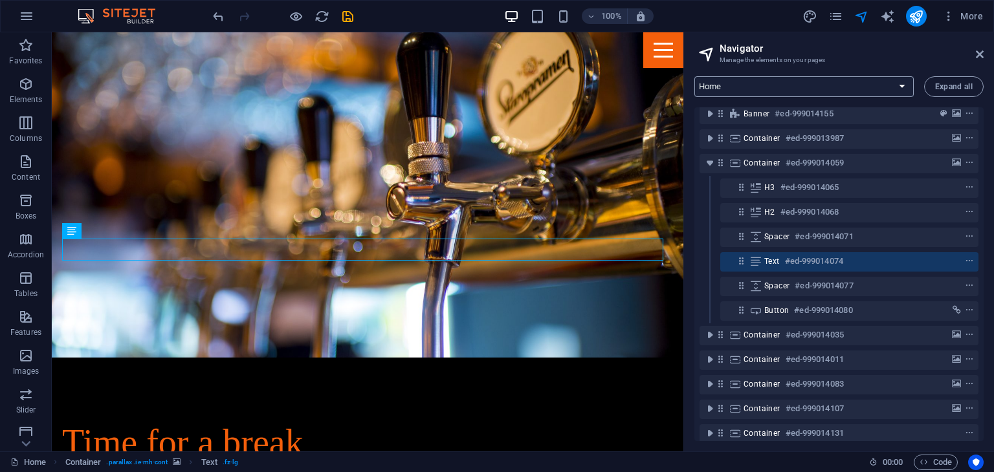
click at [848, 92] on select "Home Beer & drinks Burgers & more The Pub Events Visit us Legal Notice Privacy" at bounding box center [803, 86] width 219 height 21
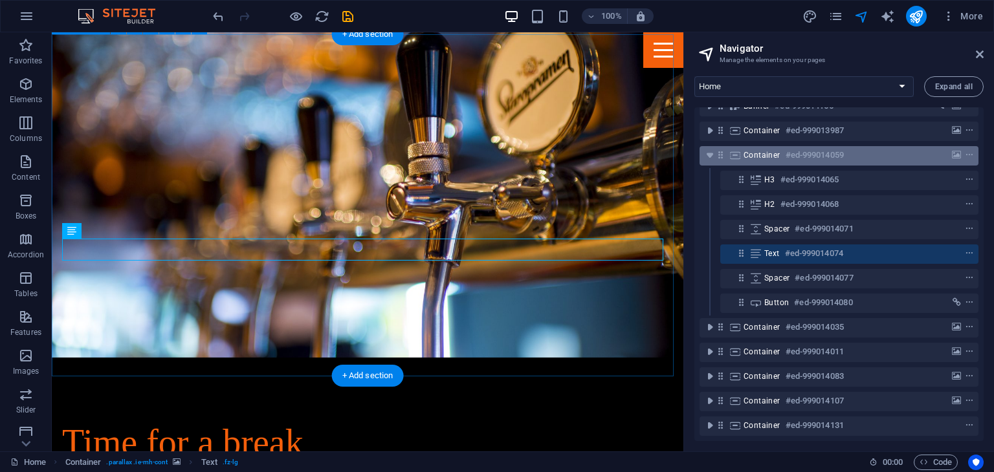
scroll to position [25, 0]
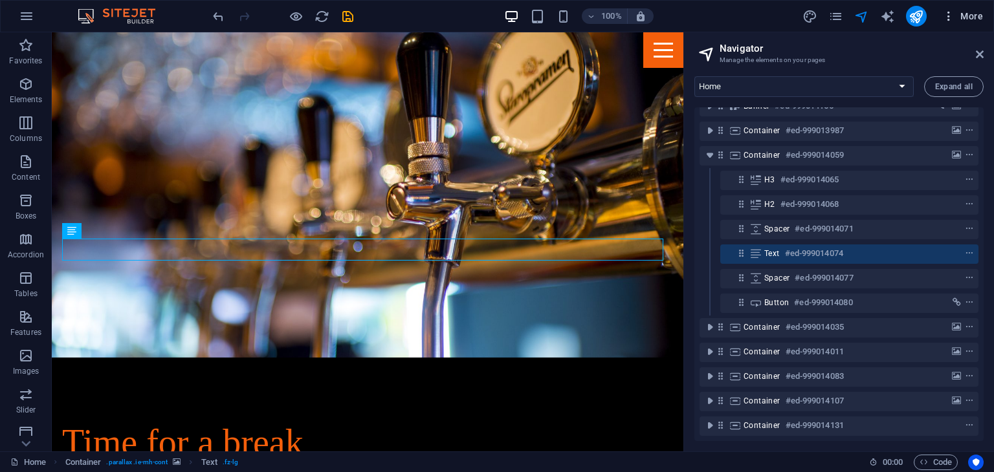
click at [946, 16] on icon "button" at bounding box center [948, 16] width 13 height 13
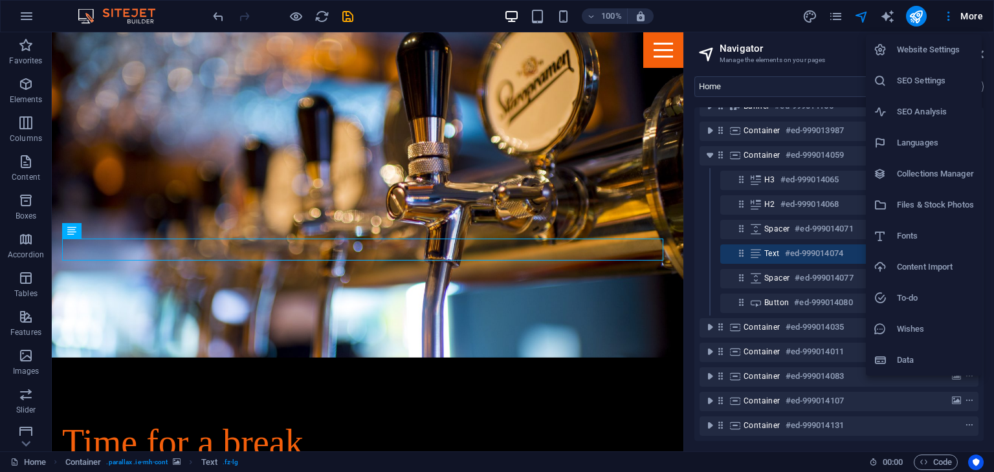
click at [923, 184] on li "Collections Manager" at bounding box center [924, 174] width 116 height 31
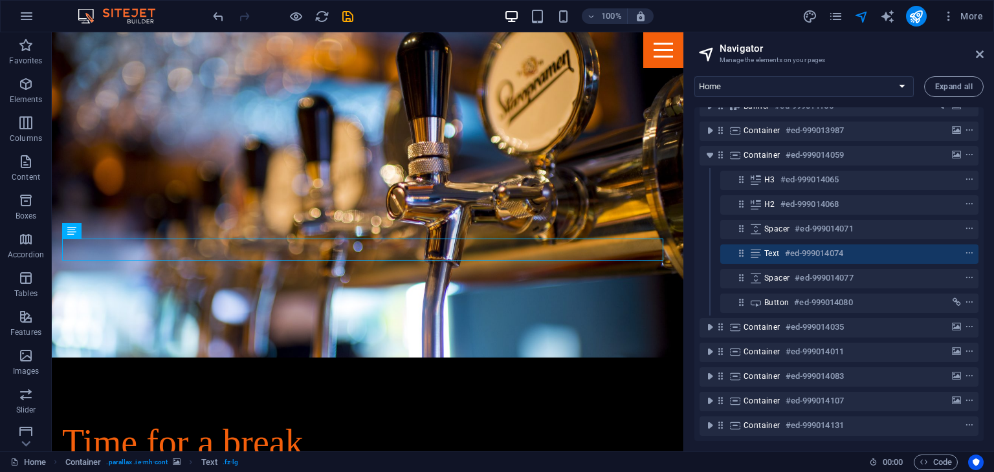
scroll to position [0, 0]
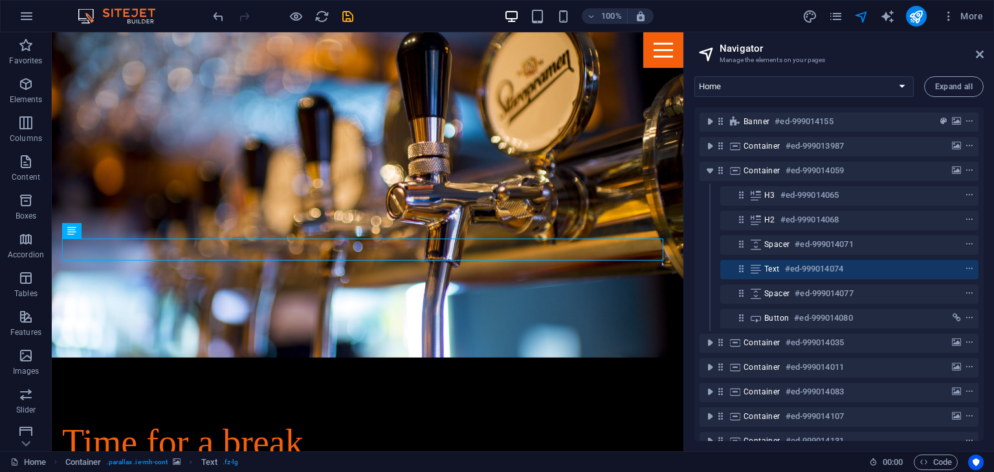
click at [795, 32] on header "Navigator Manage the elements on your pages" at bounding box center [840, 49] width 287 height 34
select select
